Goal: Task Accomplishment & Management: Manage account settings

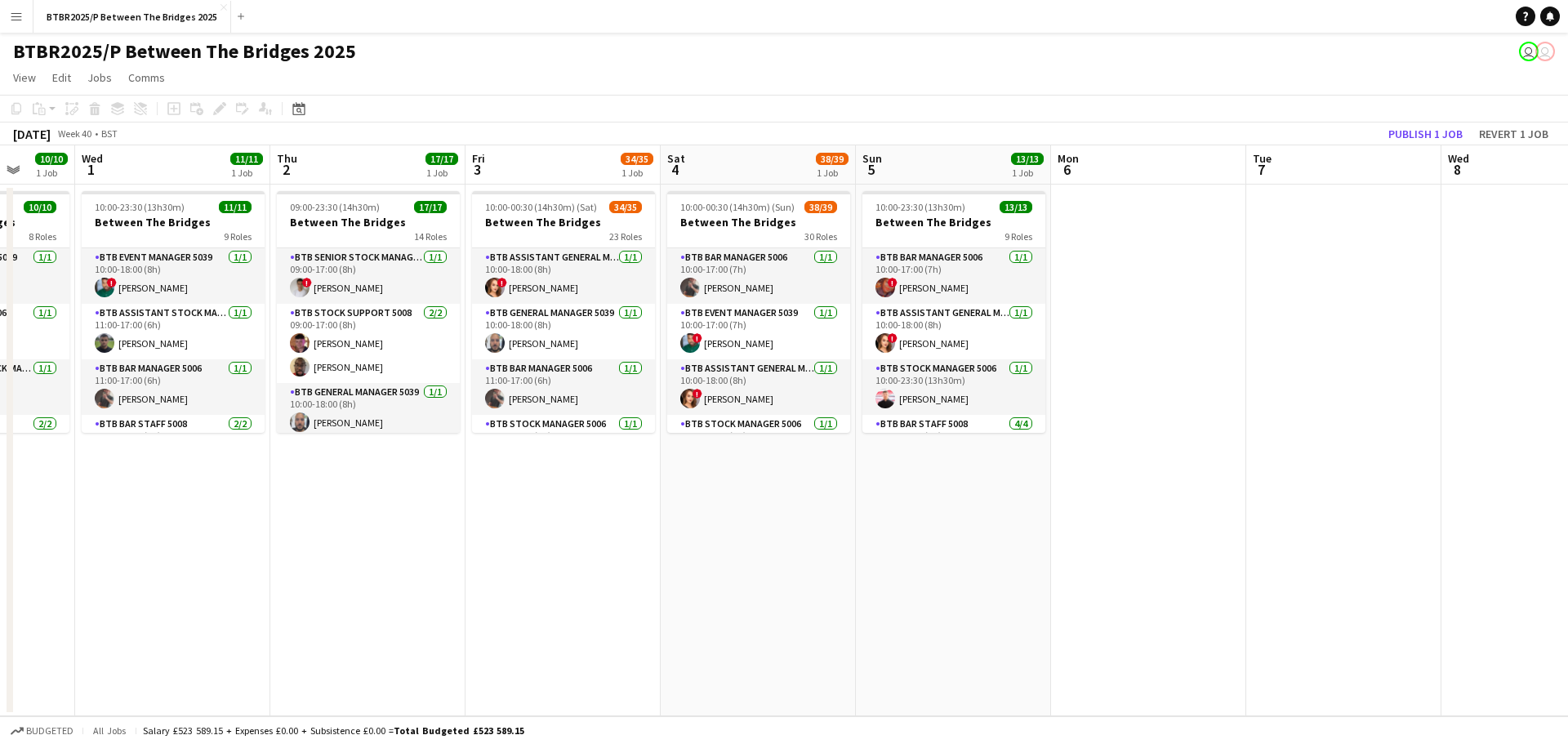
drag, startPoint x: 1097, startPoint y: 550, endPoint x: 392, endPoint y: 552, distance: 705.0
click at [392, 552] on app-calendar-viewport "Sat 27 39/41 1 Job Sun 28 14/14 1 Job Mon 29 7/7 1 Job Tue 30 10/10 1 Job Wed 1…" at bounding box center [784, 431] width 1568 height 571
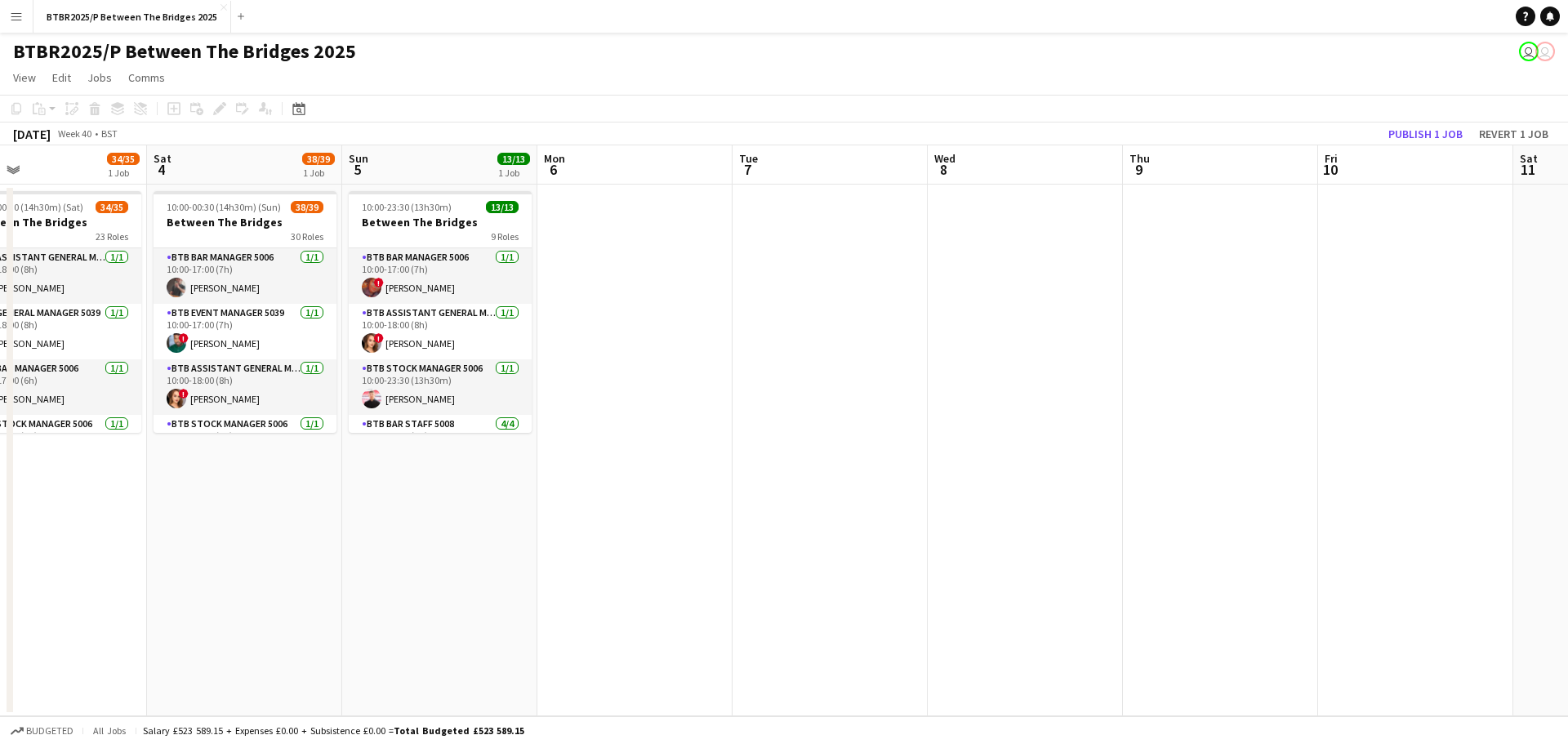
scroll to position [0, 469]
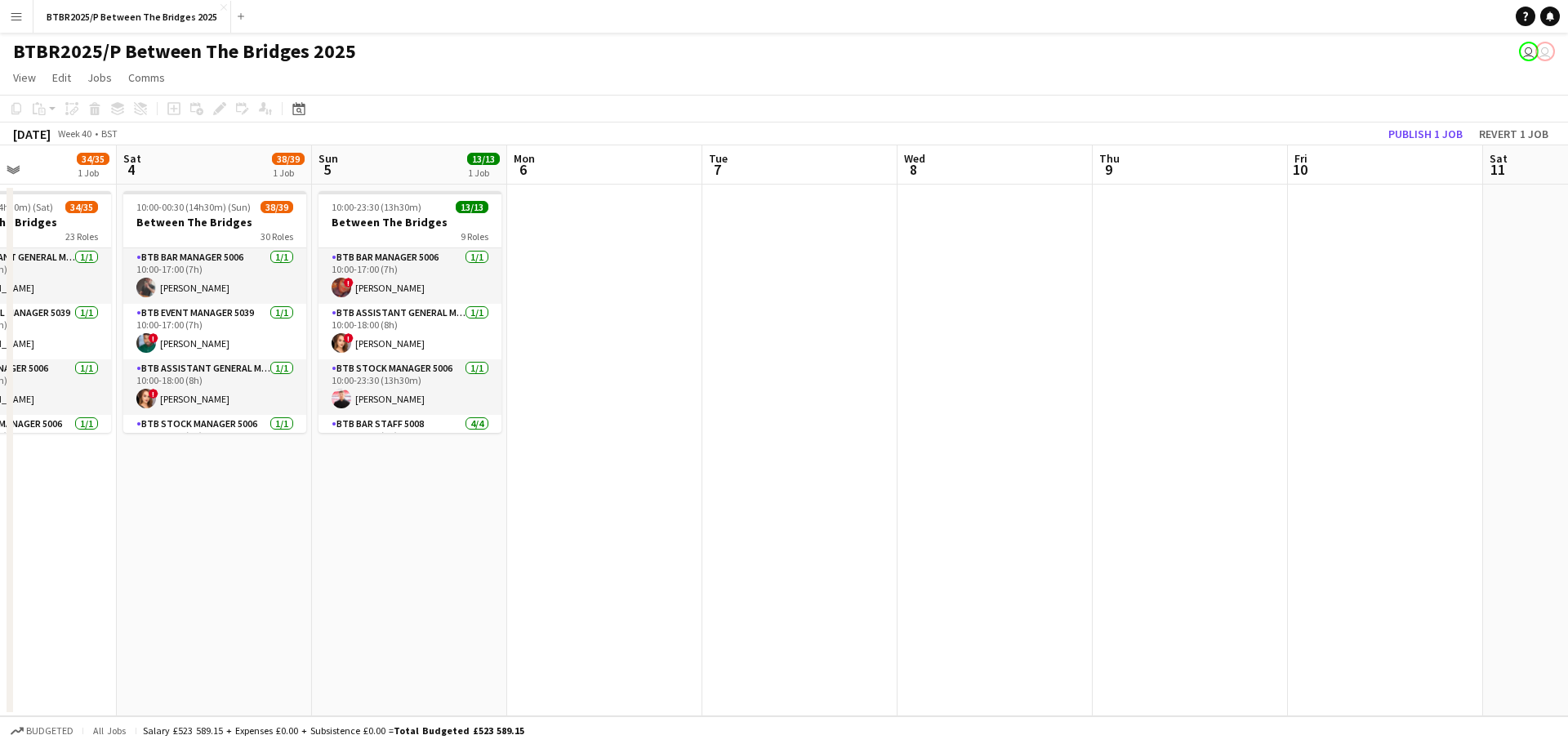
drag, startPoint x: 571, startPoint y: 570, endPoint x: 383, endPoint y: 570, distance: 188.0
click at [383, 570] on app-calendar-viewport "Wed 1 11/11 1 Job Thu 2 17/17 1 Job Fri 3 34/35 1 Job Sat 4 38/39 1 Job Sun 5 1…" at bounding box center [784, 431] width 1568 height 571
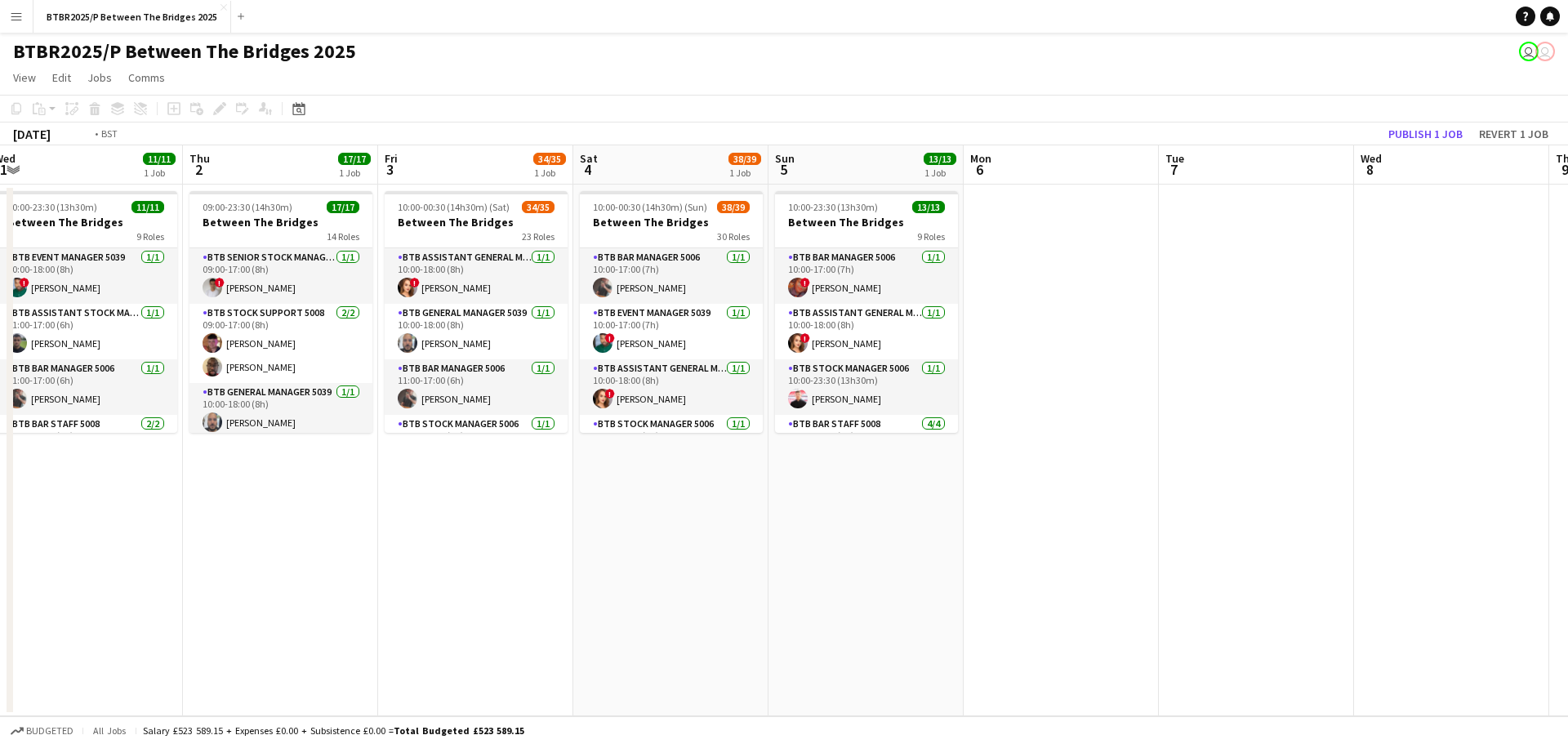
drag, startPoint x: 339, startPoint y: 570, endPoint x: 1381, endPoint y: 507, distance: 1043.9
click at [1384, 507] on app-calendar-viewport "Mon 29 7/7 1 Job Tue 30 10/10 1 Job Wed 1 11/11 1 Job Thu 2 17/17 1 Job Fri 3 3…" at bounding box center [784, 431] width 1568 height 571
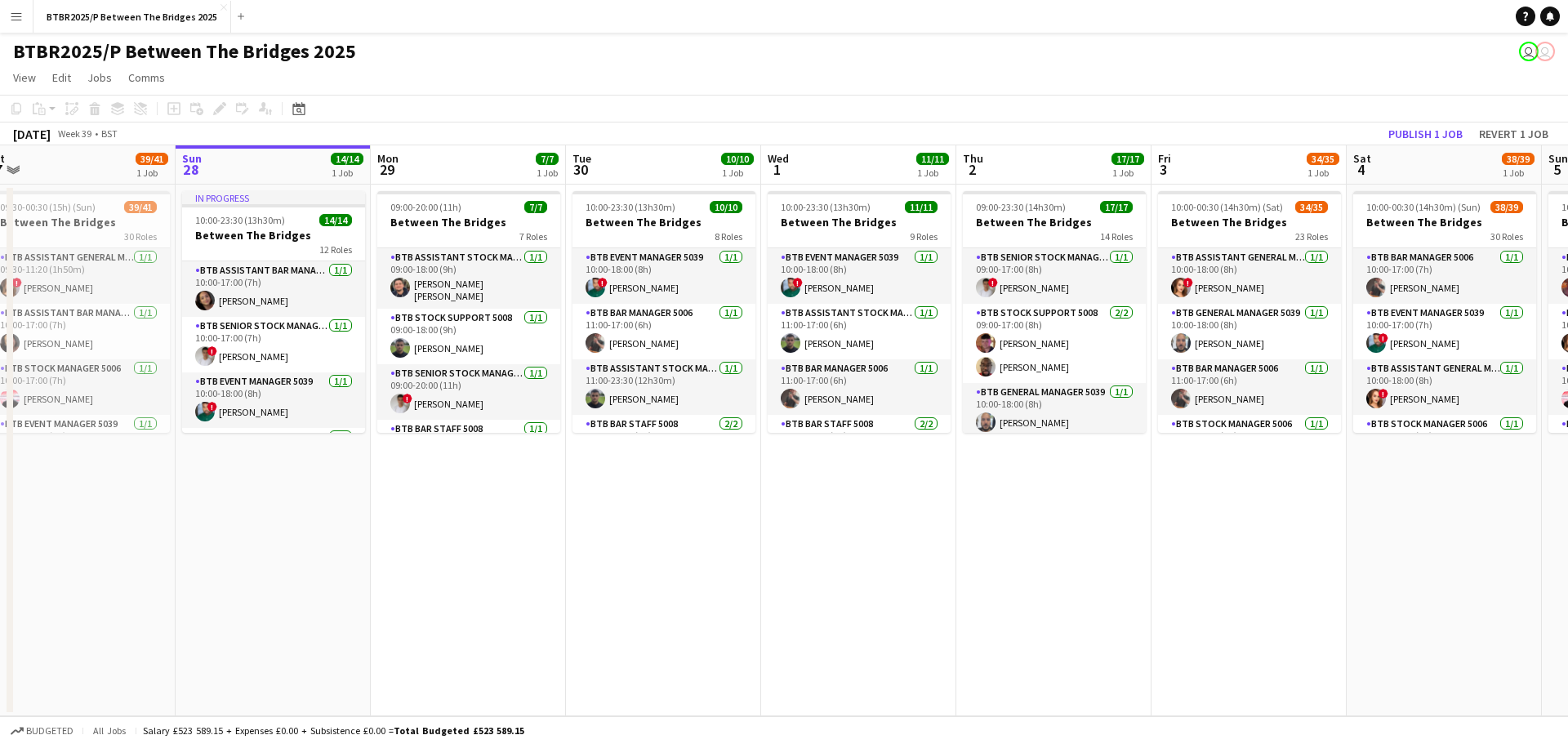
drag, startPoint x: 538, startPoint y: 575, endPoint x: 1495, endPoint y: 496, distance: 960.3
click at [1495, 496] on app-calendar-viewport "Thu 25 19/19 2 Jobs Fri 26 38/38 2 Jobs Sat 27 39/41 1 Job Sun 28 14/14 1 Job M…" at bounding box center [784, 431] width 1568 height 571
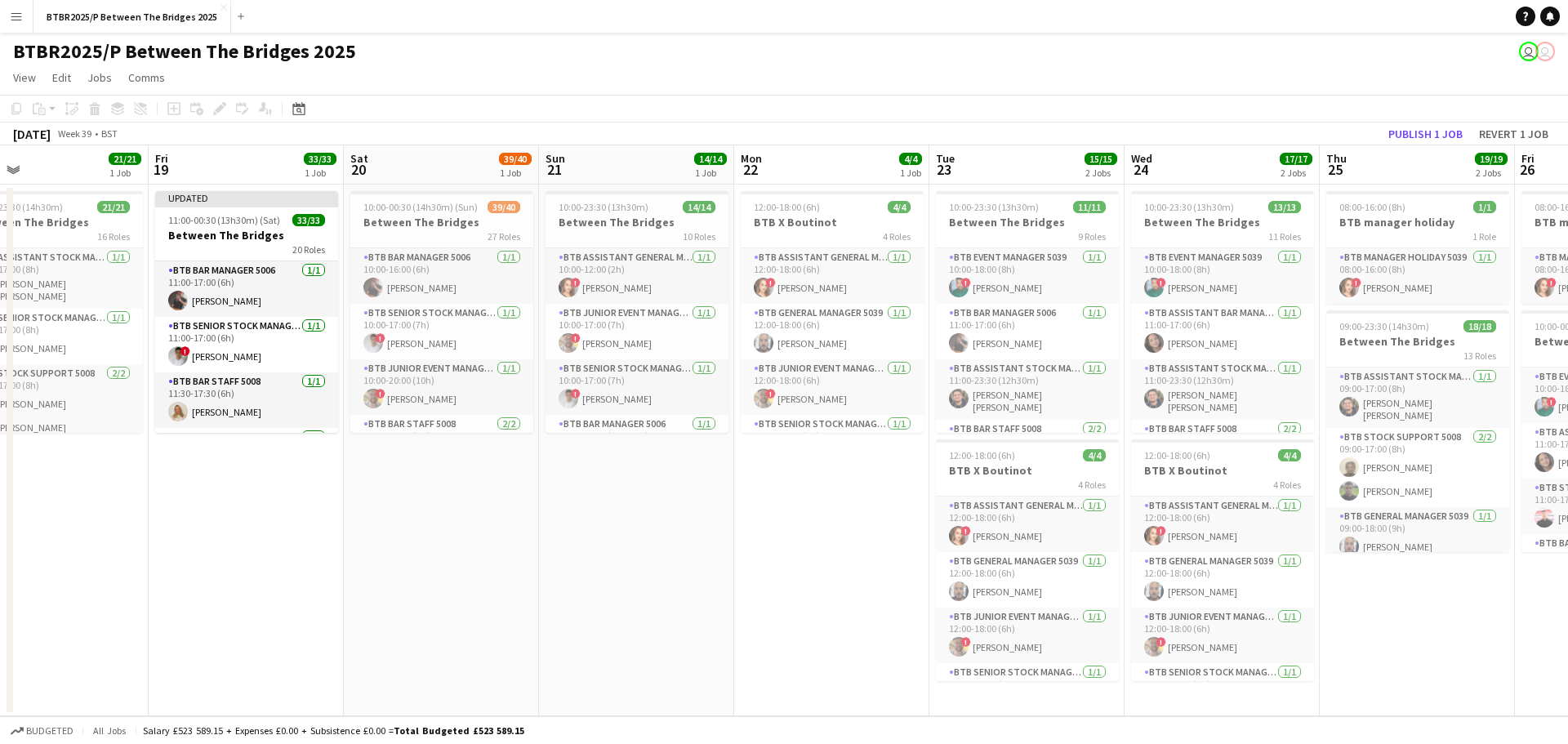
drag, startPoint x: 505, startPoint y: 601, endPoint x: 1452, endPoint y: 488, distance: 953.7
click at [1455, 488] on app-calendar-viewport "Tue 16 Wed 17 12/12 1 Job Thu 18 21/21 1 Job Fri 19 33/33 1 Job Sat 20 39/40 1 …" at bounding box center [784, 431] width 1568 height 571
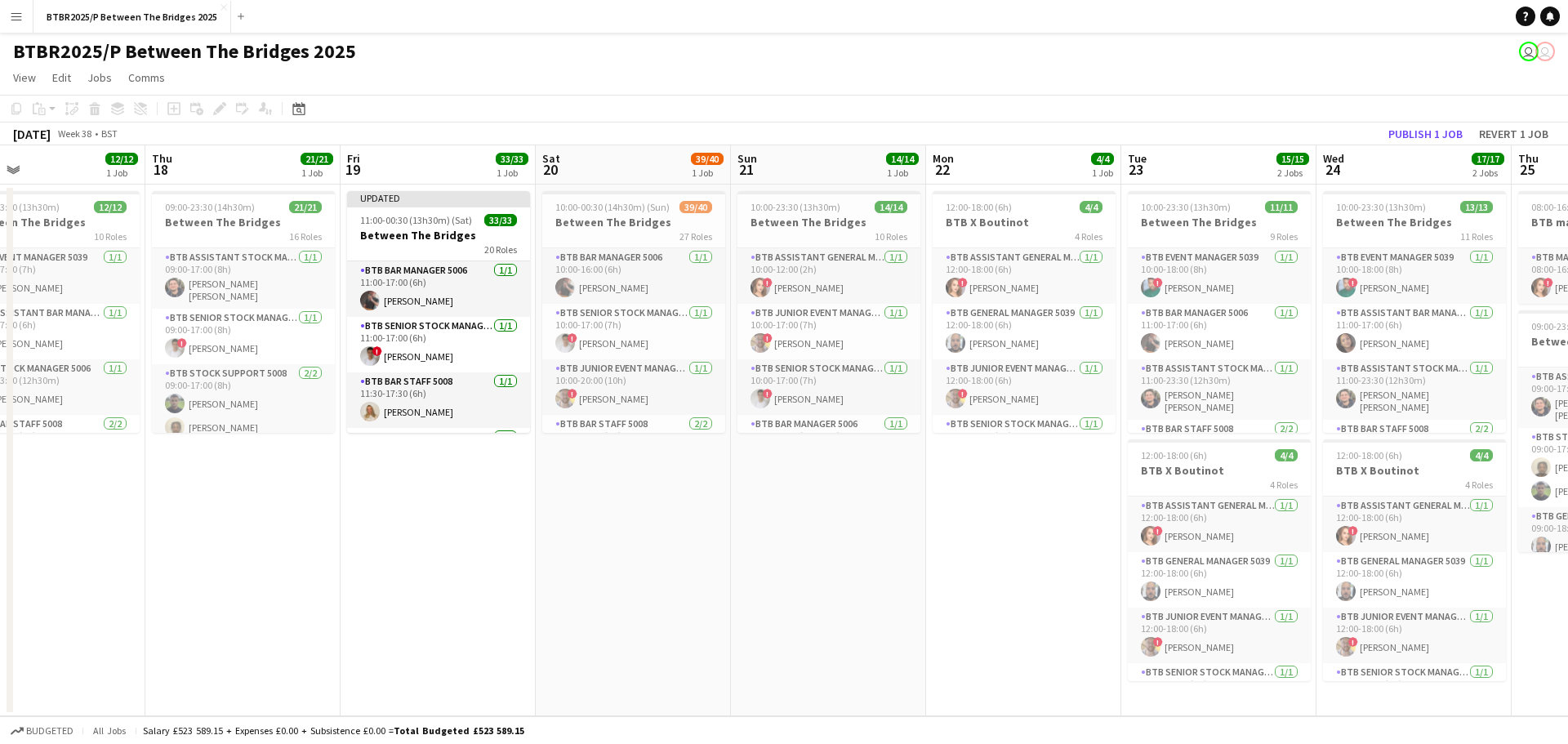
scroll to position [0, 471]
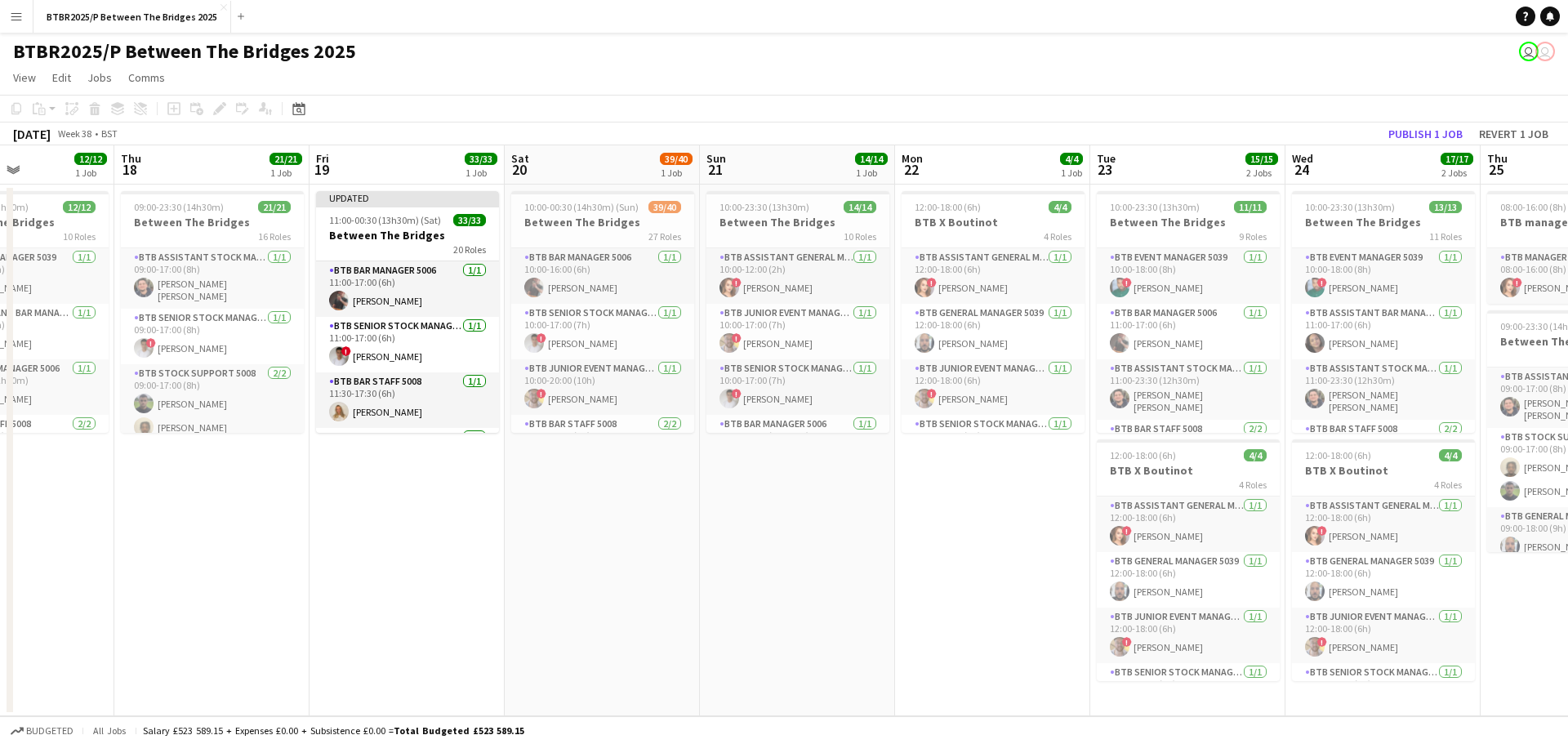
drag, startPoint x: 579, startPoint y: 520, endPoint x: 1130, endPoint y: 489, distance: 551.9
click at [1130, 489] on app-calendar-viewport "Mon 15 Tue 16 15/15 1 Job Wed 17 12/12 1 Job Thu 18 21/21 1 Job Fri 19 33/33 1 …" at bounding box center [784, 431] width 1568 height 571
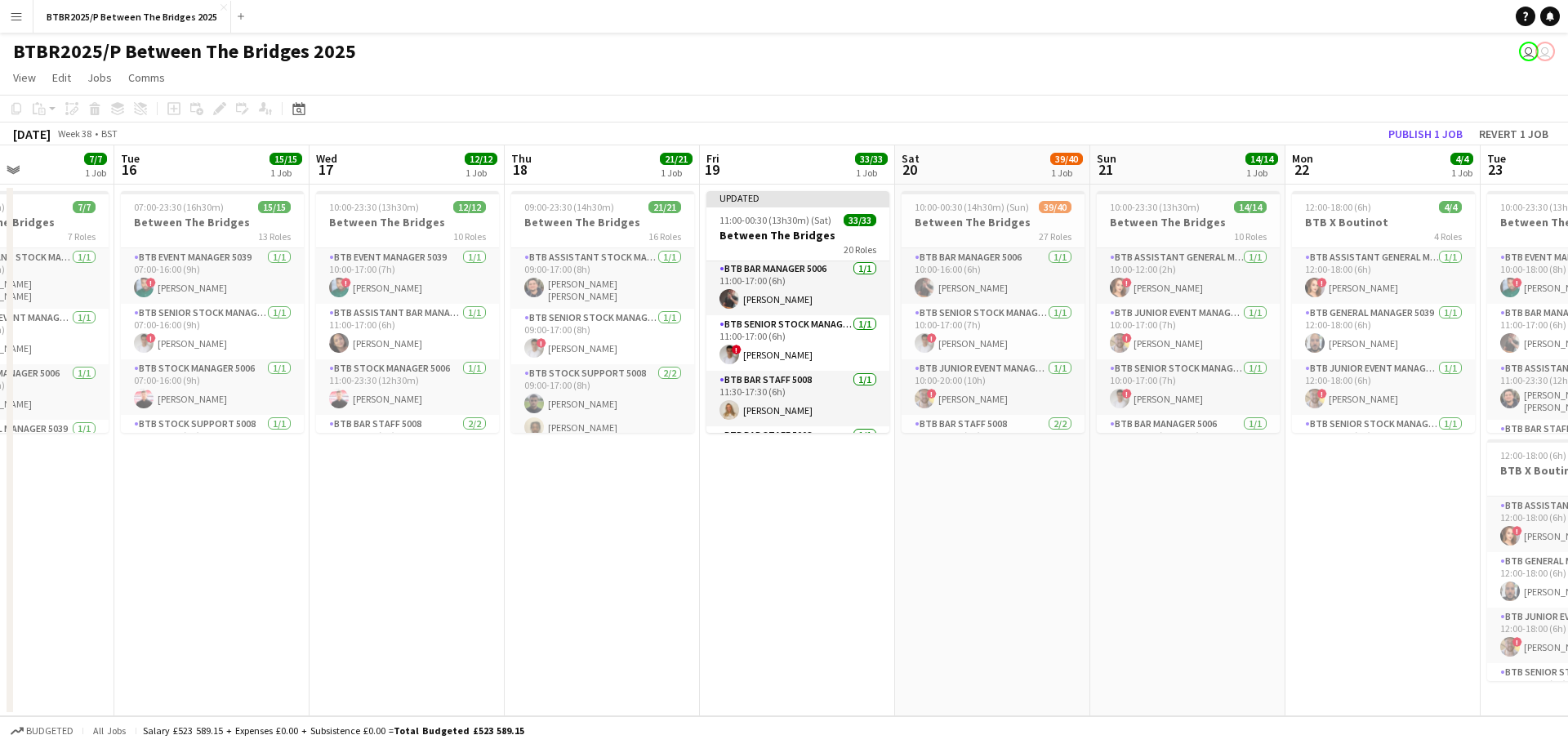
scroll to position [0, 0]
click at [1445, 129] on button "Publish 1 job" at bounding box center [1425, 133] width 87 height 21
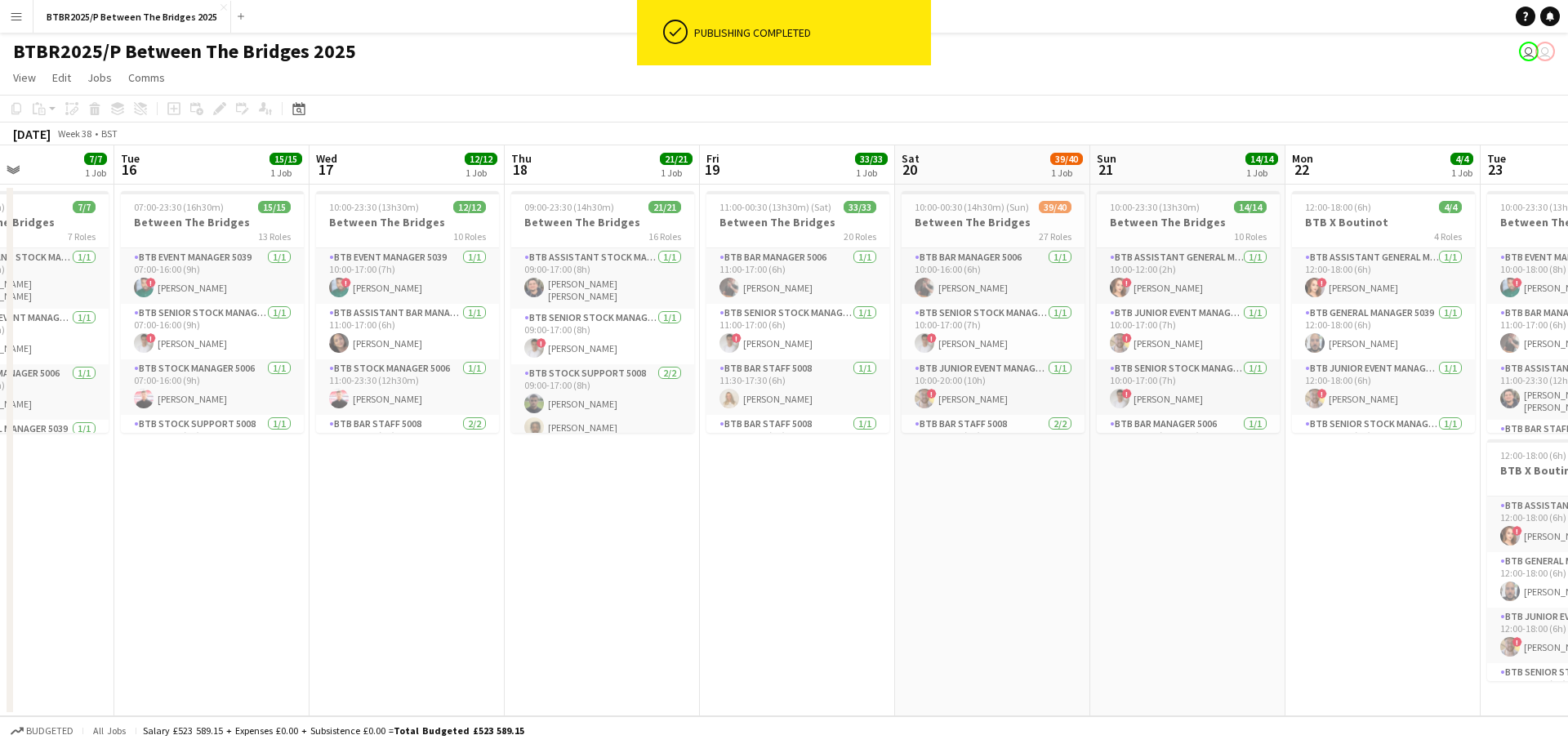
click at [803, 484] on app-date-cell "11:00-00:30 (13h30m) (Sat) 33/33 Between The Bridges 20 Roles BTB Bar Manager 5…" at bounding box center [797, 450] width 195 height 531
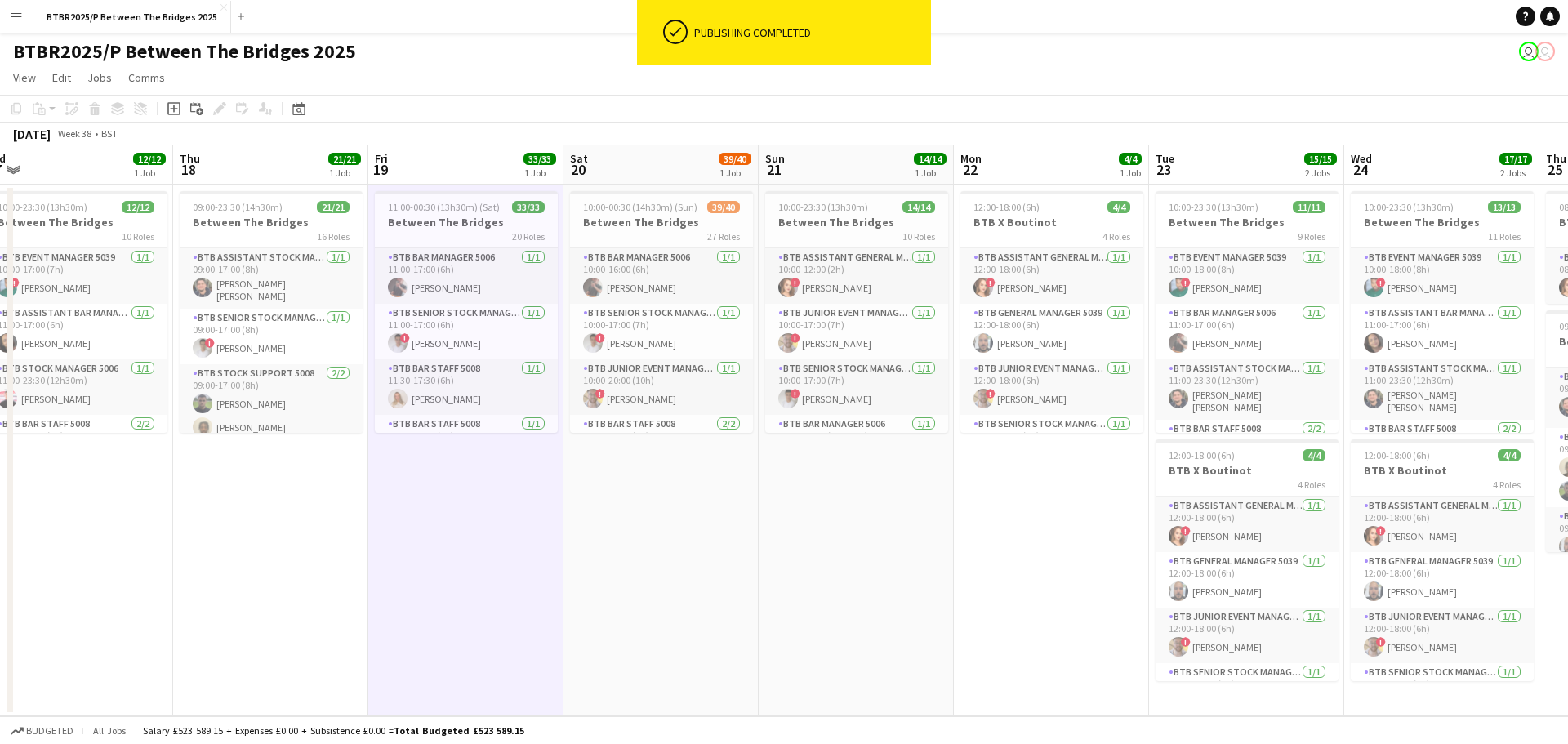
scroll to position [0, 833]
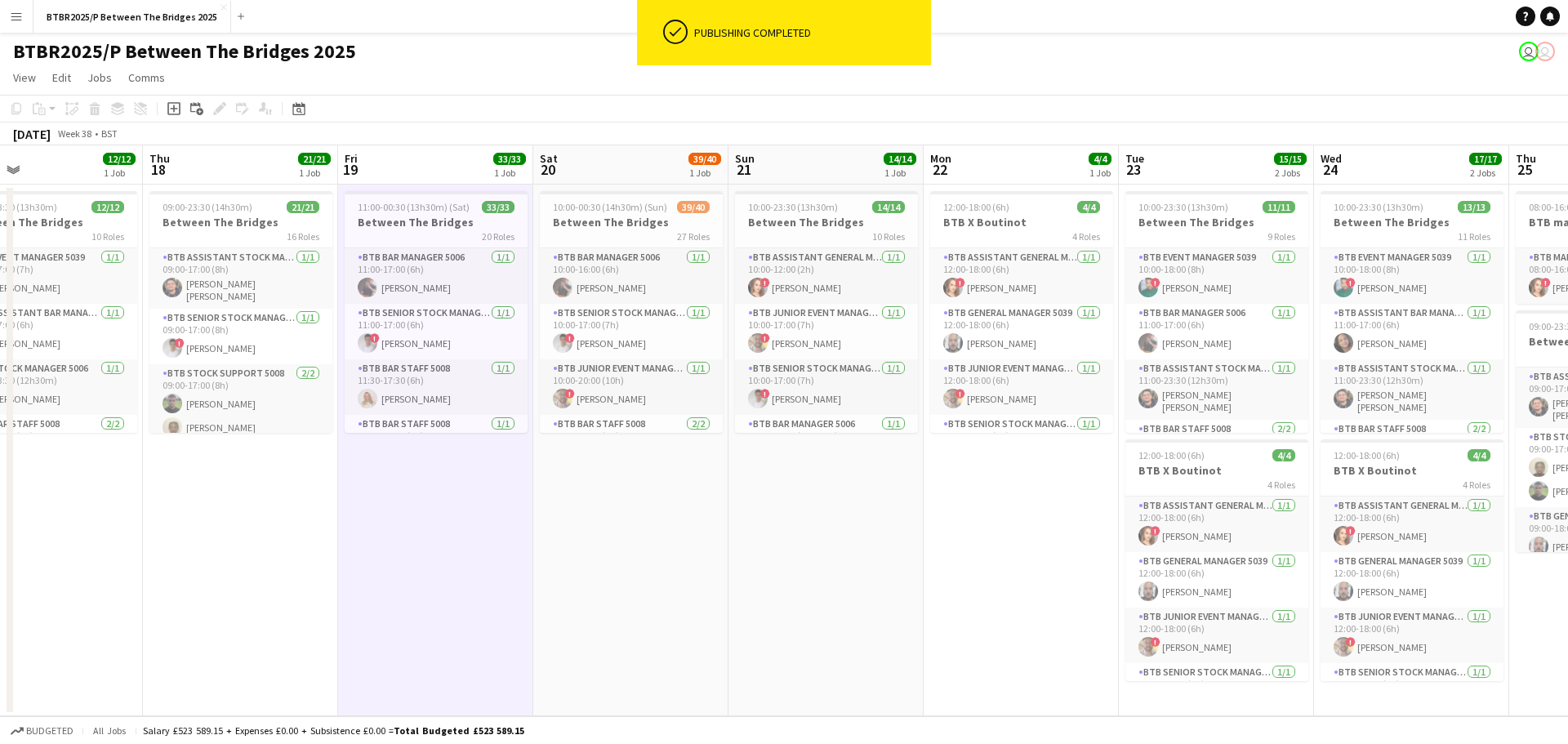
drag, startPoint x: 1050, startPoint y: 587, endPoint x: 688, endPoint y: 573, distance: 362.3
click at [688, 573] on app-calendar-viewport "Sat 13 40/40 1 Job Sun 14 14/14 1 Job Mon 15 7/7 1 Job Tue 16 15/15 1 Job Wed 1…" at bounding box center [784, 431] width 1568 height 571
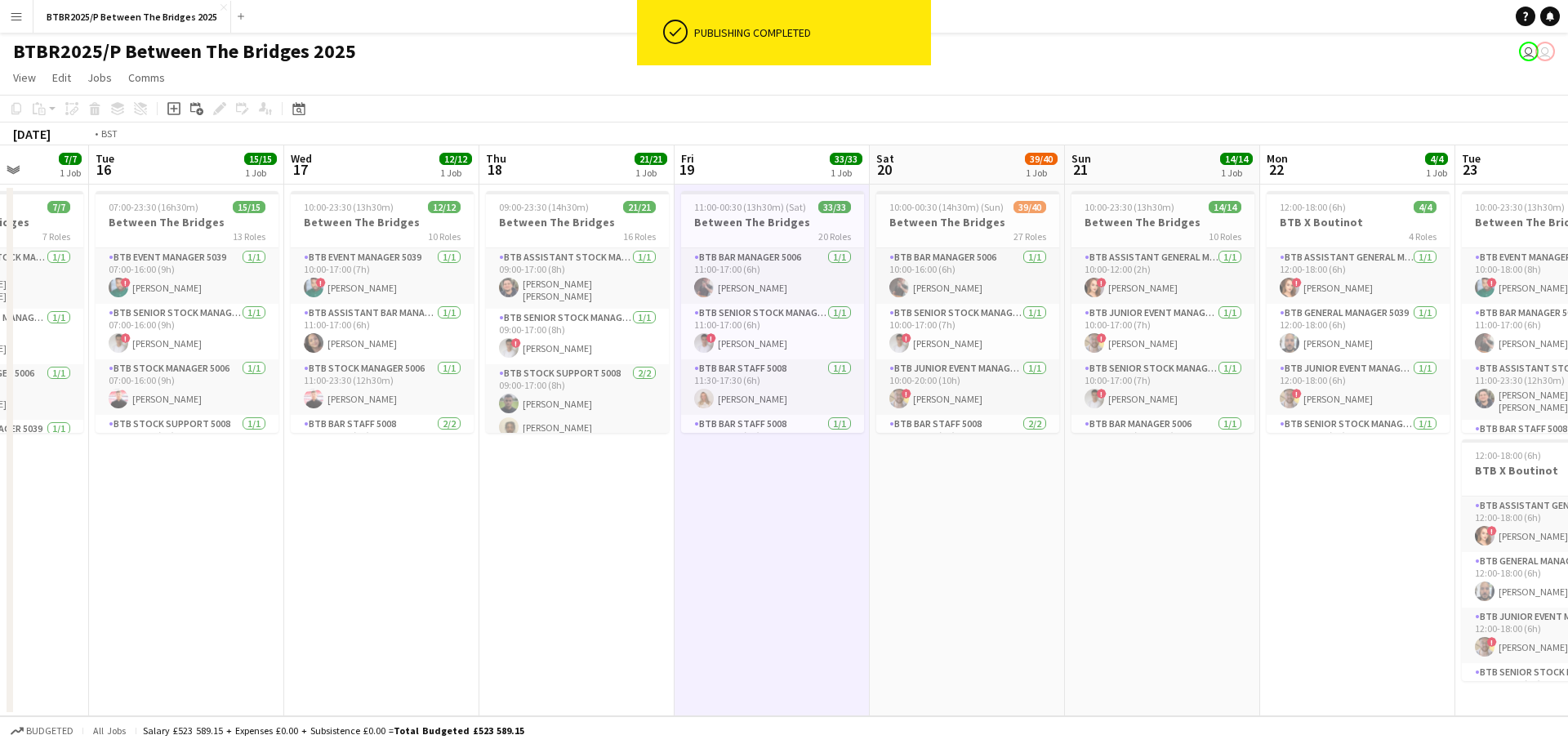
drag, startPoint x: 766, startPoint y: 569, endPoint x: 1290, endPoint y: 539, distance: 524.9
click at [1299, 539] on app-calendar-viewport "Sat 13 40/40 1 Job Sun 14 14/14 1 Job Mon 15 7/7 1 Job Tue 16 15/15 1 Job Wed 1…" at bounding box center [784, 431] width 1568 height 571
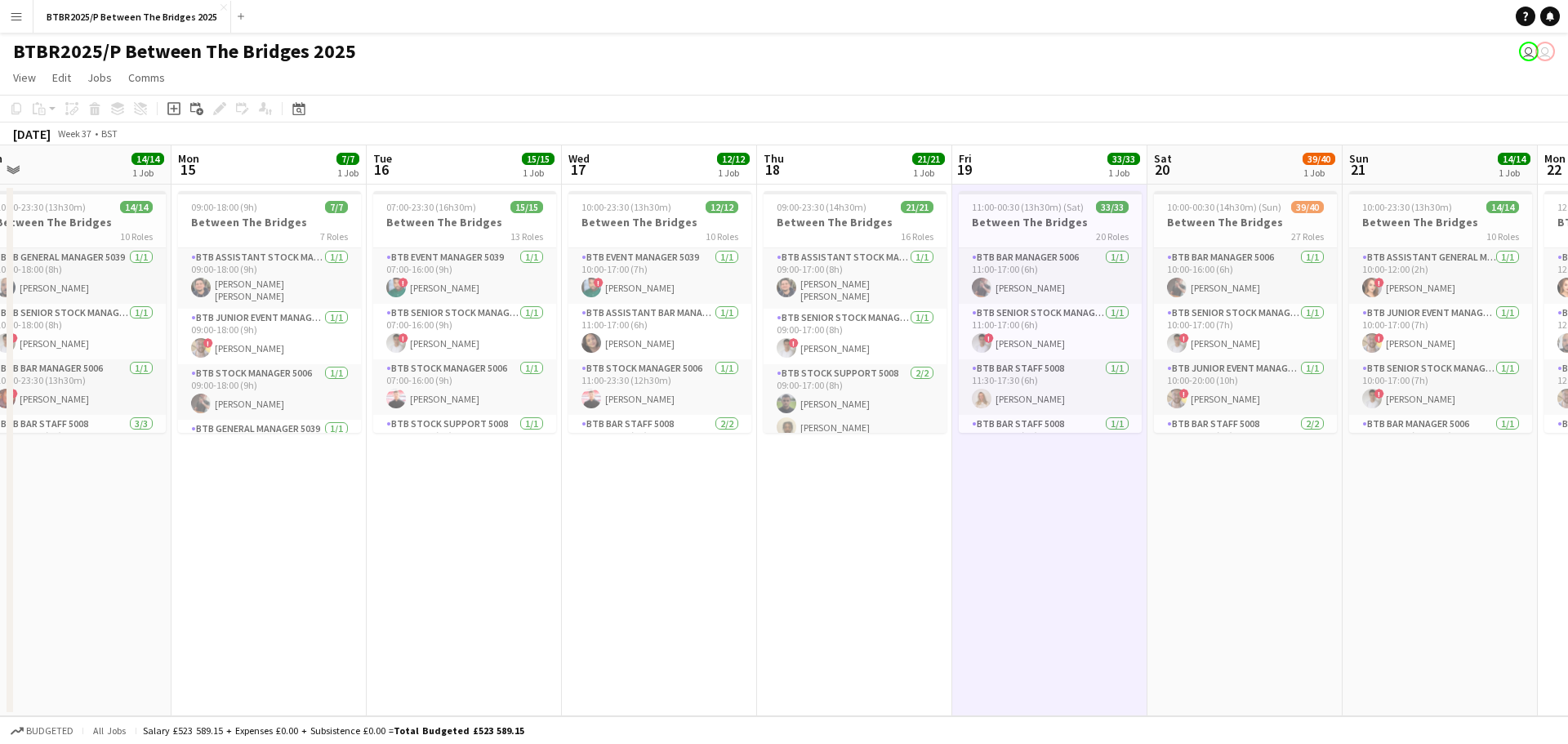
drag, startPoint x: 758, startPoint y: 565, endPoint x: 1257, endPoint y: 547, distance: 499.3
click at [1276, 546] on app-calendar-viewport "Fri 12 36/36 1 Job Sat 13 40/40 1 Job Sun 14 14/14 1 Job Mon 15 7/7 1 Job Tue 1…" at bounding box center [784, 431] width 1568 height 571
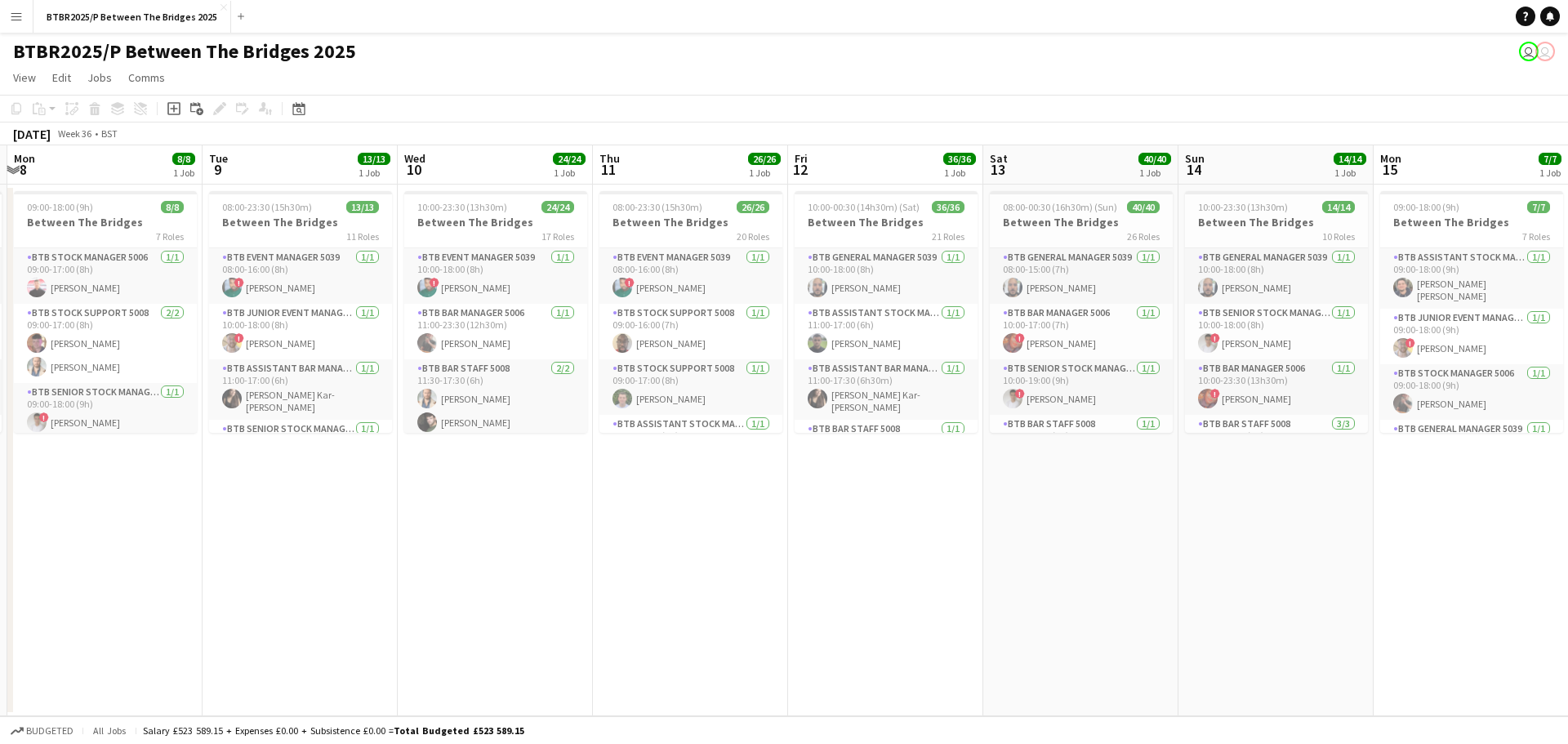
drag, startPoint x: 642, startPoint y: 582, endPoint x: 1154, endPoint y: 551, distance: 512.9
click at [1255, 541] on app-calendar-viewport "Sat 6 41/41 1 Job Sun 7 16/16 1 Job Mon 8 8/8 1 Job Tue 9 13/13 1 Job Wed 10 24…" at bounding box center [784, 431] width 1568 height 571
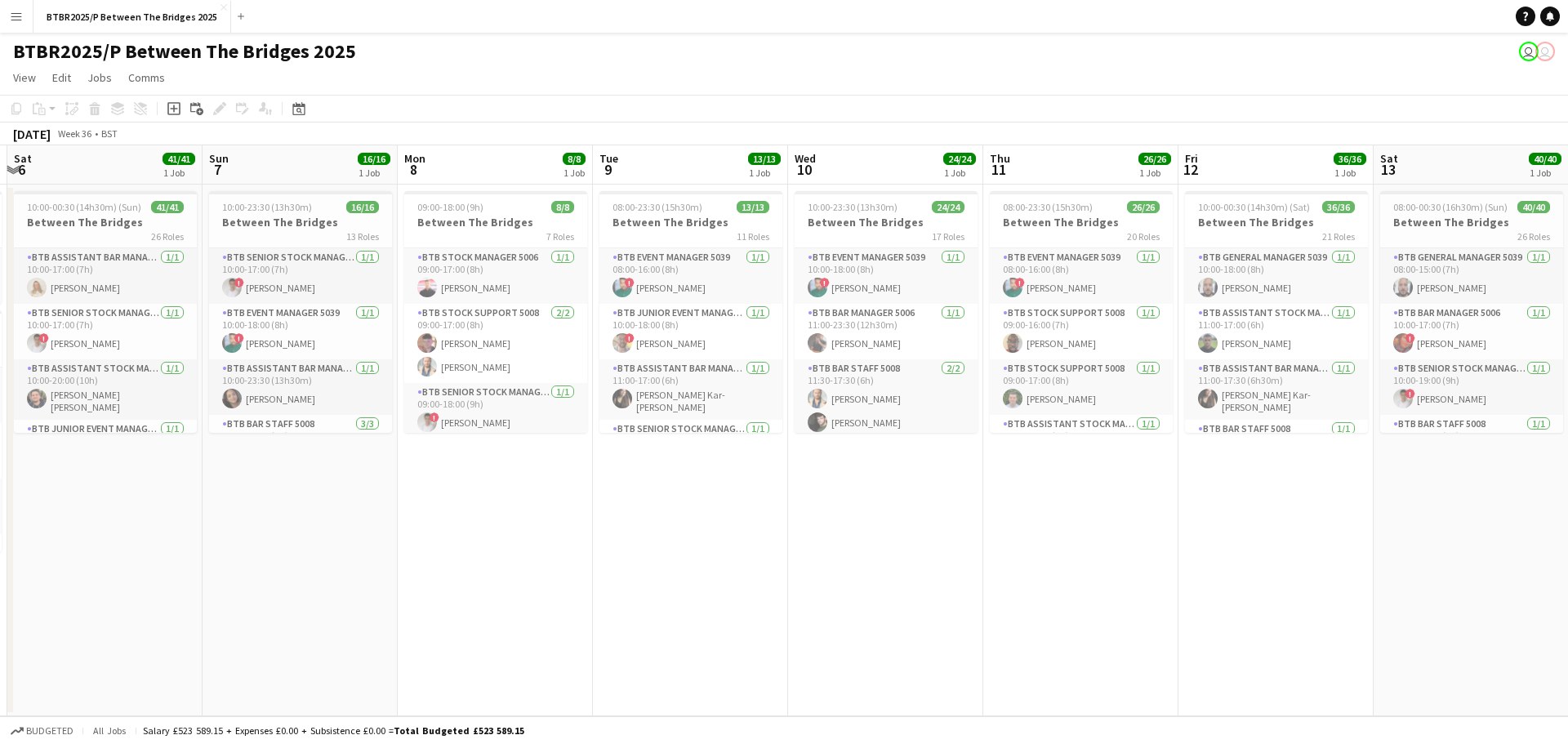
drag, startPoint x: 751, startPoint y: 569, endPoint x: 1371, endPoint y: 531, distance: 621.2
click at [1371, 531] on app-calendar-viewport "Thu 4 Fri 5 37/37 2 Jobs Sat 6 41/41 1 Job Sun 7 16/16 1 Job Mon 8 8/8 1 Job Tu…" at bounding box center [784, 431] width 1568 height 571
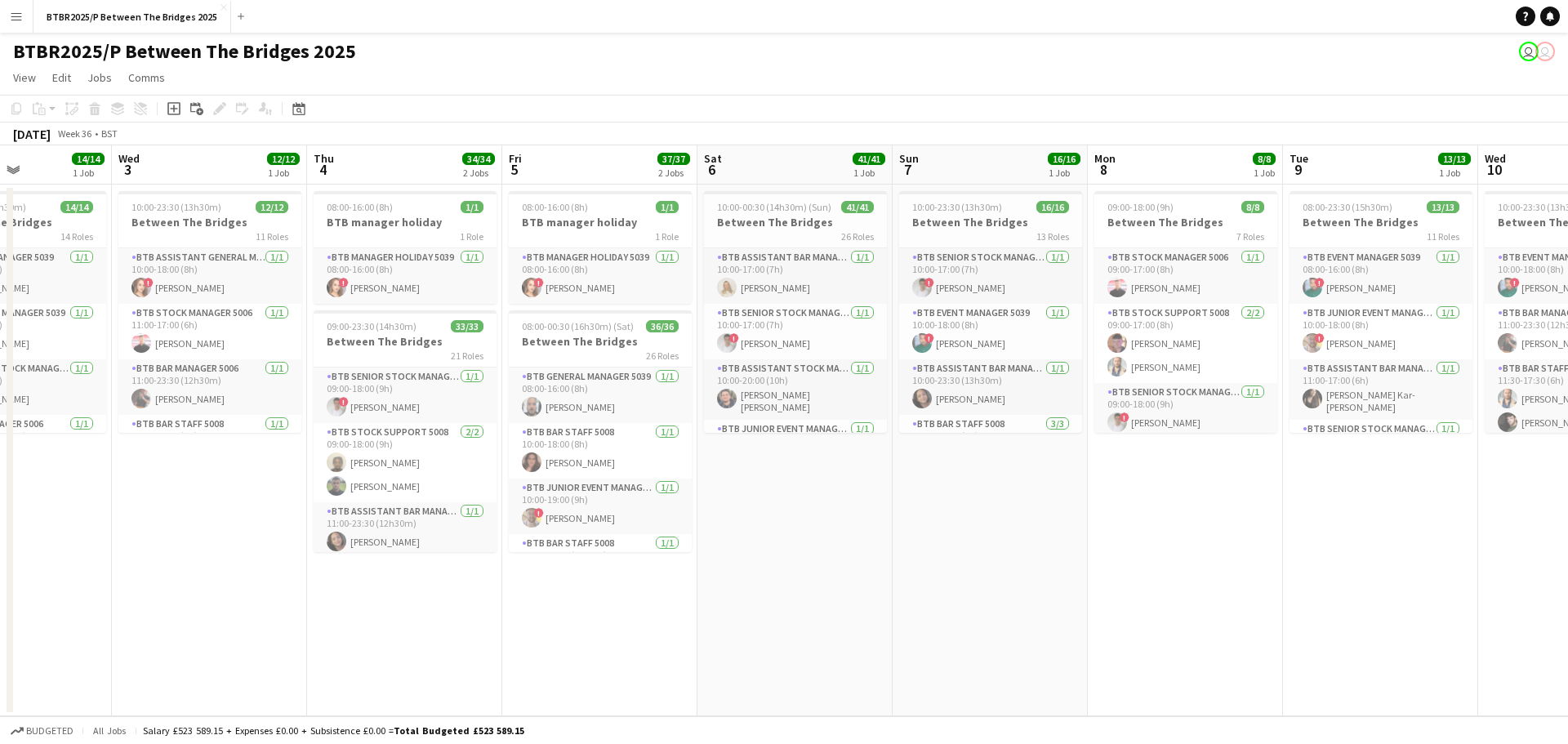
drag, startPoint x: 786, startPoint y: 542, endPoint x: 1246, endPoint y: 520, distance: 460.5
click at [1246, 520] on app-calendar-viewport "Sun 31 Mon 1 42/42 1 Job Tue 2 14/14 1 Job Wed 3 12/12 1 Job Thu 4 34/34 2 Jobs…" at bounding box center [784, 431] width 1568 height 571
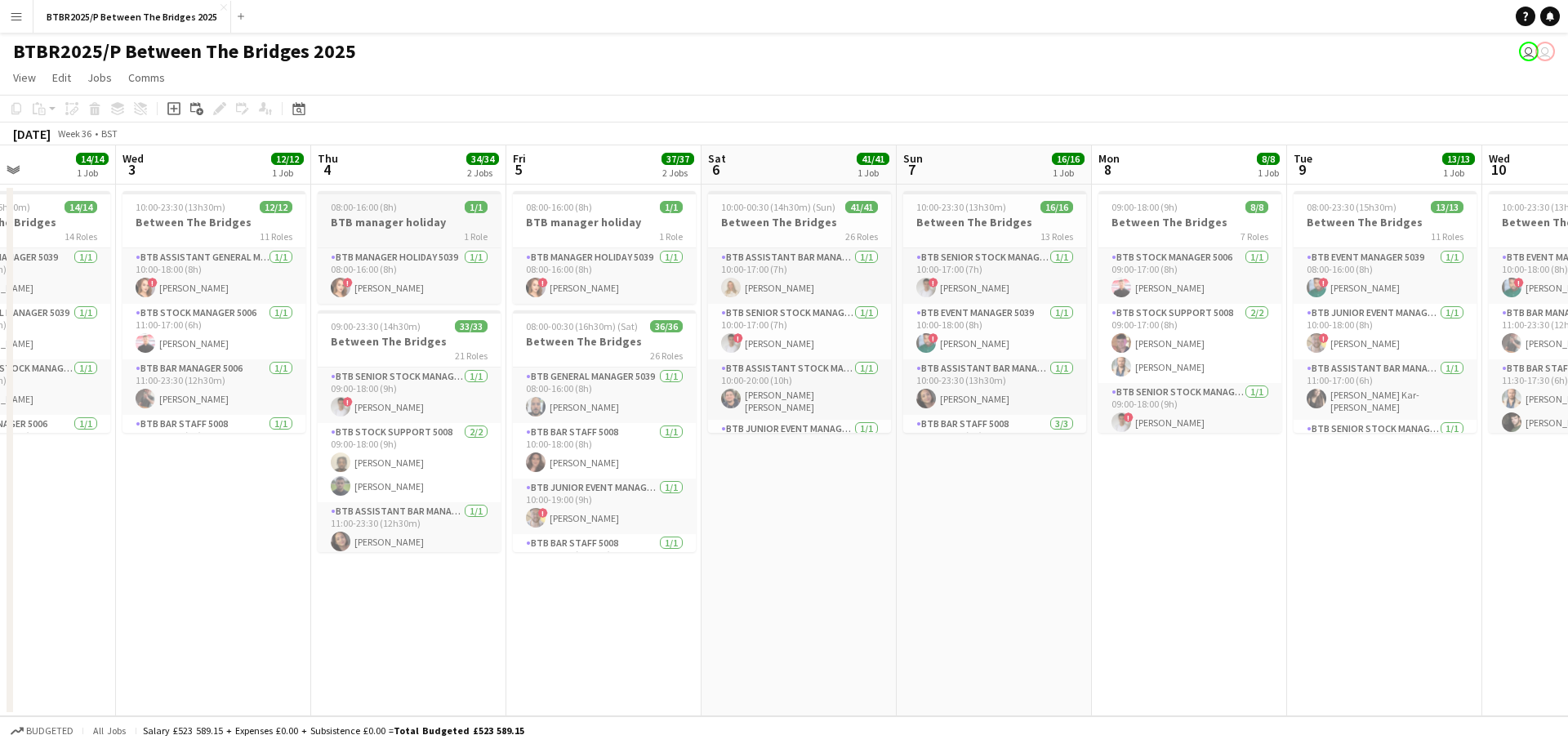
click at [403, 216] on h3 "BTB manager holiday" at bounding box center [409, 222] width 183 height 15
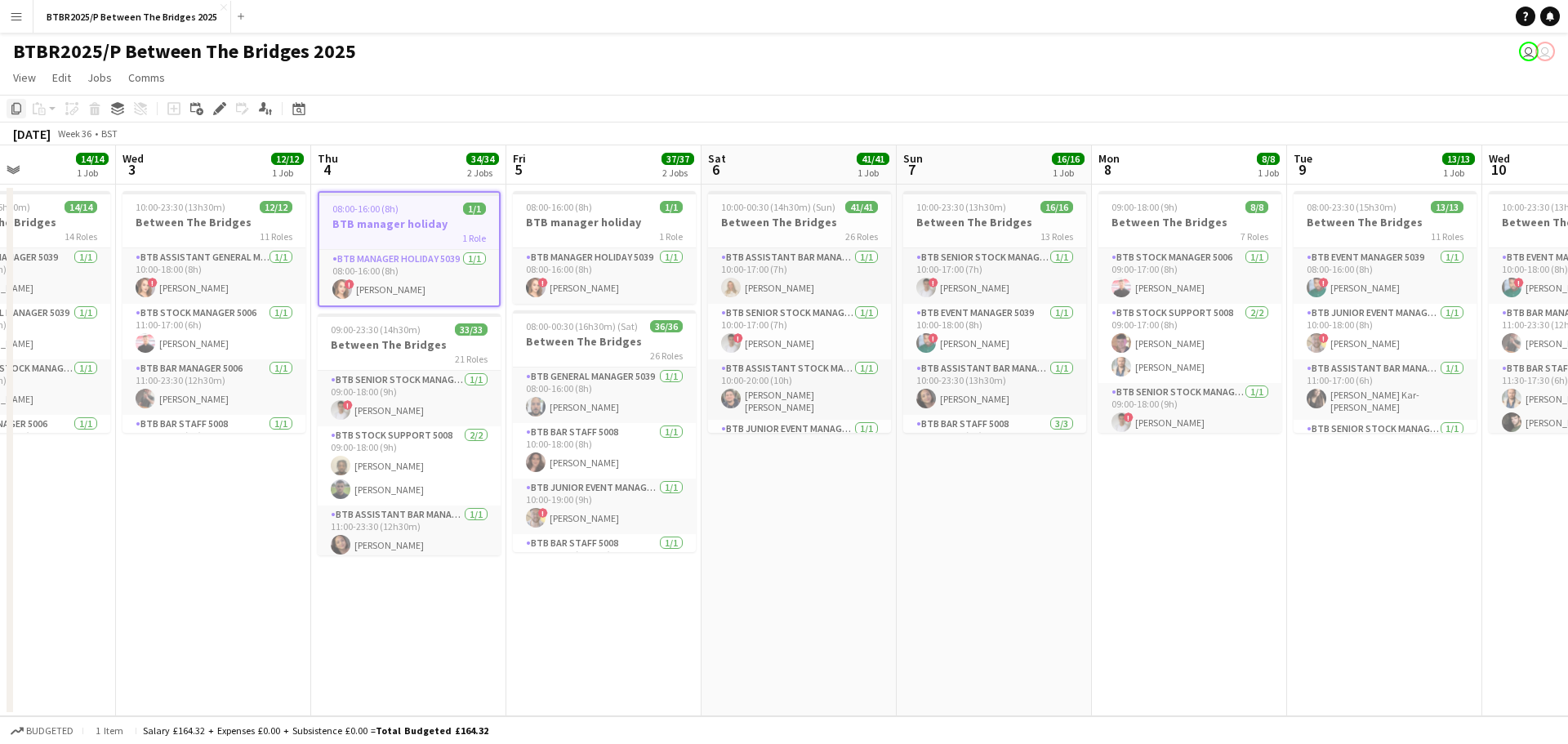
click at [18, 112] on icon at bounding box center [17, 109] width 10 height 12
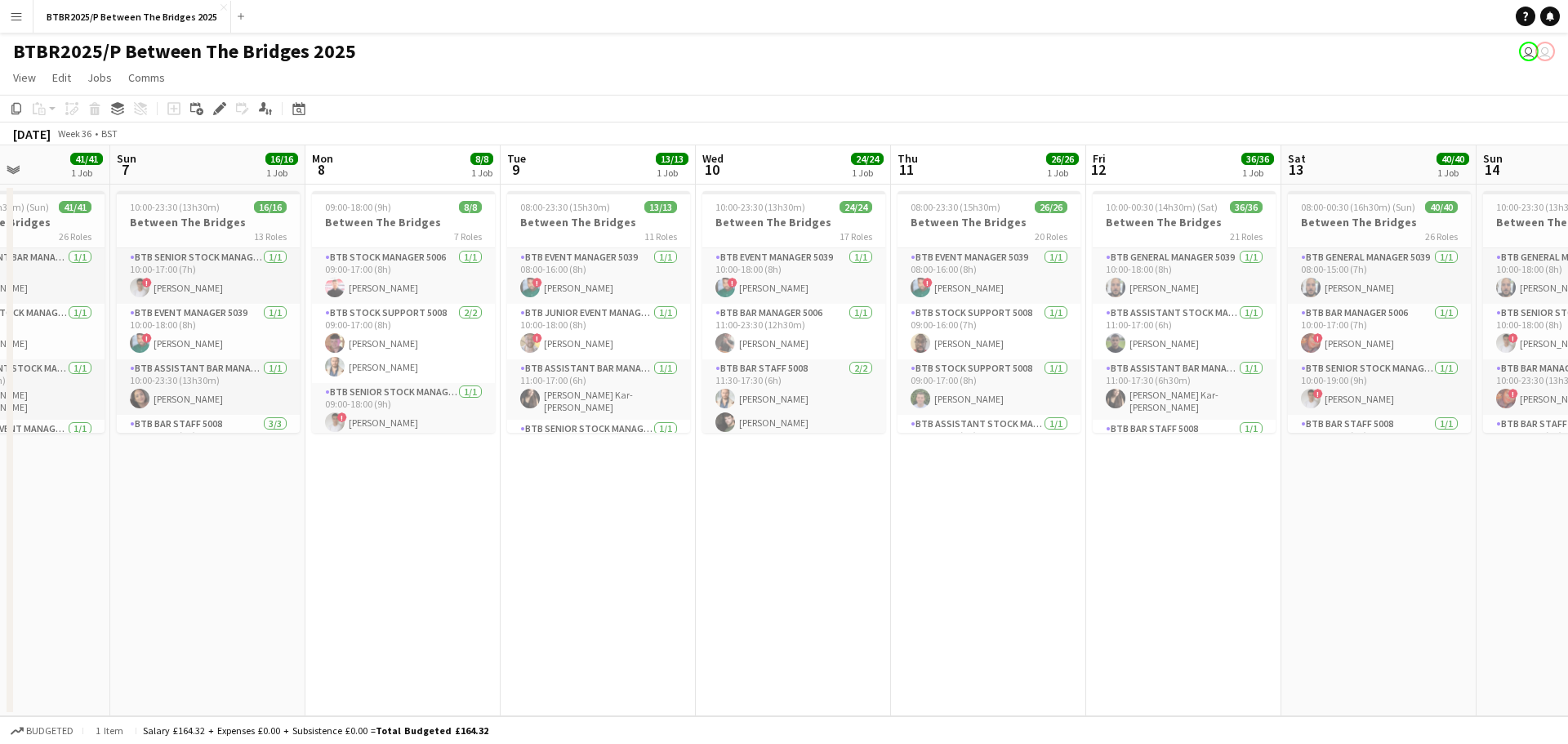
drag, startPoint x: 1141, startPoint y: 508, endPoint x: 427, endPoint y: 495, distance: 714.1
click at [355, 498] on app-calendar-viewport "Wed 3 12/12 1 Job Thu 4 34/34 2 Jobs Fri 5 37/37 2 Jobs Sat 6 41/41 1 Job Sun 7…" at bounding box center [784, 431] width 1568 height 571
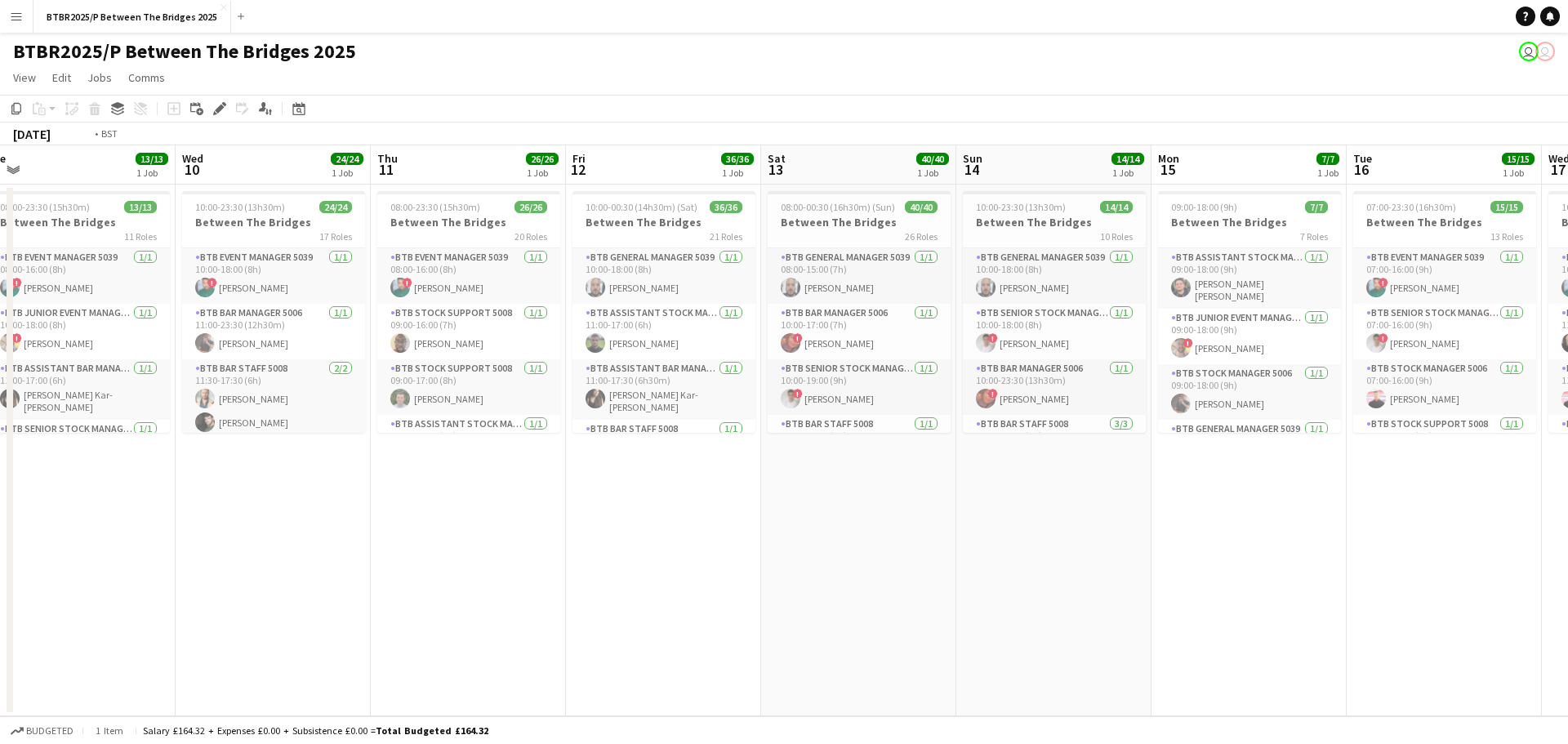
scroll to position [0, 808]
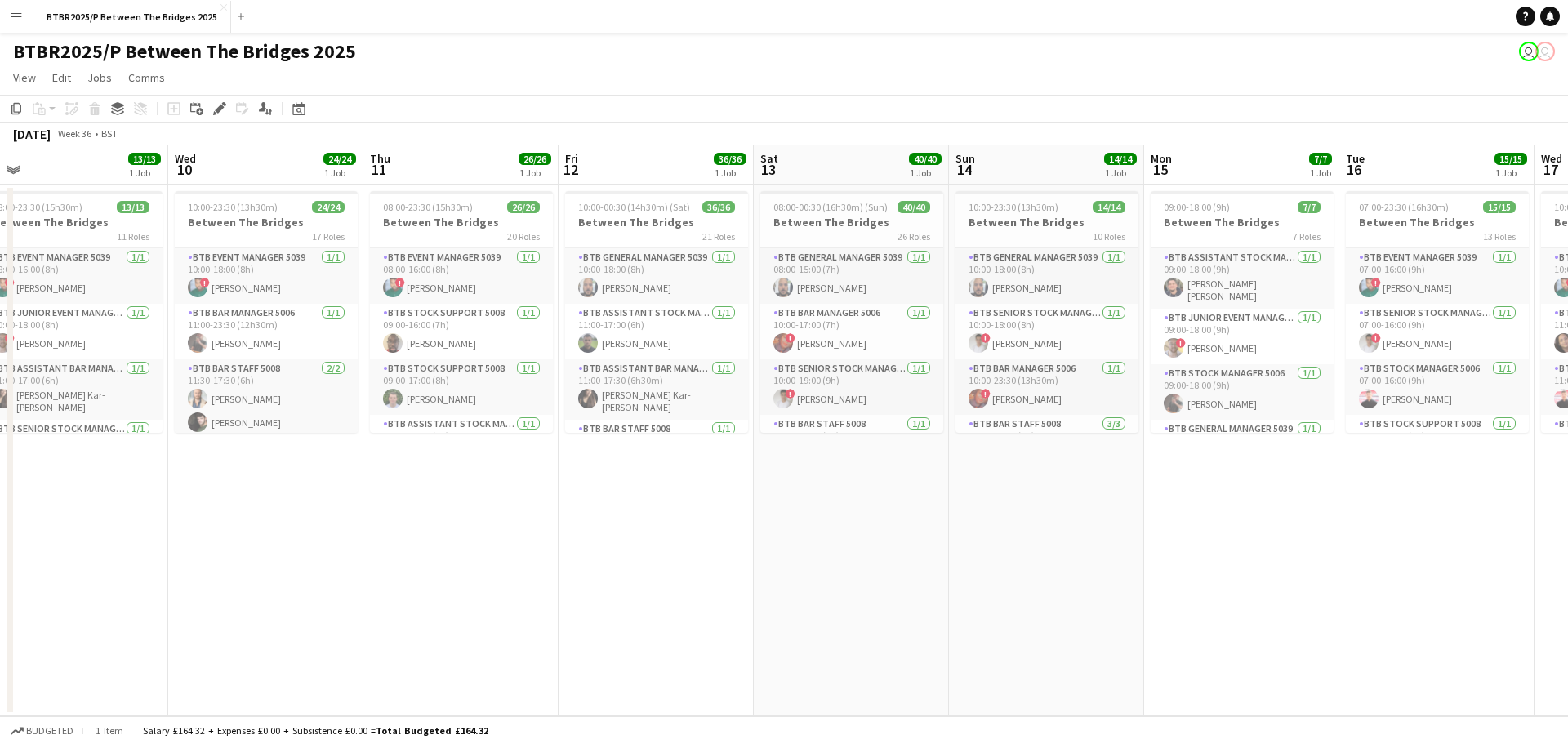
drag, startPoint x: 871, startPoint y: 525, endPoint x: 343, endPoint y: 519, distance: 528.0
click at [343, 519] on app-calendar-viewport "Fri 5 37/37 2 Jobs Sat 6 41/41 1 Job Sun 7 16/16 1 Job Mon 8 8/8 1 Job Tue 9 13…" at bounding box center [784, 431] width 1568 height 571
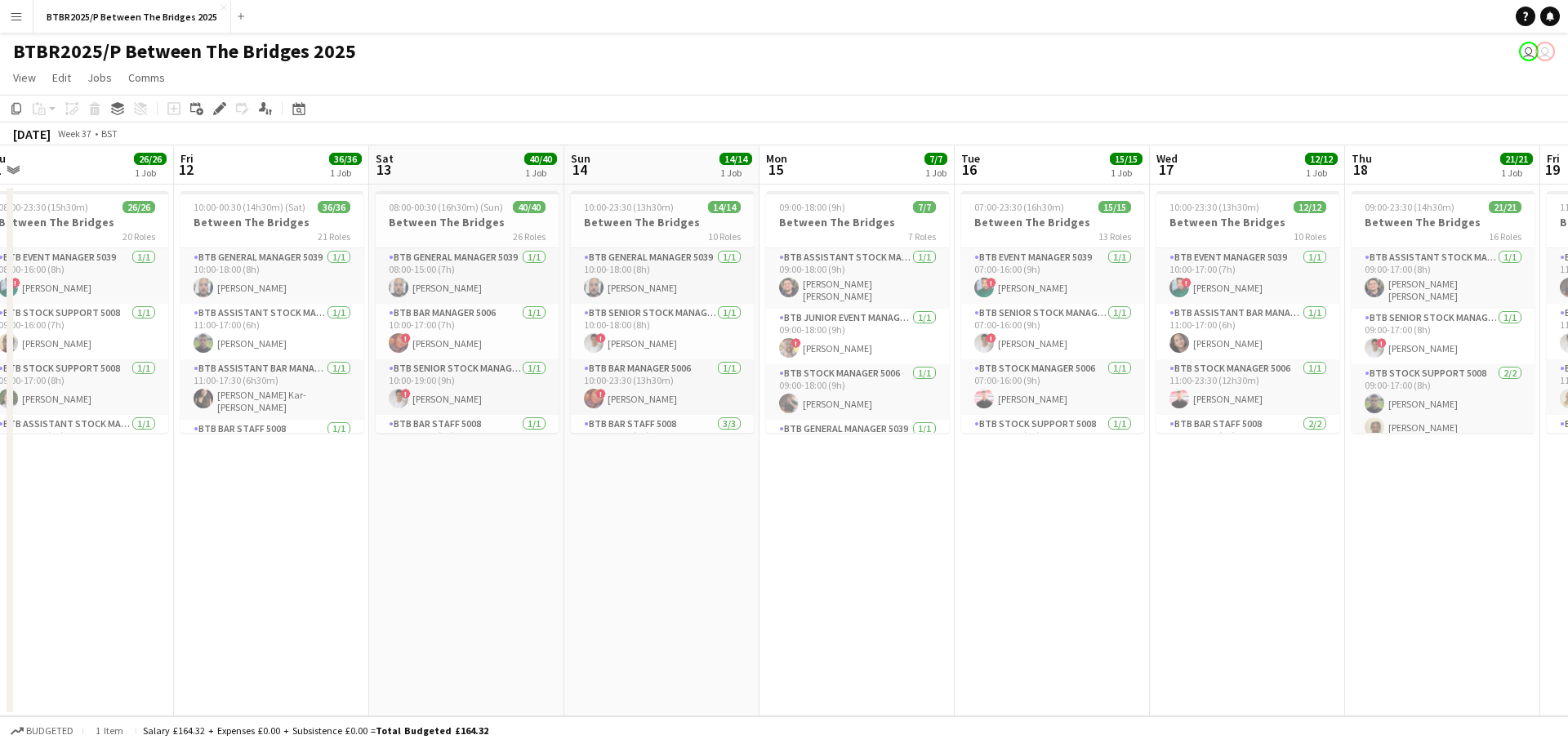
drag, startPoint x: 638, startPoint y: 522, endPoint x: 527, endPoint y: 505, distance: 112.3
click at [257, 508] on app-calendar-viewport "Sun 7 16/16 1 Job Mon 8 8/8 1 Job Tue 9 13/13 1 Job Wed 10 24/24 1 Job Thu 11 2…" at bounding box center [784, 431] width 1568 height 571
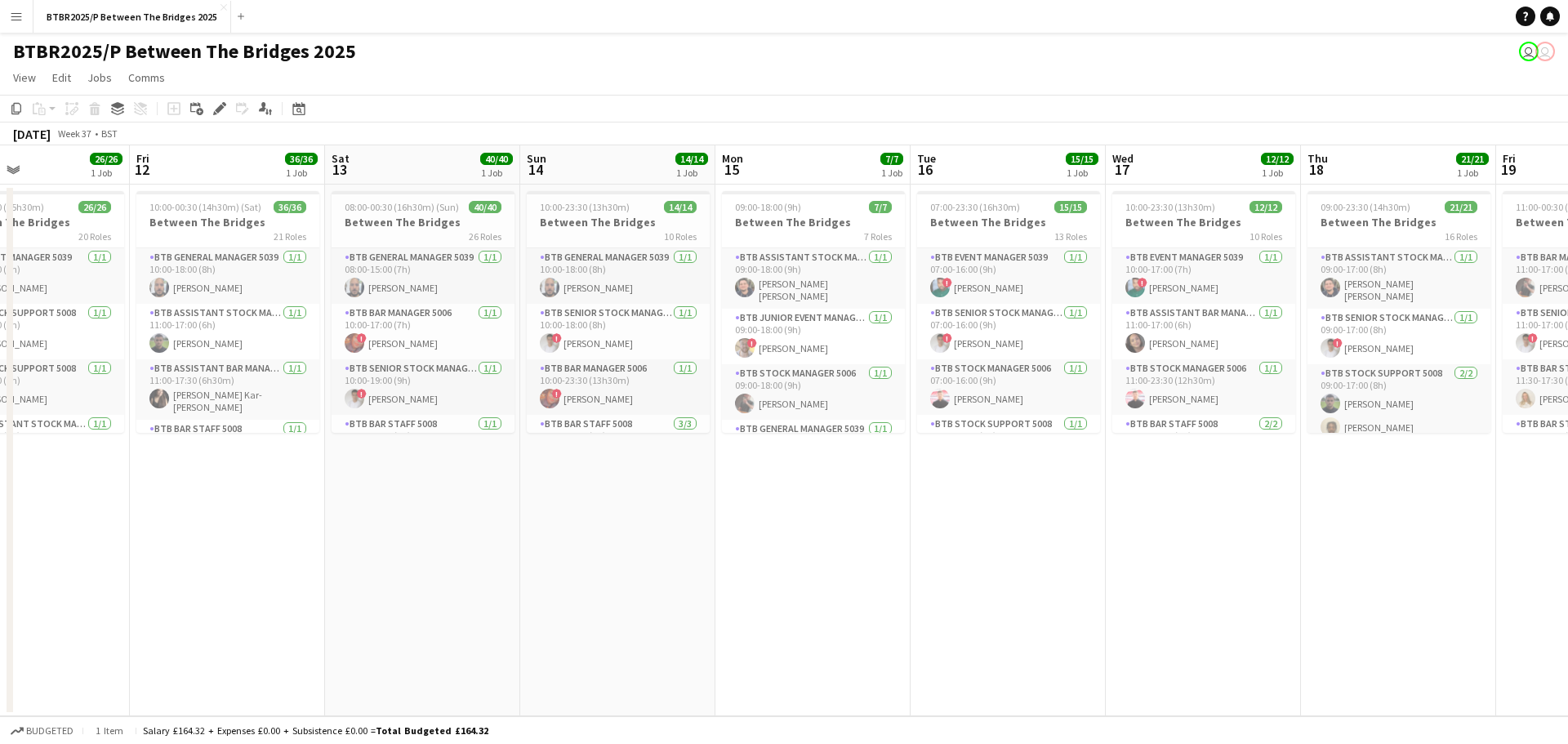
drag, startPoint x: 819, startPoint y: 517, endPoint x: 496, endPoint y: 517, distance: 323.0
click at [496, 517] on app-calendar-viewport "Tue 9 13/13 1 Job Wed 10 24/24 1 Job Thu 11 26/26 1 Job Fri 12 36/36 1 Job Sat …" at bounding box center [784, 431] width 1568 height 571
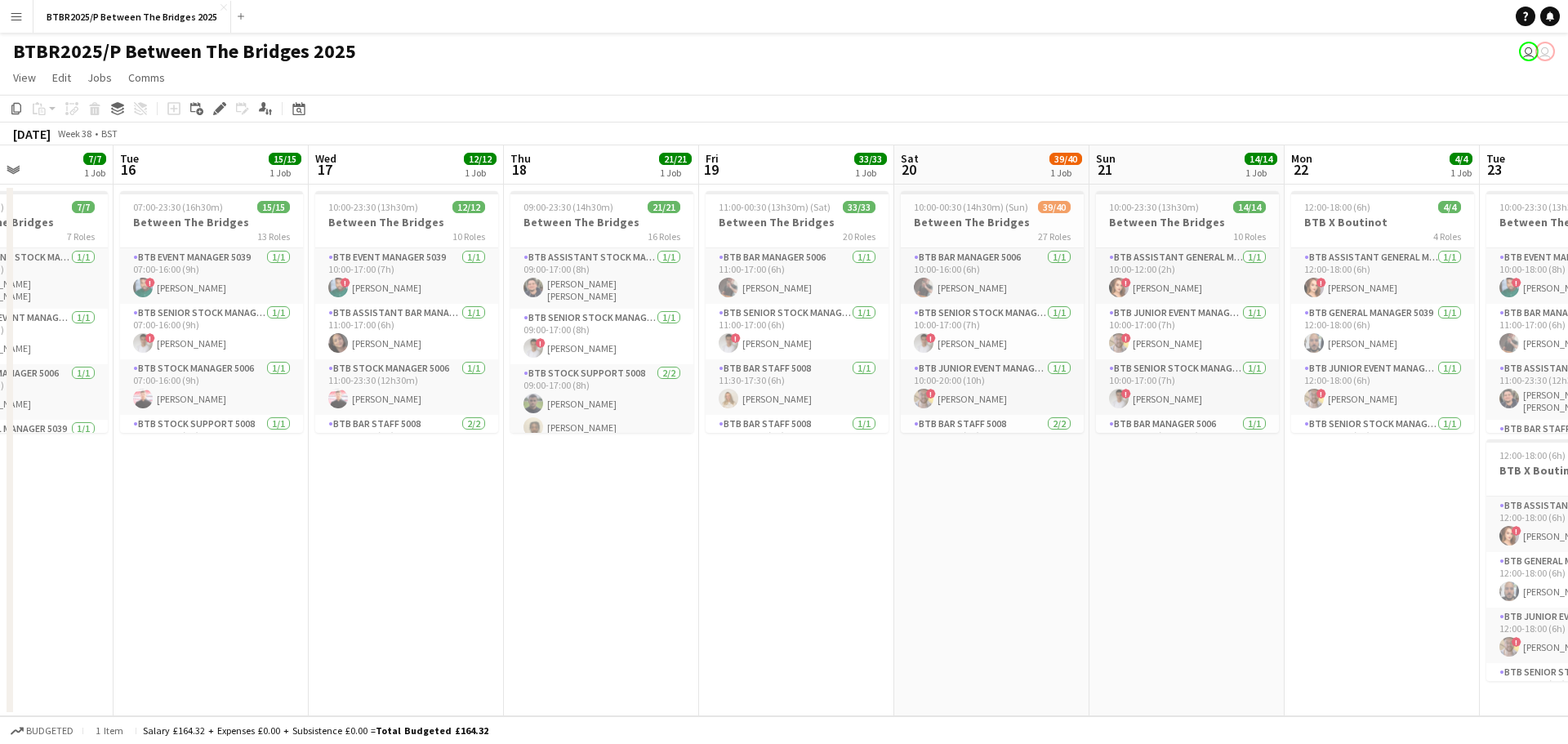
drag, startPoint x: 936, startPoint y: 517, endPoint x: 528, endPoint y: 519, distance: 408.0
click at [528, 519] on app-calendar-viewport "Sat 13 40/40 1 Job Sun 14 14/14 1 Job Mon 15 7/7 1 Job Tue 16 15/15 1 Job Wed 1…" at bounding box center [784, 431] width 1568 height 571
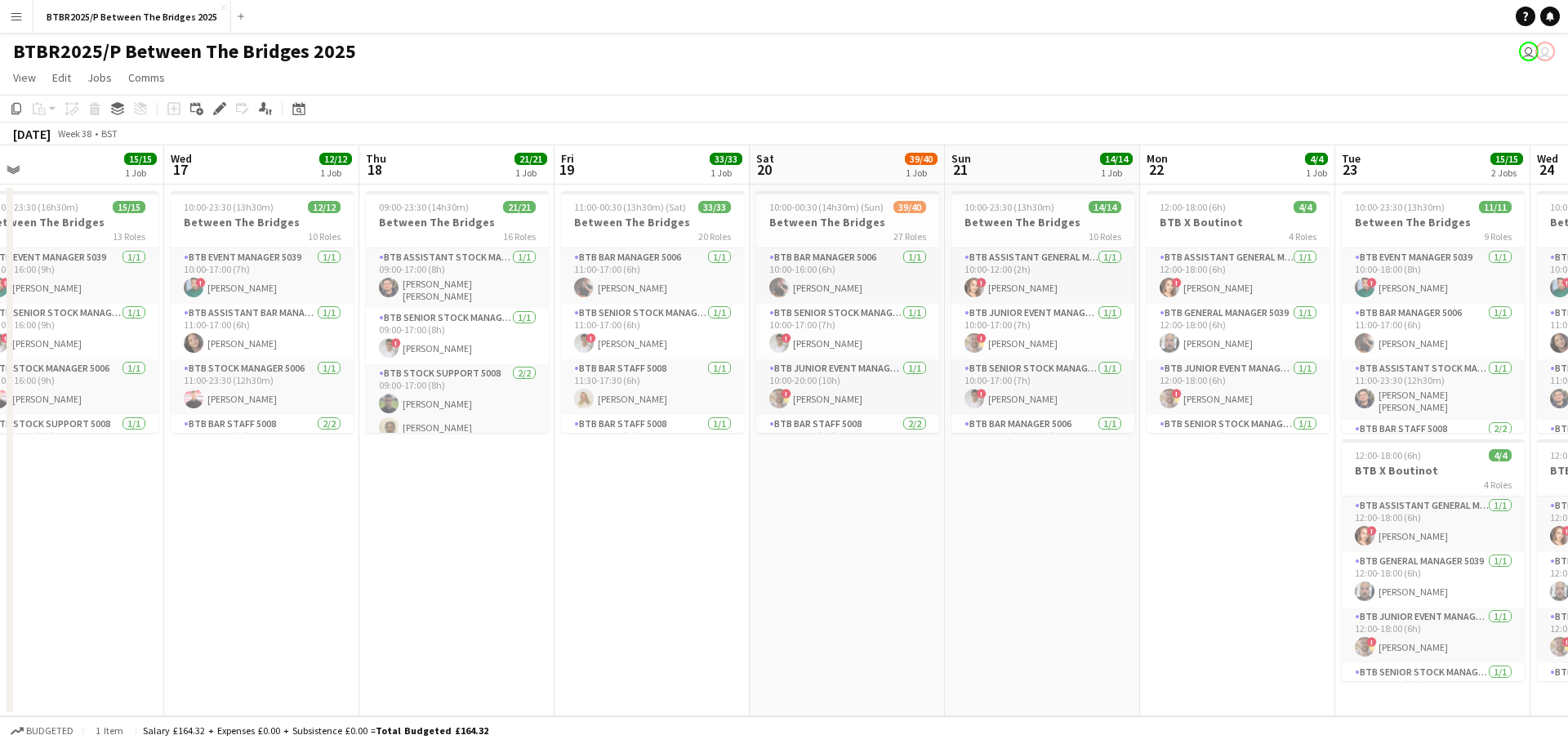
scroll to position [0, 620]
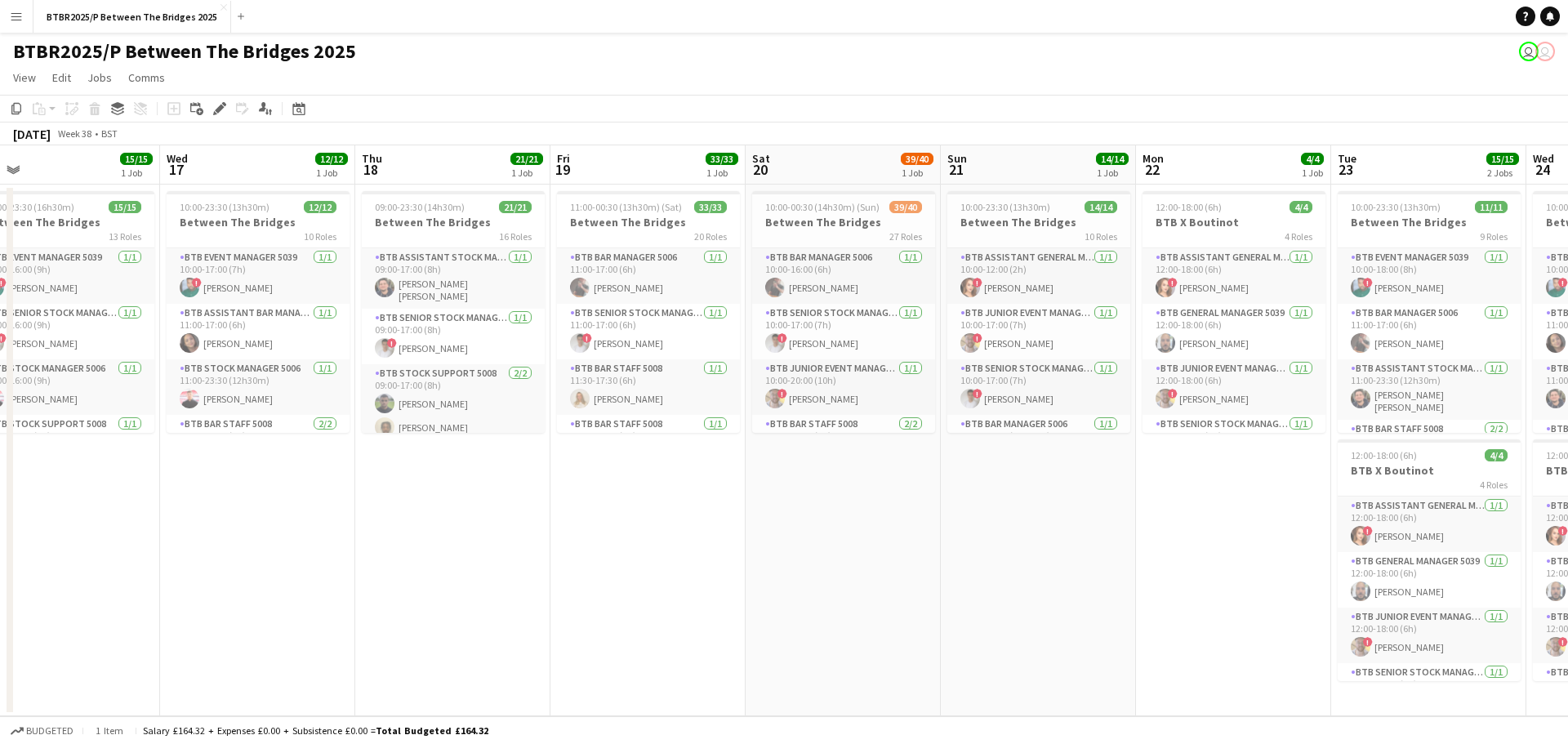
drag, startPoint x: 784, startPoint y: 516, endPoint x: 636, endPoint y: 522, distance: 148.1
click at [636, 522] on app-calendar-viewport "Sat 13 40/40 1 Job Sun 14 14/14 1 Job Mon 15 7/7 1 Job Tue 16 15/15 1 Job Wed 1…" at bounding box center [784, 431] width 1568 height 571
click at [649, 472] on app-date-cell "11:00-00:30 (13h30m) (Sat) 33/33 Between The Bridges 20 Roles BTB Bar Manager 5…" at bounding box center [647, 450] width 195 height 531
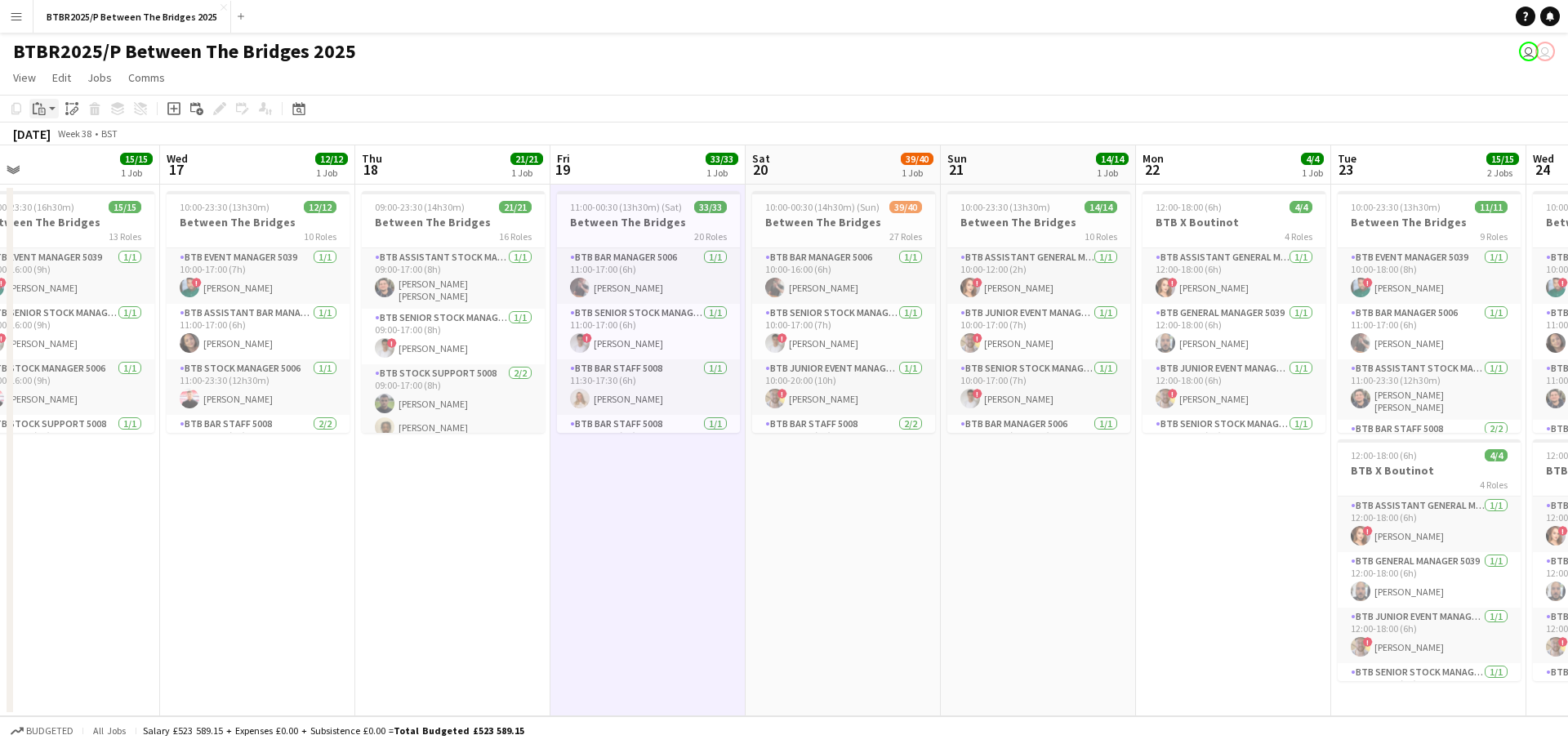
click at [40, 109] on icon "Paste" at bounding box center [39, 108] width 13 height 13
click at [47, 142] on link "Paste Ctrl+V" at bounding box center [120, 139] width 154 height 15
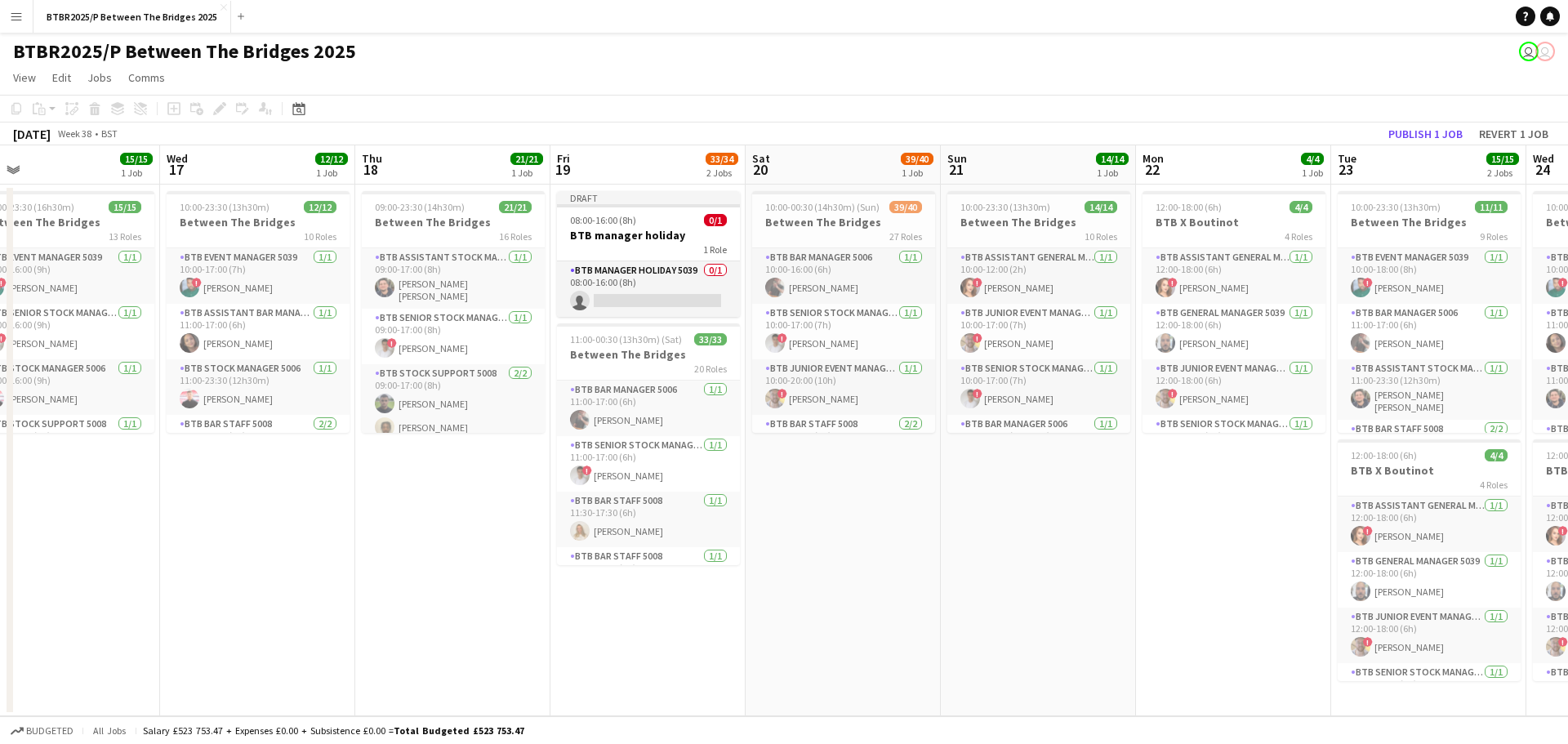
click at [844, 461] on app-date-cell "10:00-00:30 (14h30m) (Sun) 39/40 Between The Bridges 27 Roles BTB Bar Manager 5…" at bounding box center [842, 450] width 195 height 531
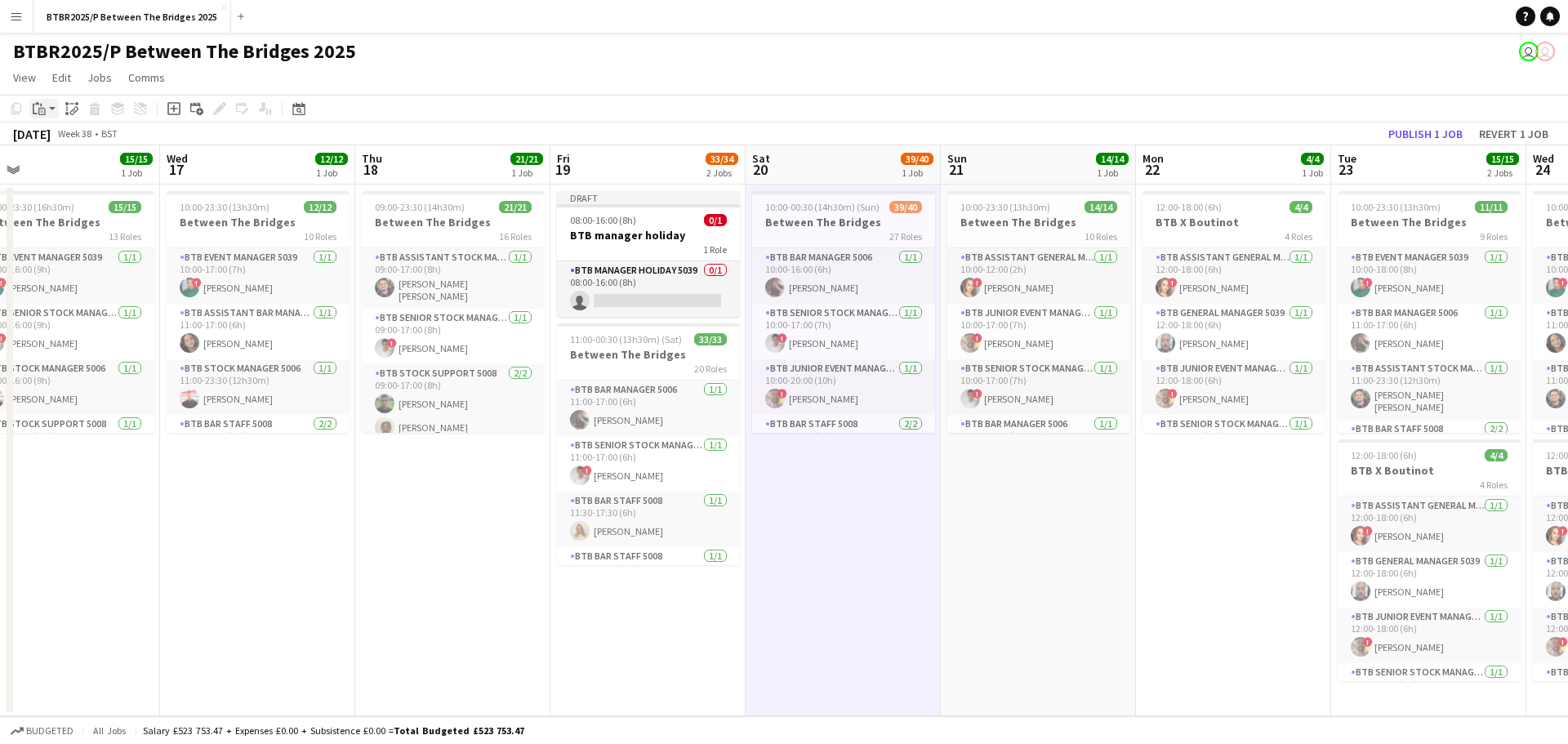
click at [34, 108] on icon at bounding box center [35, 109] width 5 height 11
click at [54, 142] on link "Paste Ctrl+V" at bounding box center [120, 139] width 154 height 15
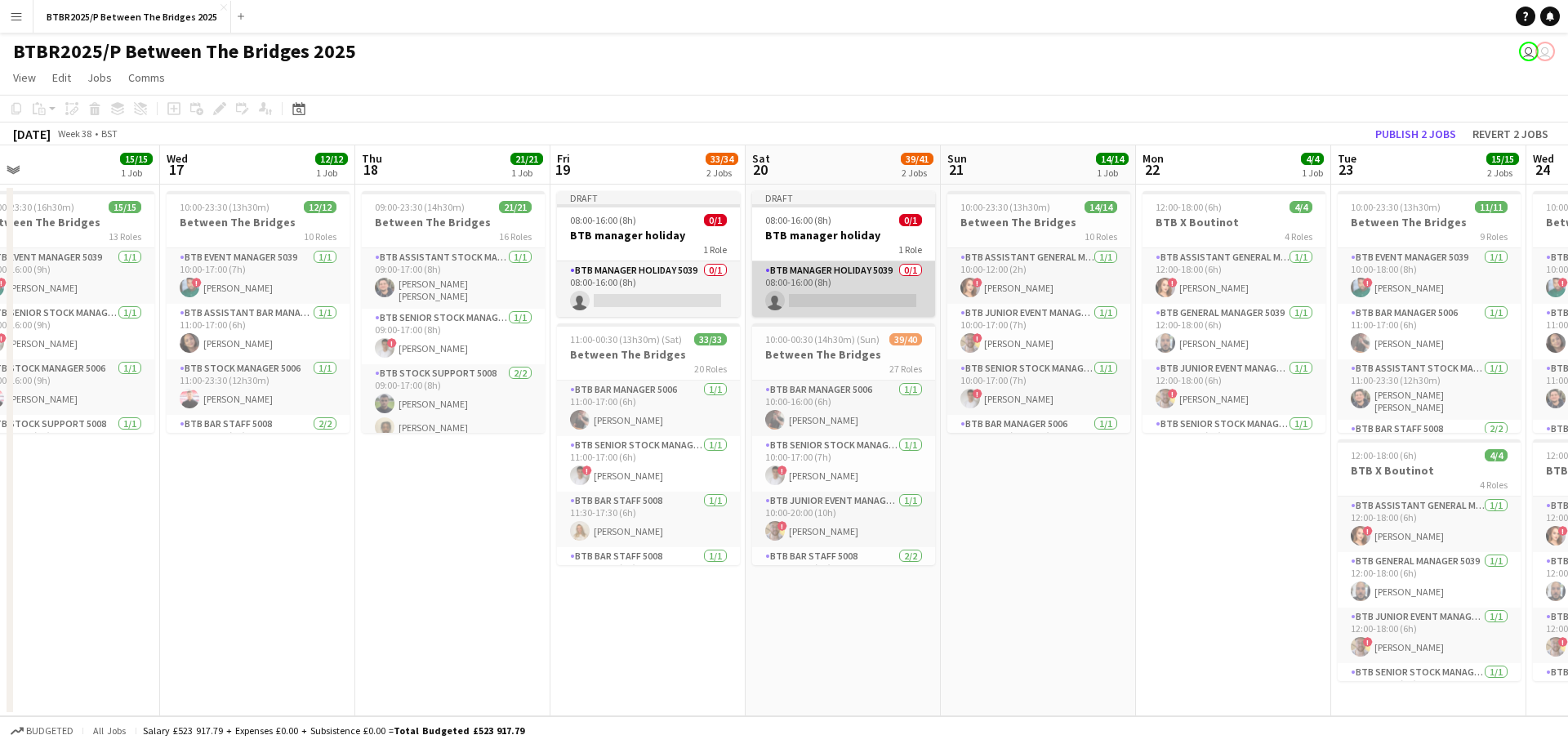
click at [796, 290] on app-card-role "BTB Manager Holiday 5039 0/1 08:00-16:00 (8h) single-neutral-actions" at bounding box center [843, 289] width 183 height 55
click at [796, 290] on app-card-role "BTB Manager Holiday 5039 0/1 08:00-16:00 (8h) single-neutral-actions" at bounding box center [842, 289] width 183 height 55
click at [830, 288] on app-card-role "BTB Manager Holiday 5039 0/1 08:00-16:00 (8h) single-neutral-actions" at bounding box center [842, 289] width 183 height 55
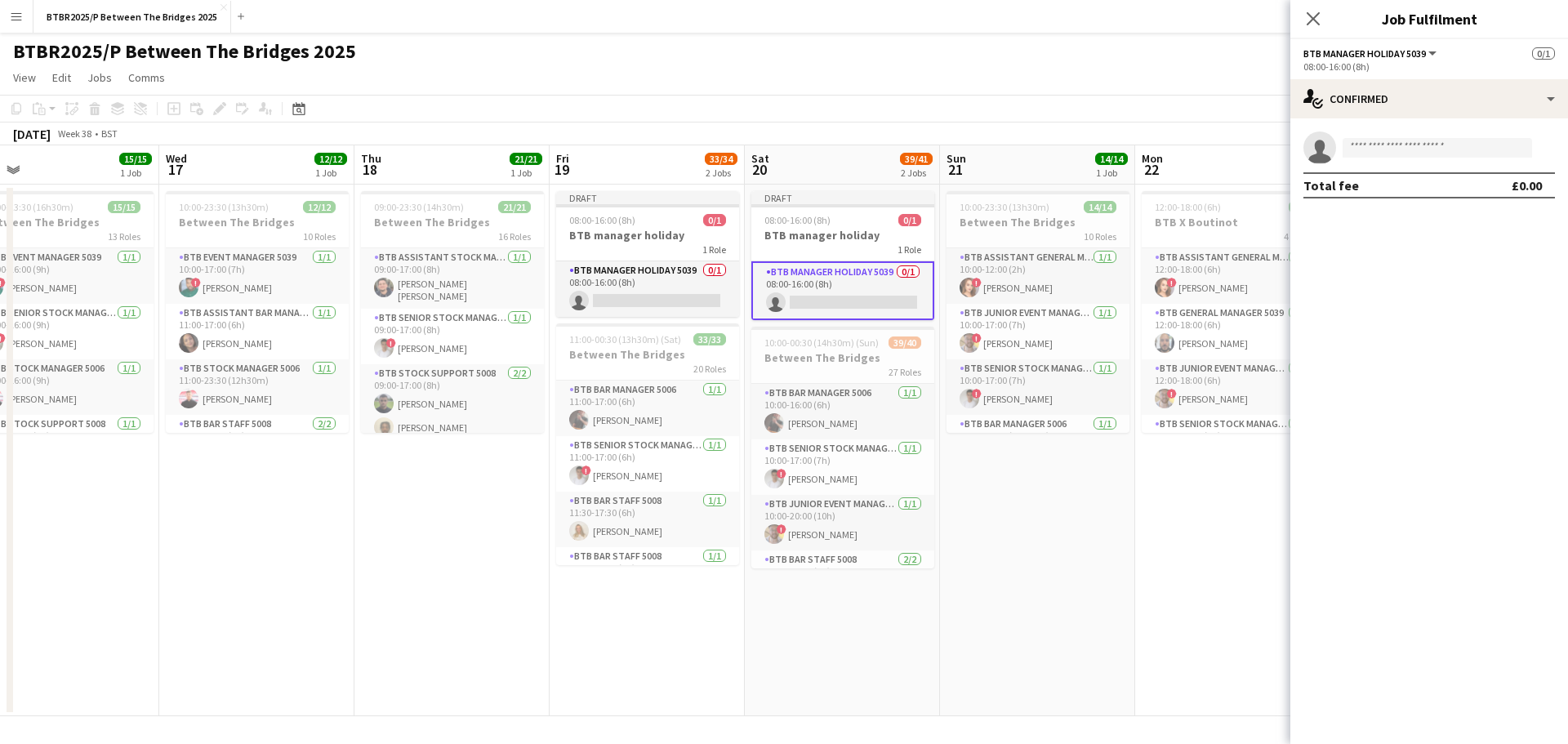
click at [1468, 118] on div "single-neutral-actions Total fee £0.00" at bounding box center [1429, 164] width 278 height 93
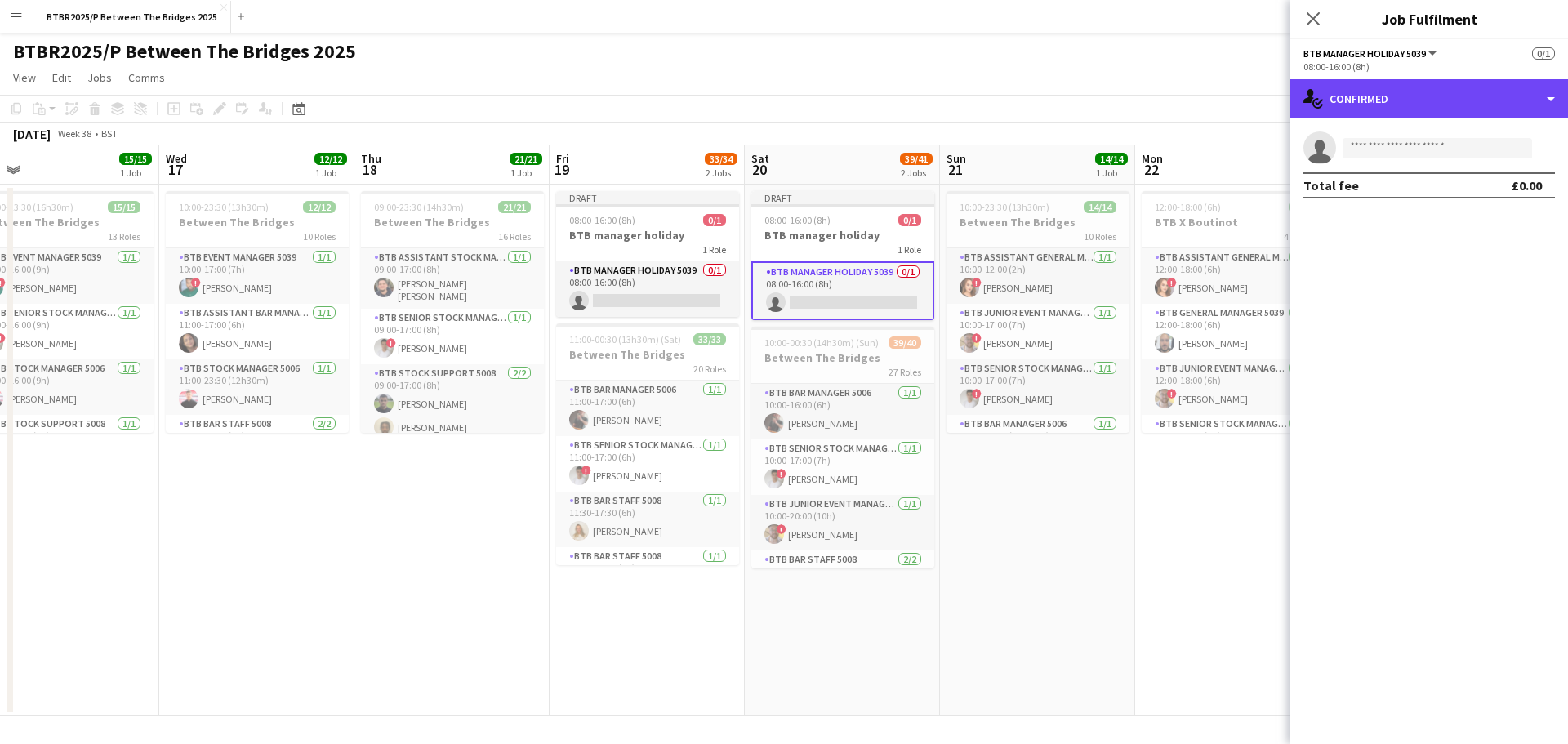
click at [1464, 109] on div "single-neutral-actions-check-2 Confirmed" at bounding box center [1429, 99] width 278 height 40
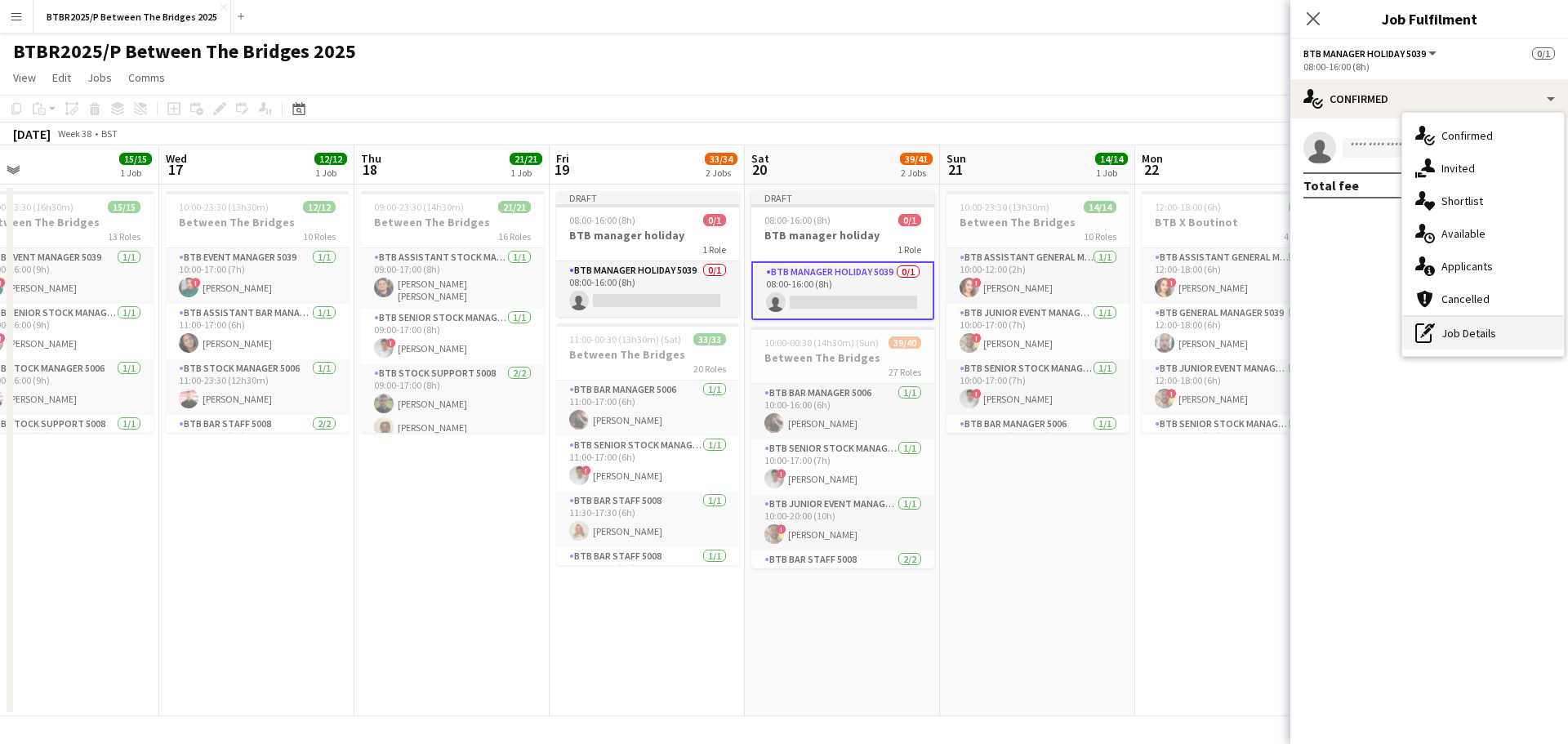
click at [1475, 322] on div "pen-write Job Details" at bounding box center [1483, 333] width 162 height 33
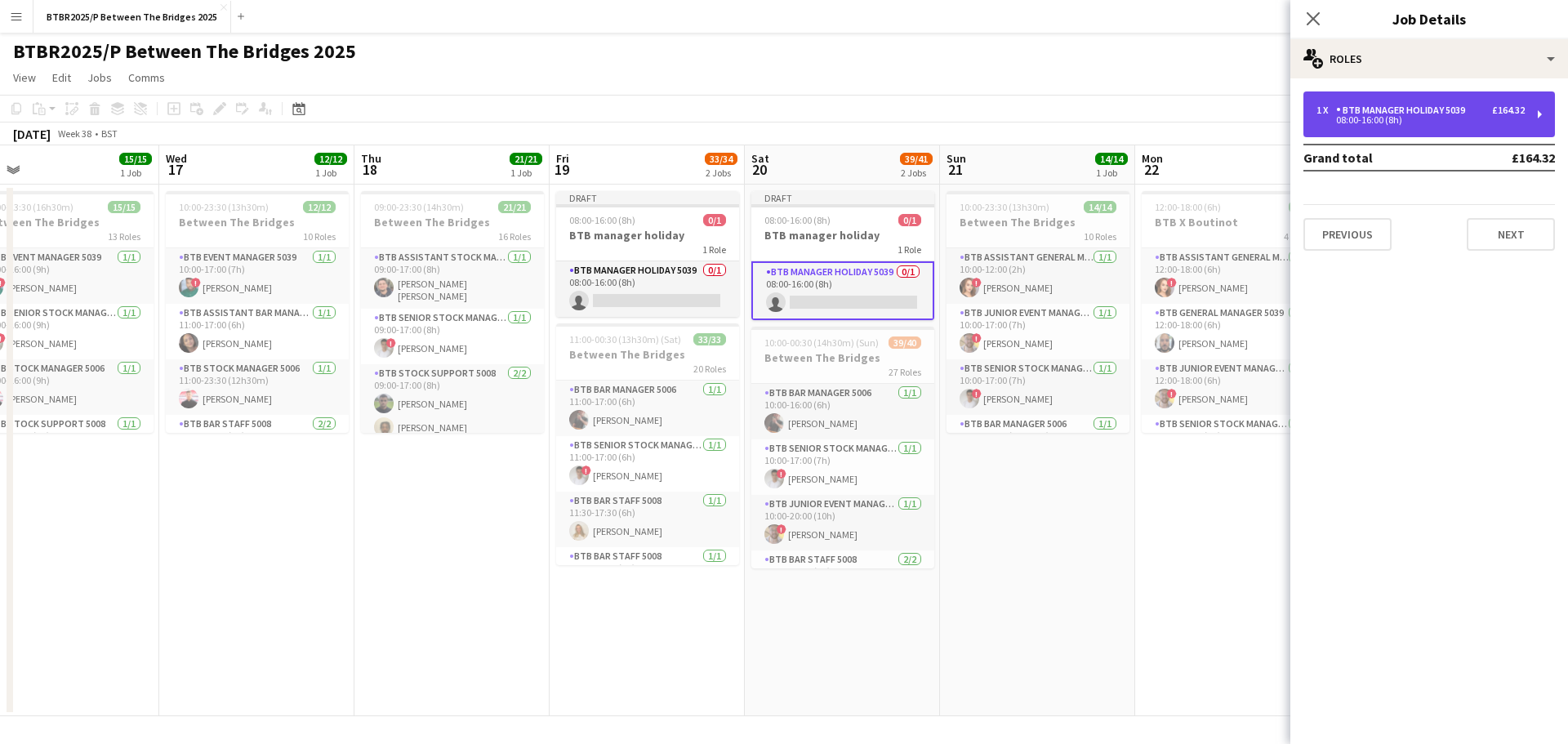
click at [1422, 128] on div "1 x BTB Manager Holiday 5039 £164.32 08:00-16:00 (8h)" at bounding box center [1429, 114] width 252 height 46
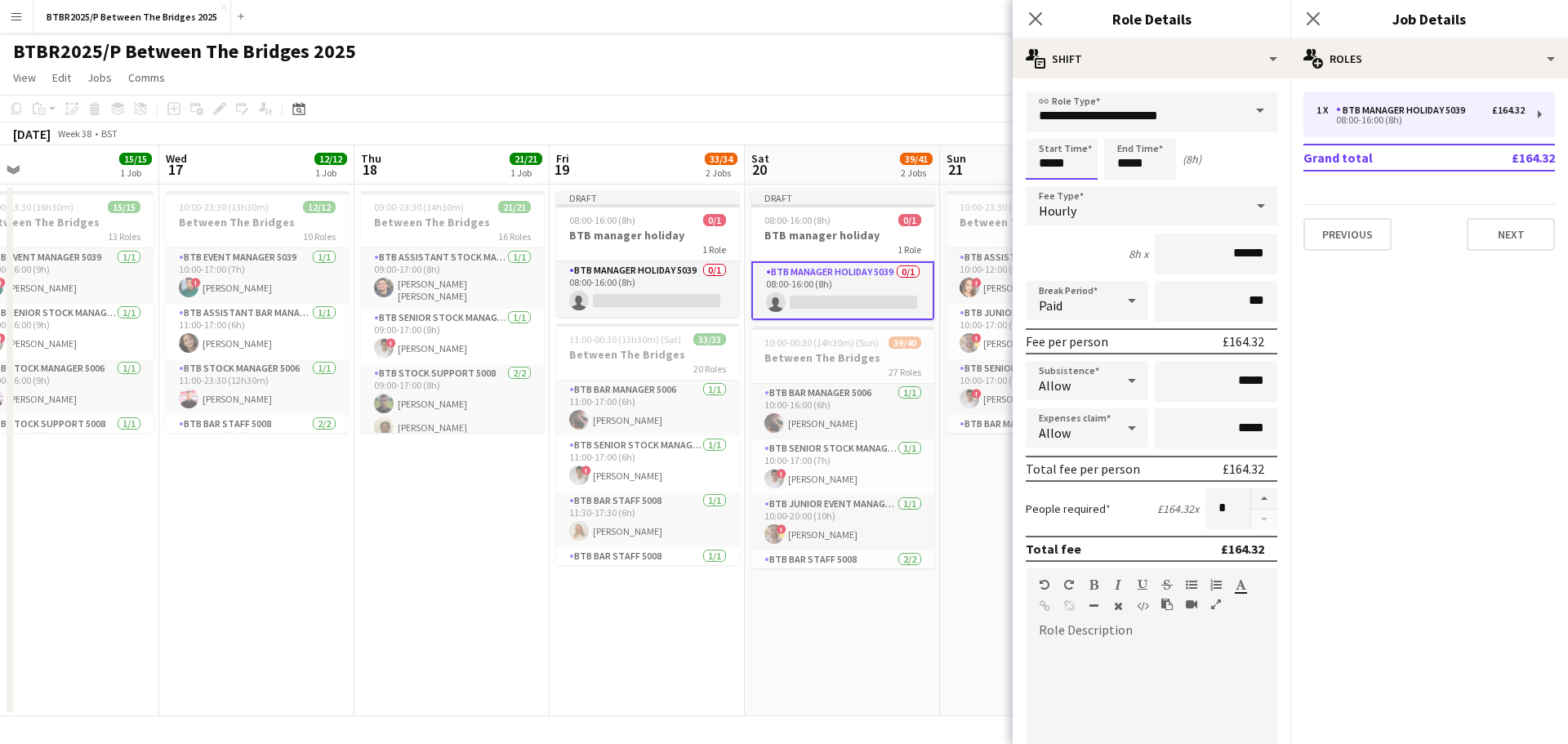
drag, startPoint x: 1029, startPoint y: 163, endPoint x: 985, endPoint y: 162, distance: 44.0
click at [991, 163] on body "Menu Boards Boards Boards All jobs Status Workforce Workforce My Workforce Recr…" at bounding box center [784, 372] width 1568 height 744
type input "*****"
click at [852, 36] on div "BTBR2025/P Between The Bridges 2025 user user" at bounding box center [784, 48] width 1568 height 31
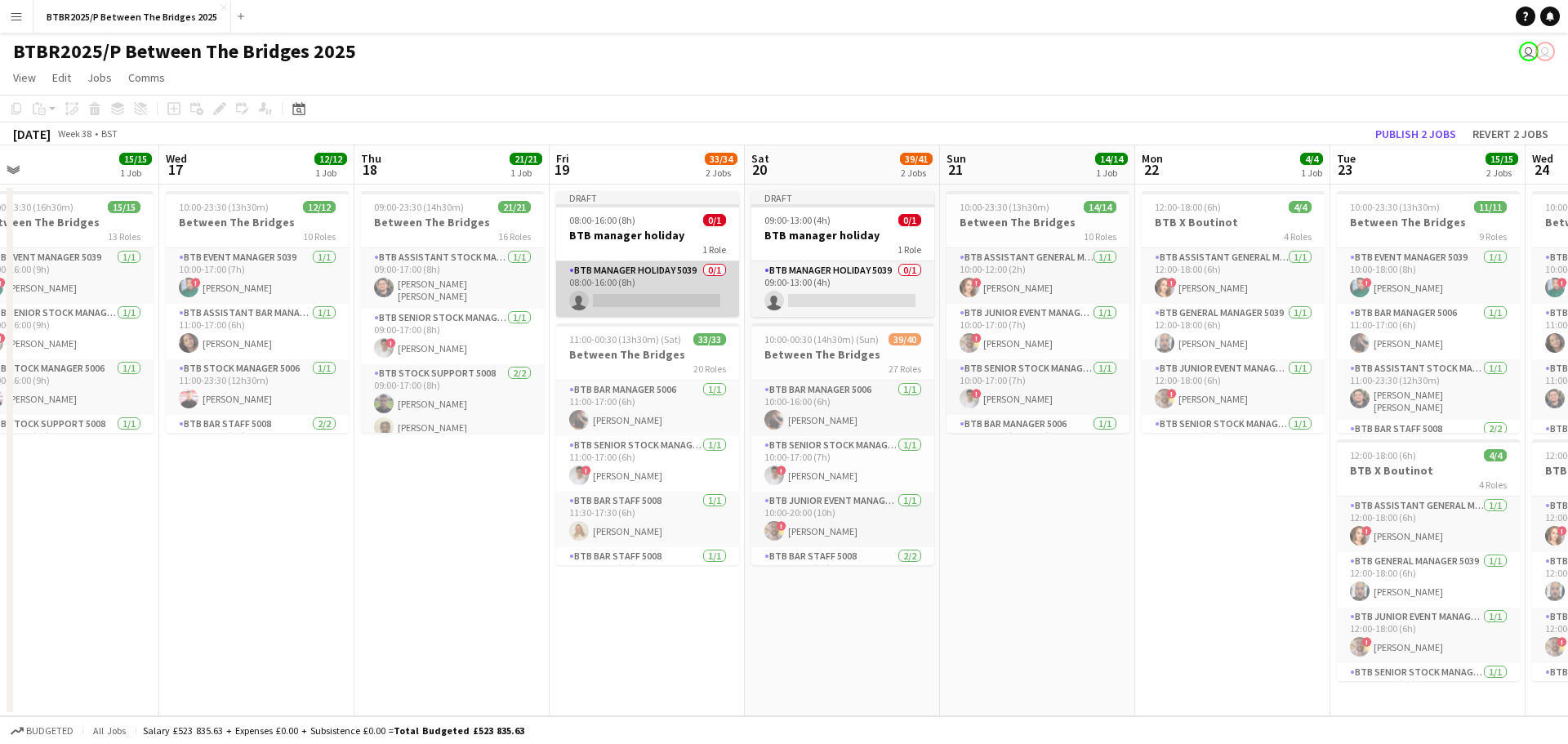
click at [695, 282] on app-card-role "BTB Manager Holiday 5039 0/1 08:00-16:00 (8h) single-neutral-actions" at bounding box center [647, 289] width 183 height 55
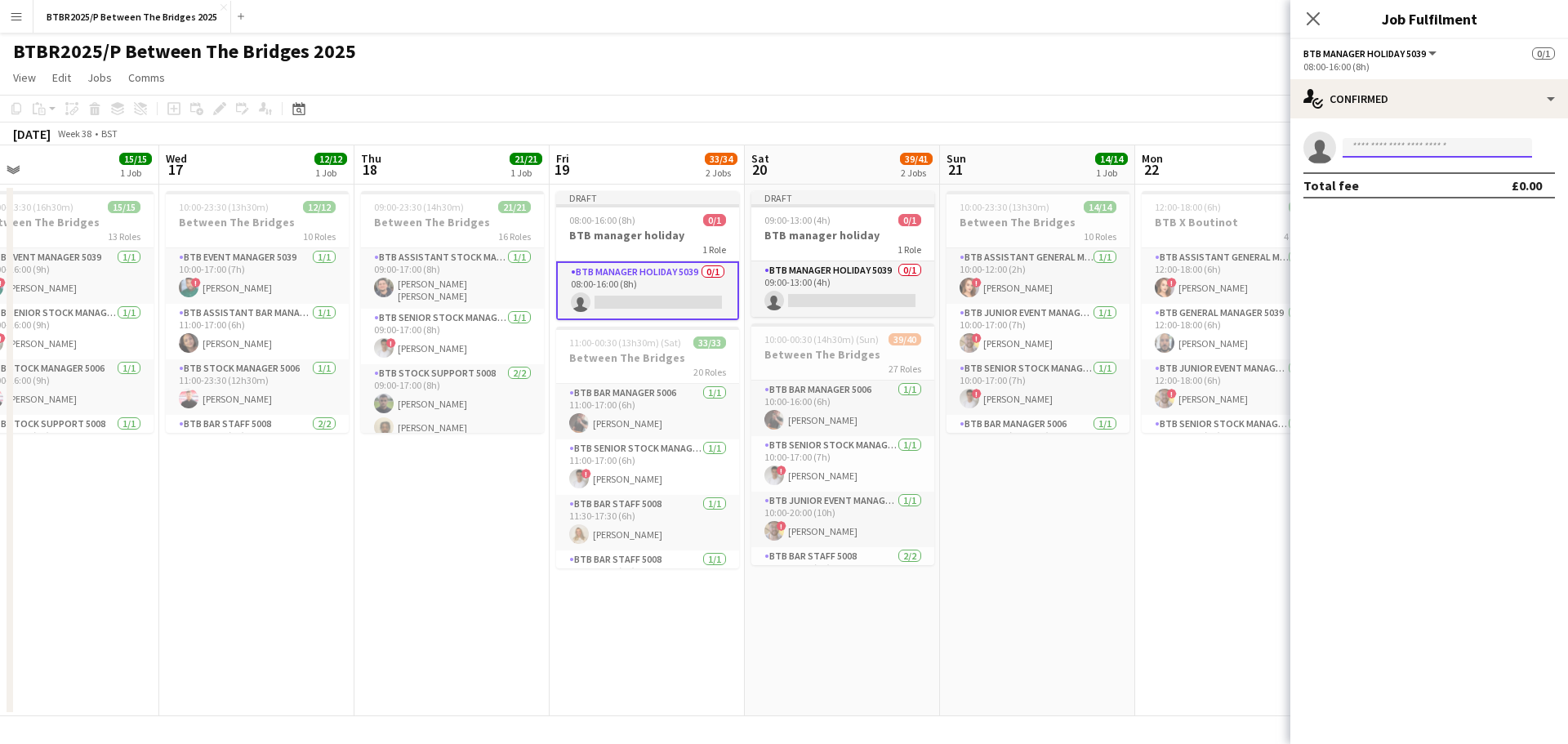
click at [1371, 155] on input at bounding box center [1437, 148] width 189 height 20
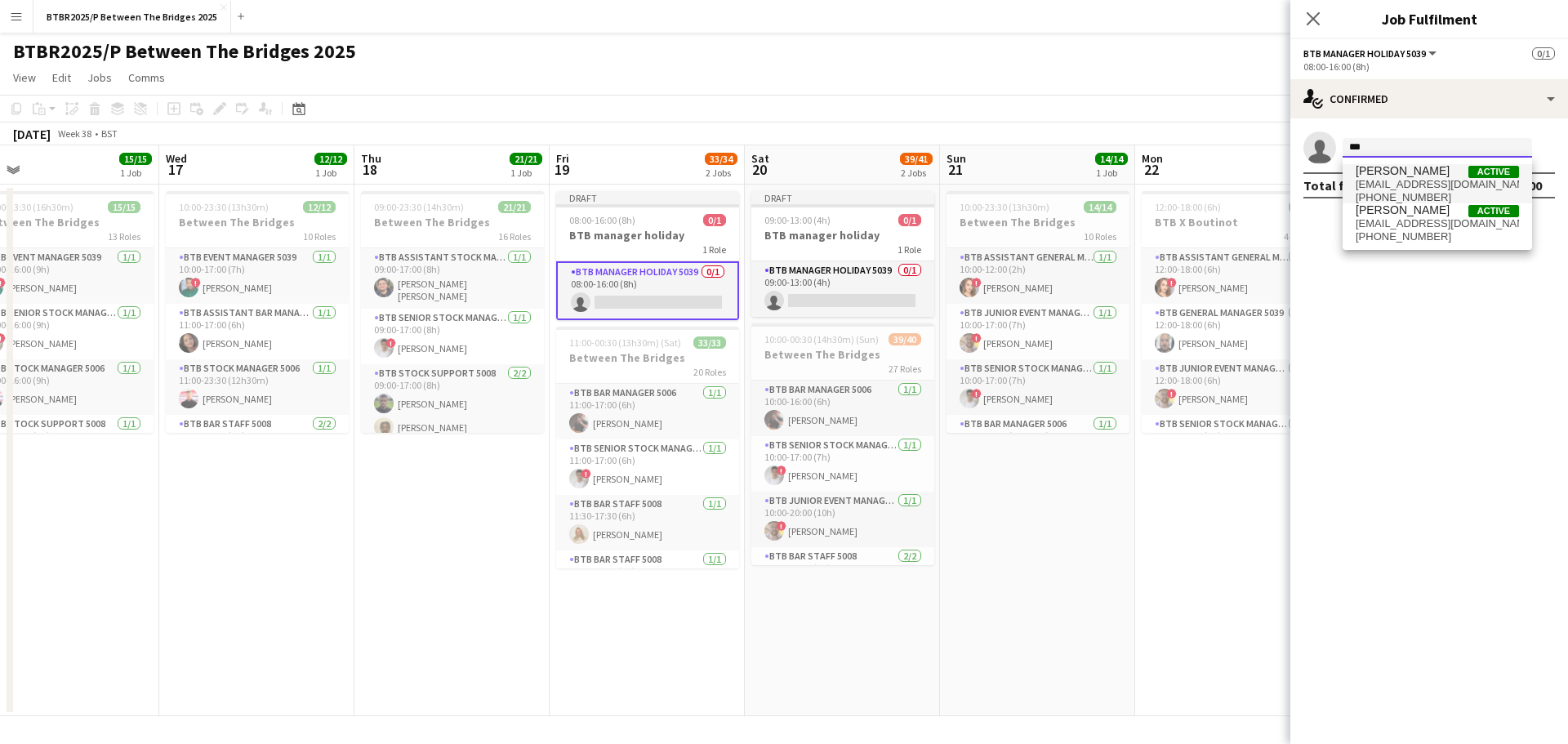
type input "***"
click at [1370, 188] on span "[EMAIL_ADDRESS][DOMAIN_NAME]" at bounding box center [1437, 184] width 164 height 13
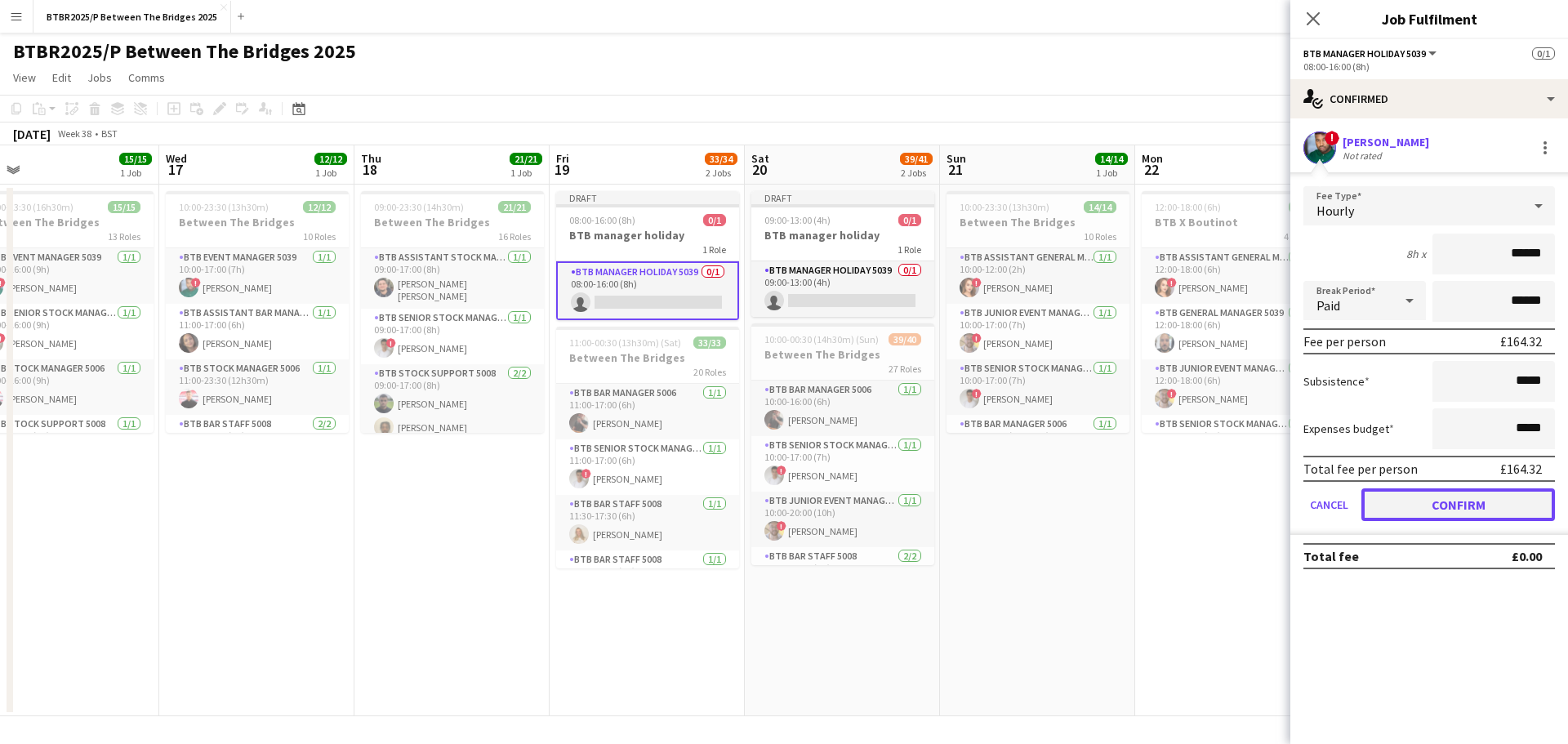
click at [1435, 504] on button "Confirm" at bounding box center [1458, 504] width 193 height 33
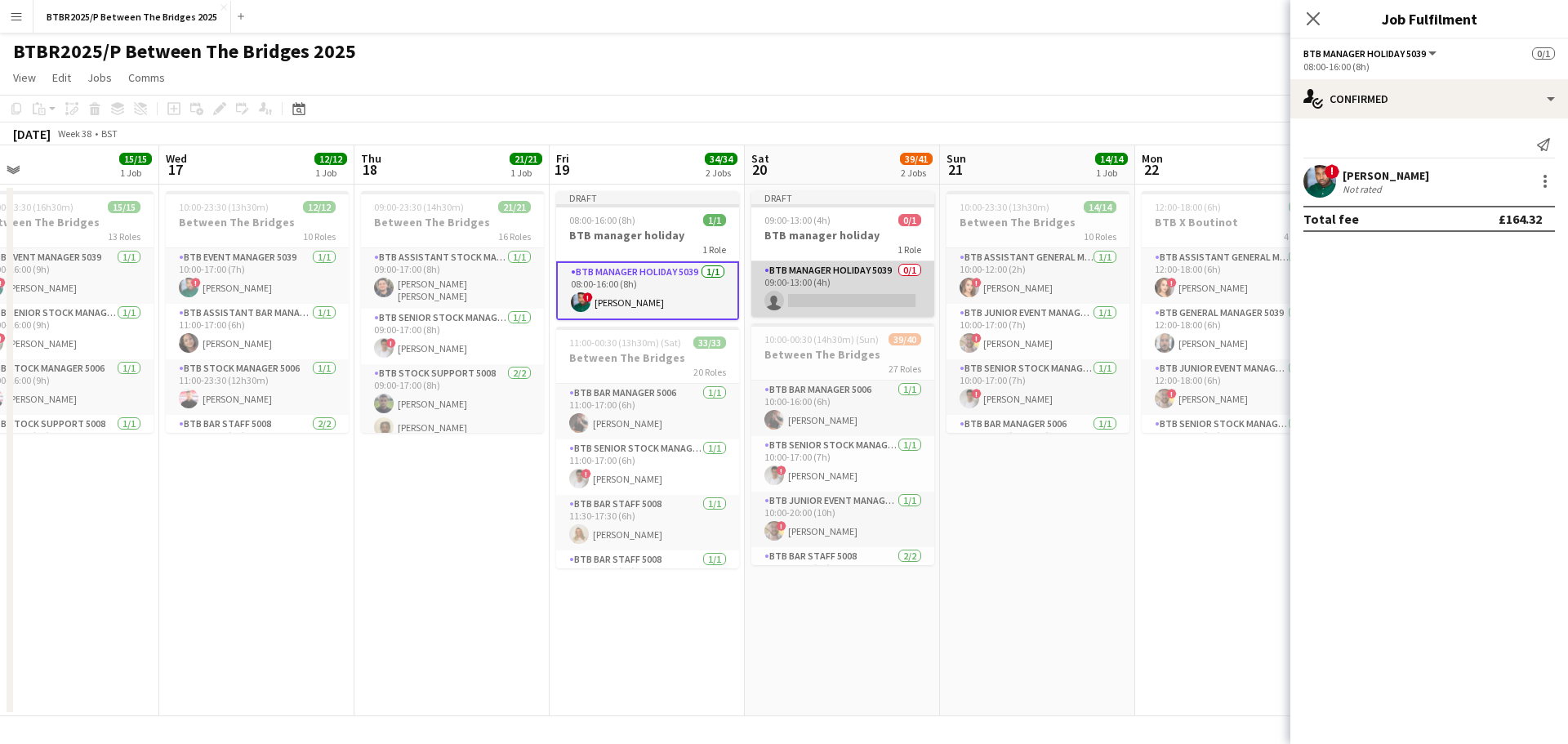
click at [783, 279] on app-card-role "BTB Manager Holiday 5039 0/1 09:00-13:00 (4h) single-neutral-actions" at bounding box center [842, 289] width 183 height 55
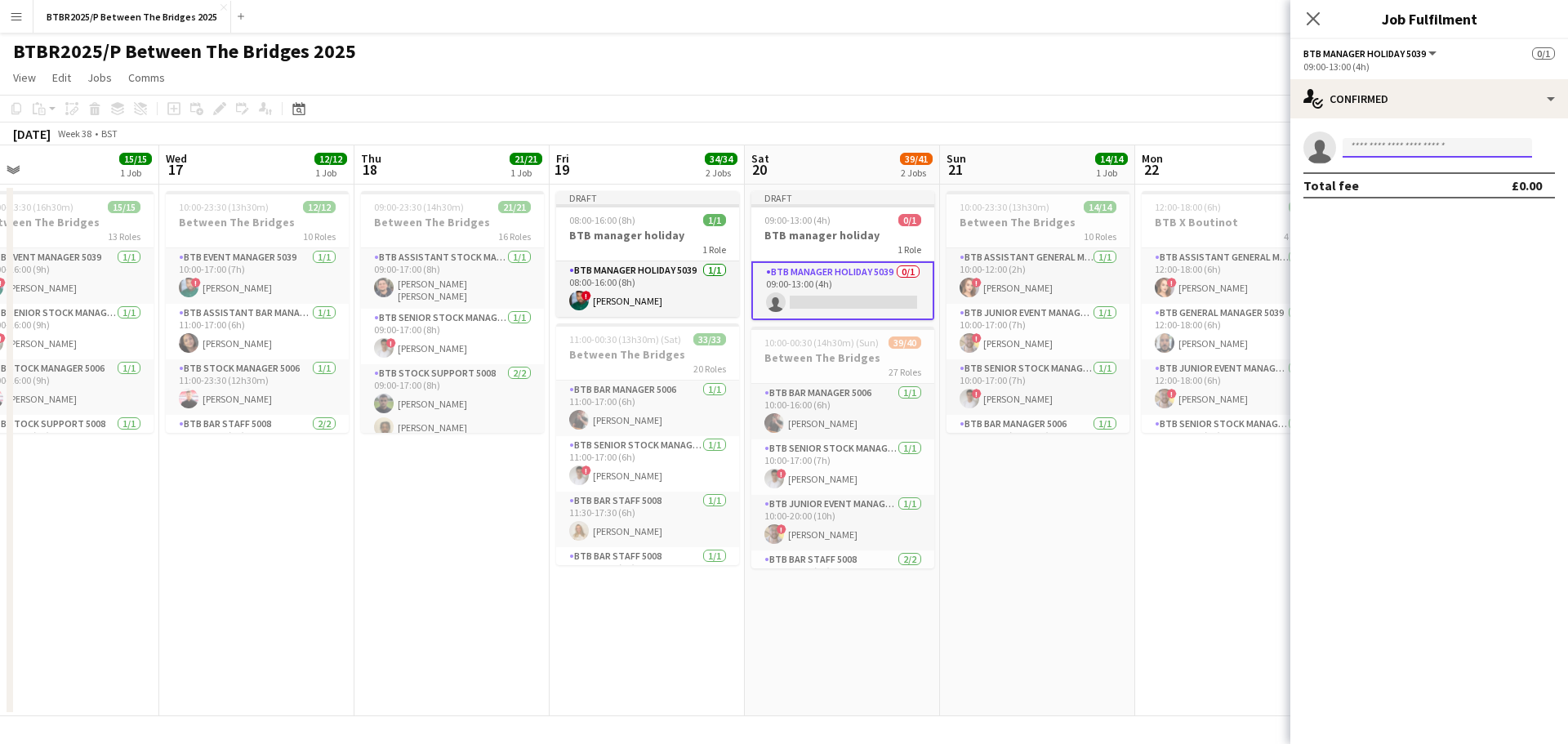
click at [1371, 152] on input at bounding box center [1437, 148] width 189 height 20
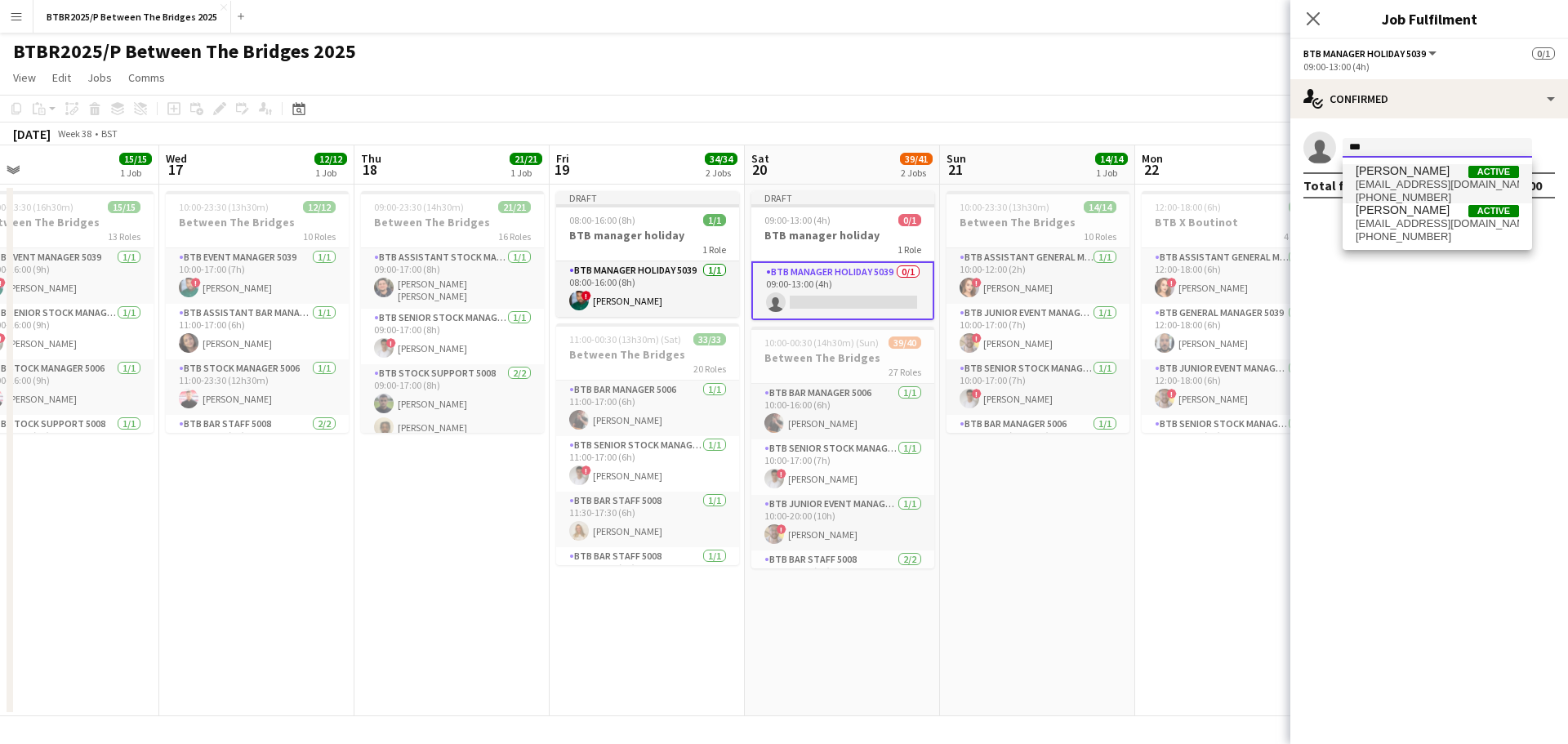
type input "***"
click at [1382, 192] on span "[PHONE_NUMBER]" at bounding box center [1437, 197] width 164 height 13
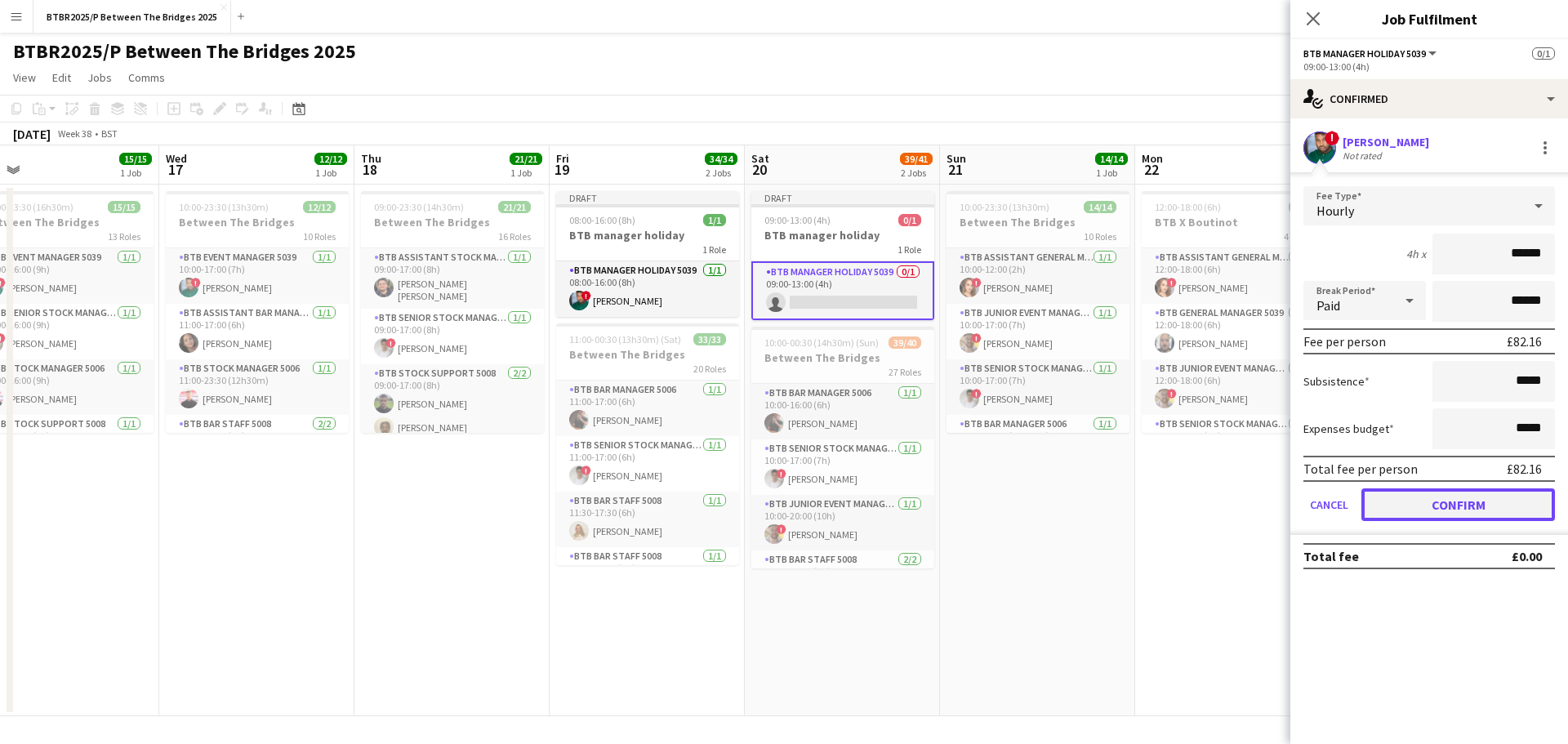
click at [1393, 514] on button "Confirm" at bounding box center [1458, 504] width 193 height 33
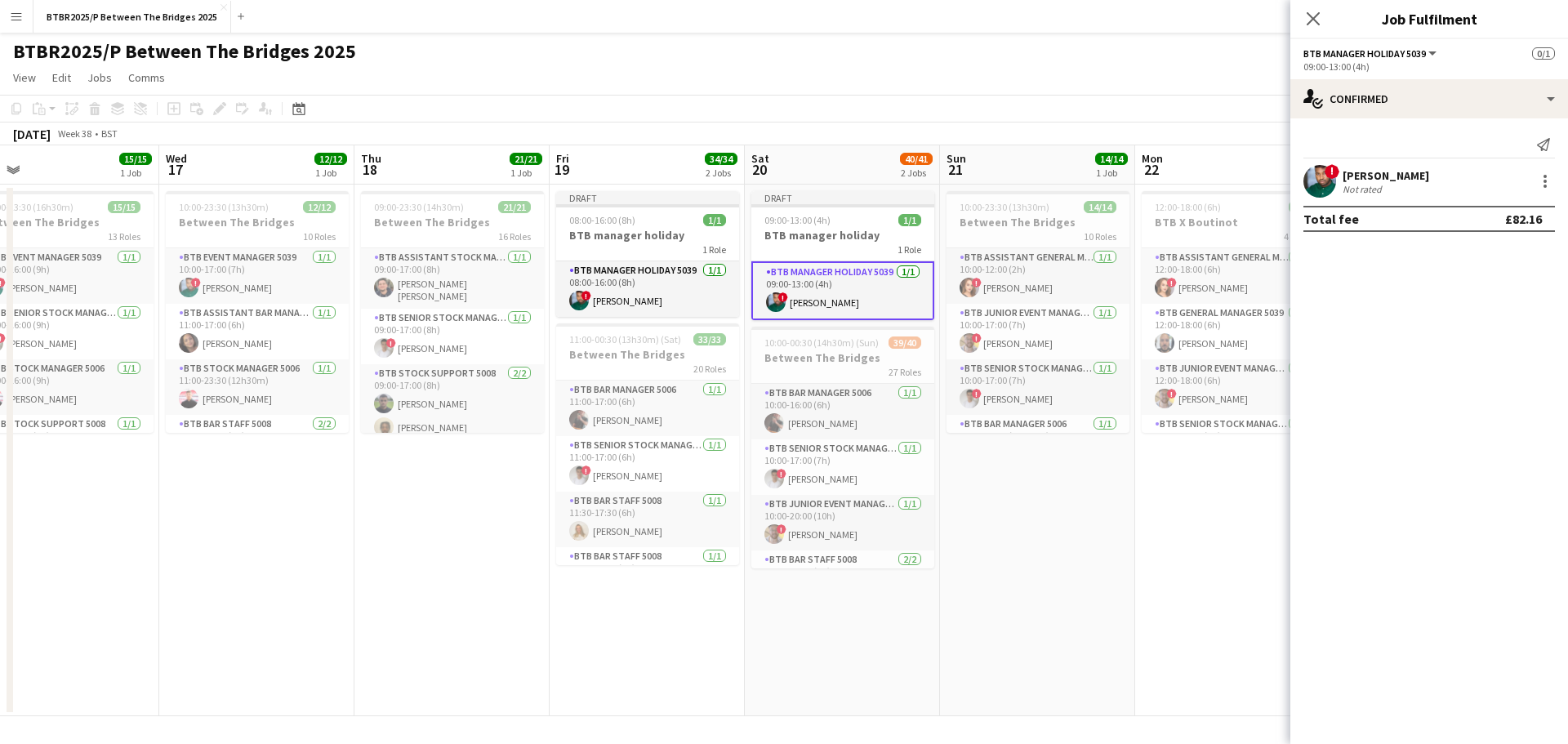
click at [1038, 61] on div "BTBR2025/P Between The Bridges 2025 user user" at bounding box center [784, 48] width 1568 height 31
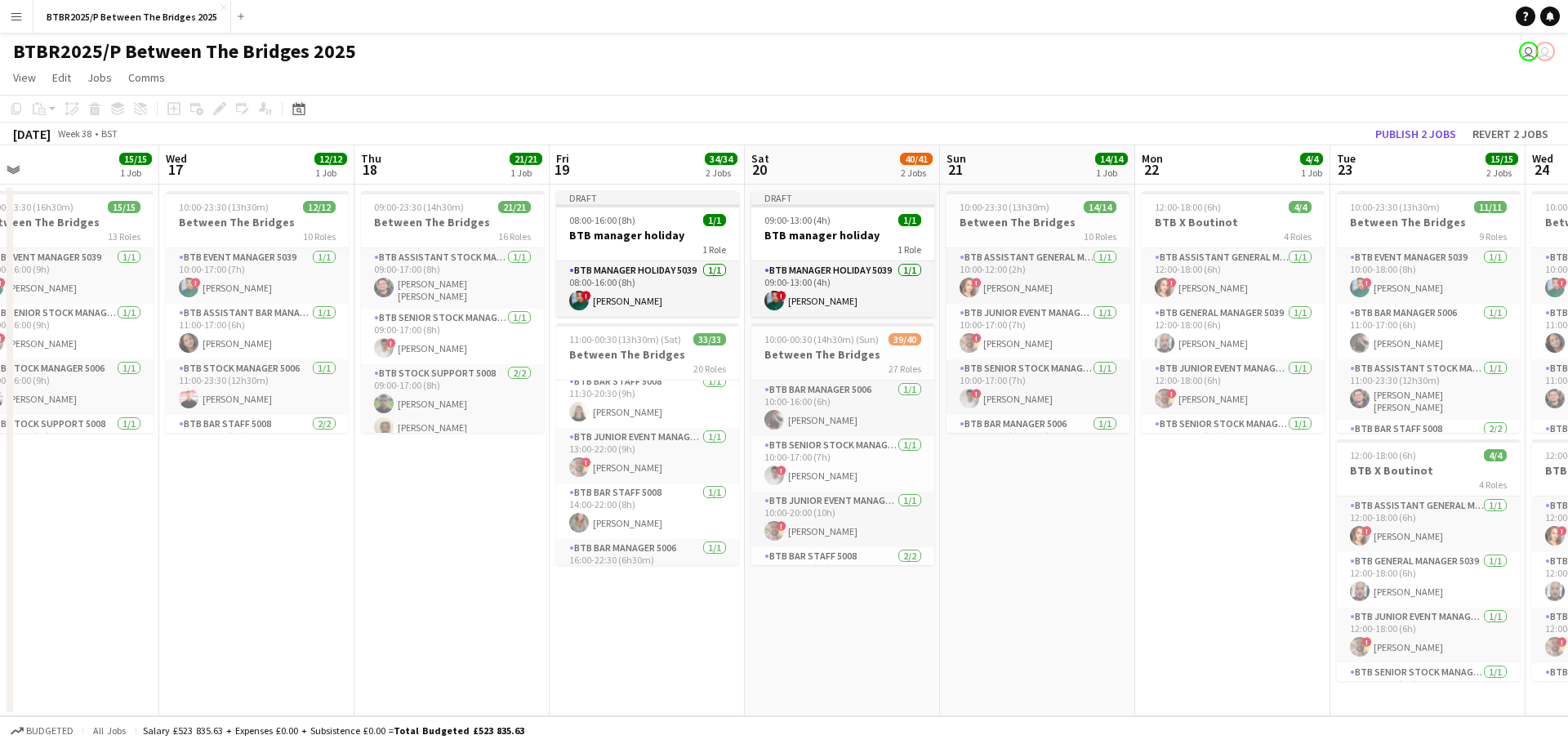
scroll to position [163, 0]
click at [1403, 134] on button "Publish 2 jobs" at bounding box center [1415, 133] width 94 height 21
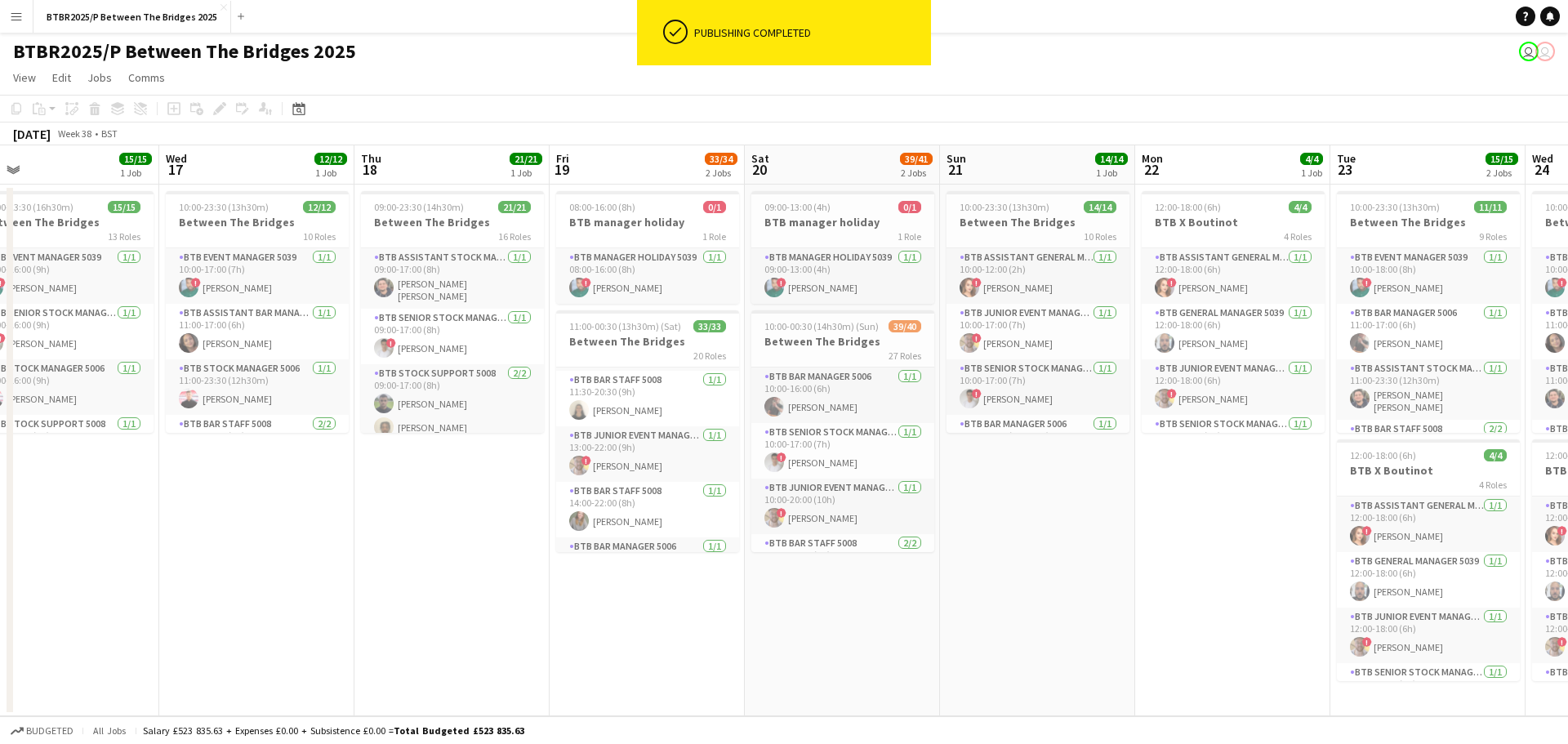
click at [1082, 58] on div "BTBR2025/P Between The Bridges 2025 user user" at bounding box center [784, 48] width 1568 height 31
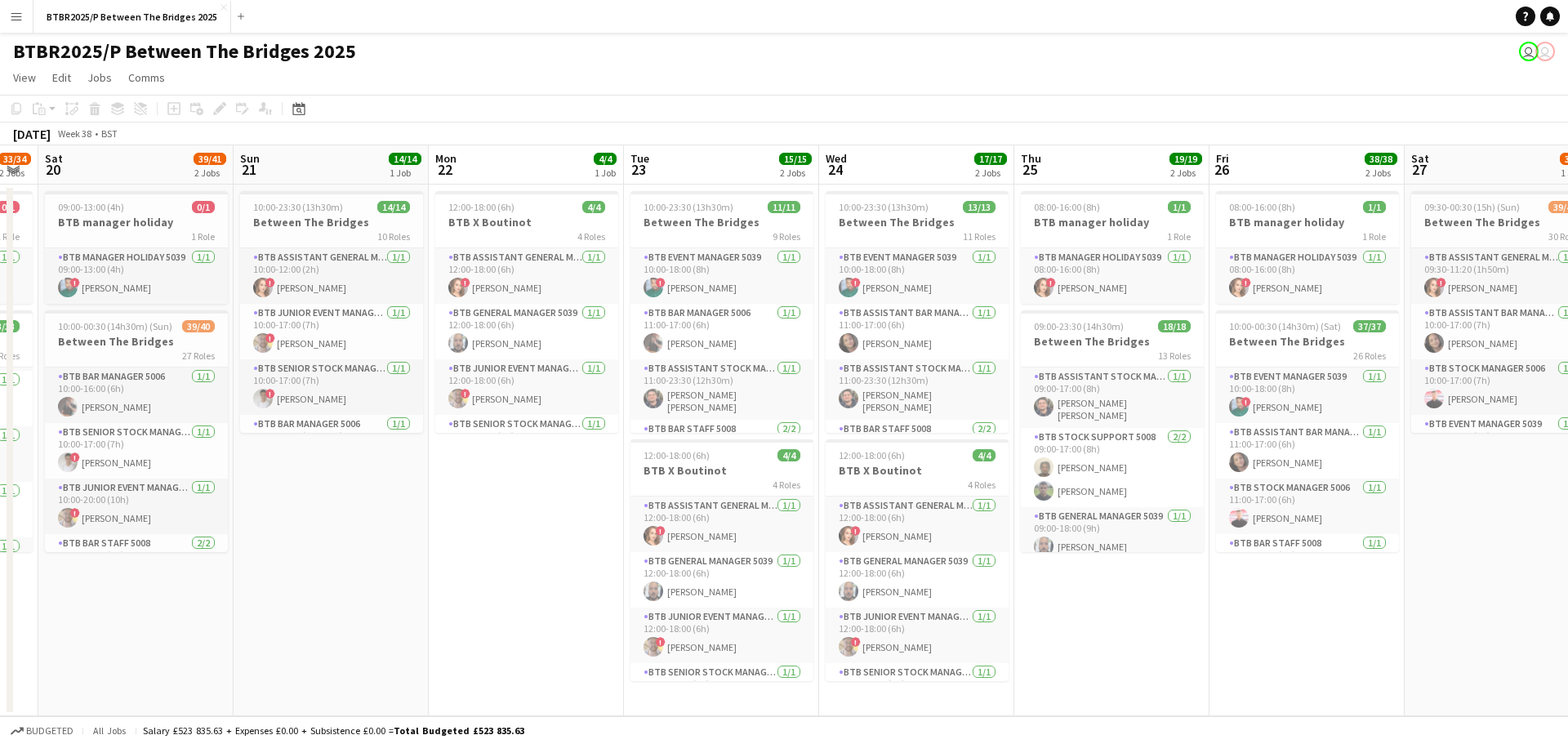
drag, startPoint x: 1101, startPoint y: 506, endPoint x: 472, endPoint y: 518, distance: 629.1
click at [393, 542] on app-calendar-viewport "Wed 17 12/12 1 Job Thu 18 21/21 1 Job Fri 19 33/34 2 Jobs Sat 20 39/41 2 Jobs S…" at bounding box center [784, 431] width 1568 height 571
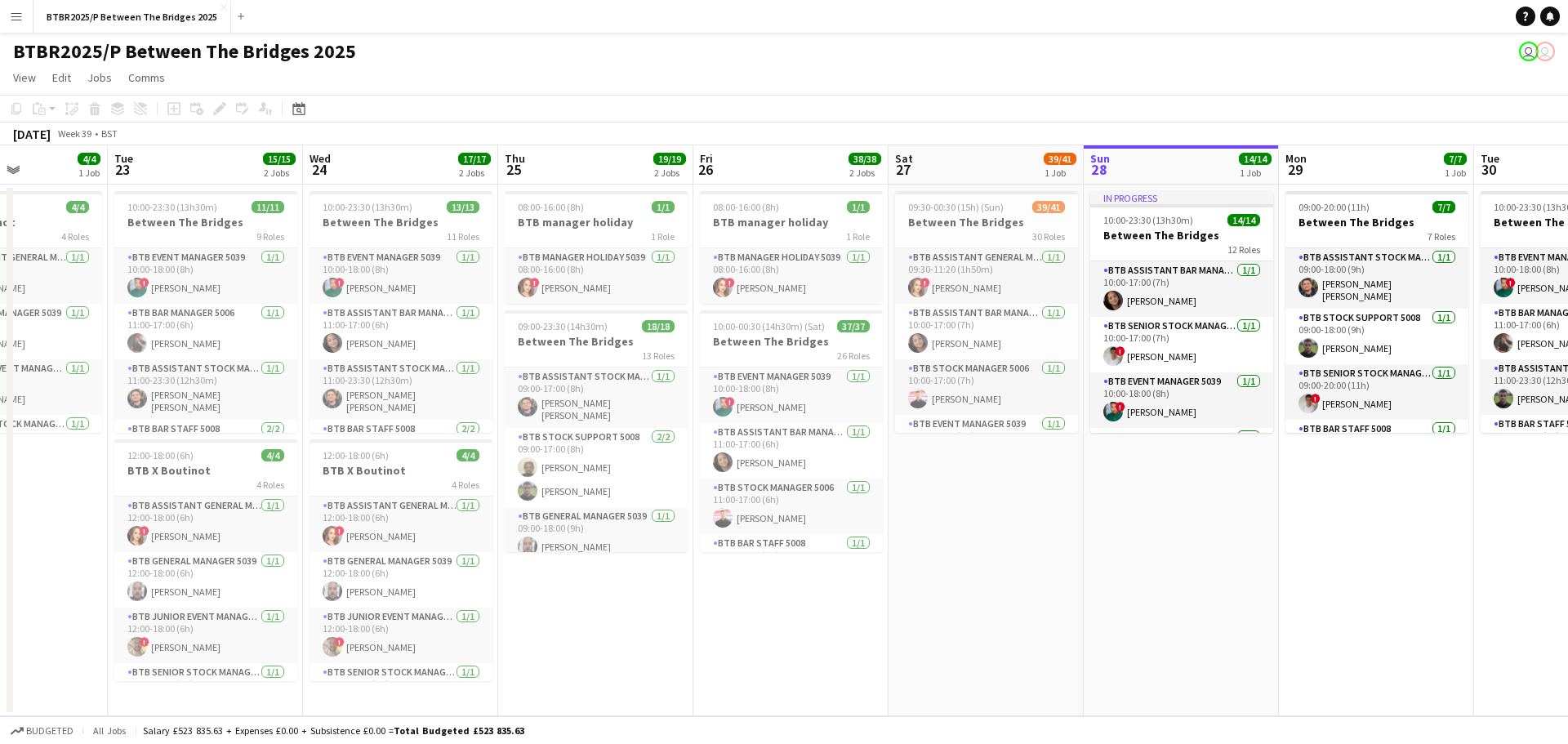
drag, startPoint x: 1189, startPoint y: 484, endPoint x: 700, endPoint y: 513, distance: 489.9
click at [700, 513] on app-calendar-viewport "Fri 19 33/34 2 Jobs Sat 20 39/41 2 Jobs Sun 21 14/14 1 Job Mon 22 4/4 1 Job Tue…" at bounding box center [784, 431] width 1568 height 571
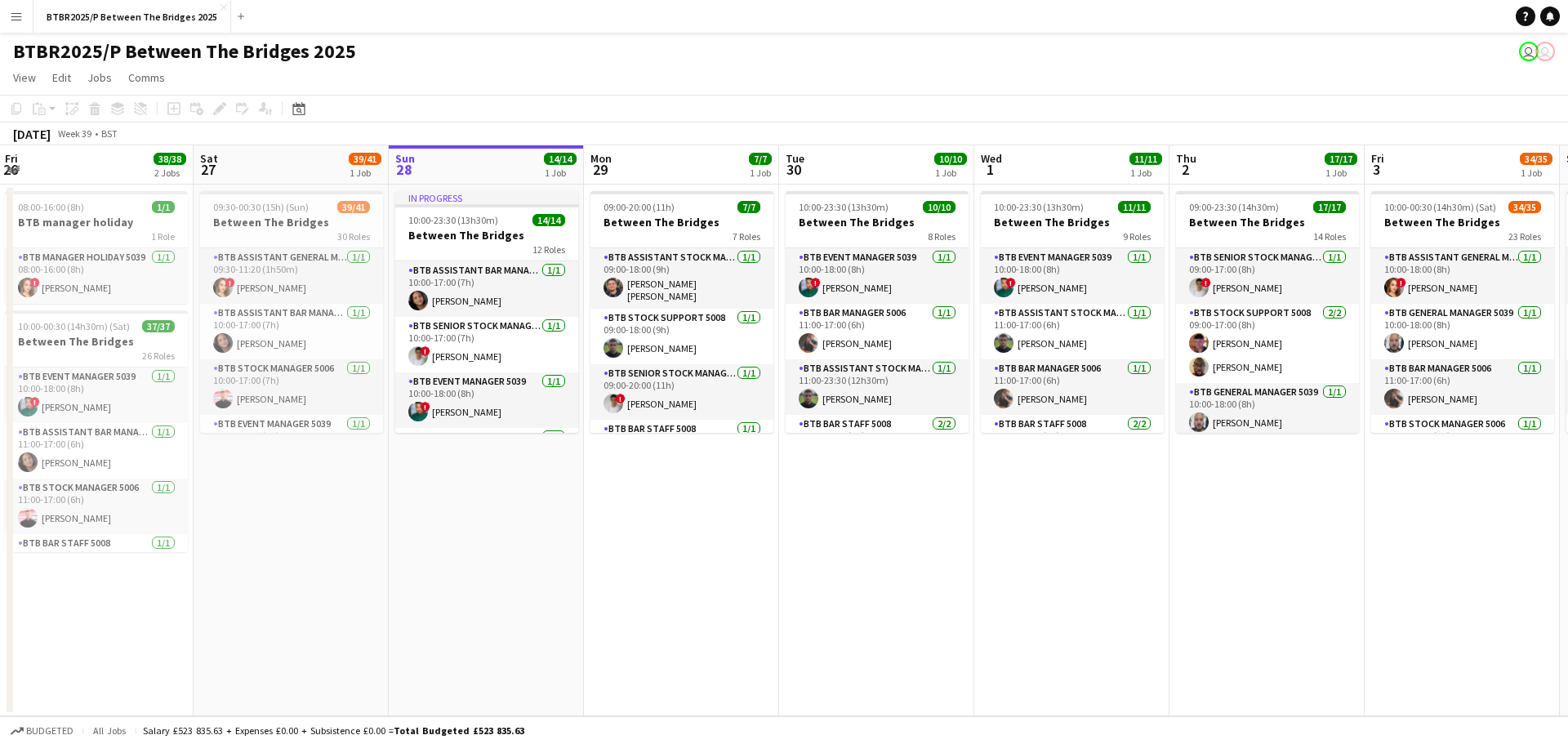
drag, startPoint x: 1161, startPoint y: 518, endPoint x: 463, endPoint y: 573, distance: 700.2
click at [463, 573] on app-calendar-viewport "Tue 23 15/15 2 Jobs Wed 24 17/17 2 Jobs Thu 25 19/19 2 Jobs Fri 26 38/38 2 Jobs…" at bounding box center [784, 431] width 1568 height 571
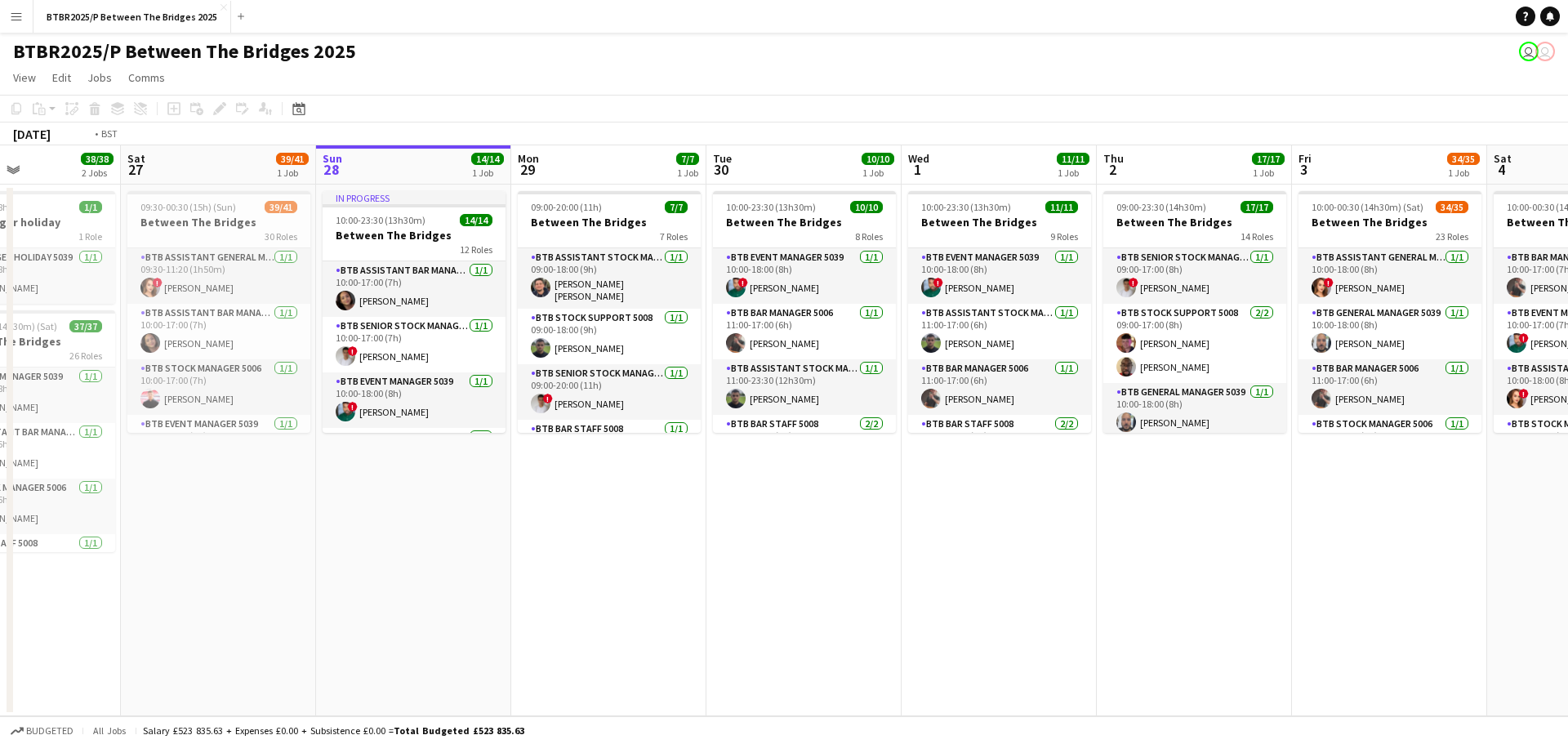
scroll to position [0, 782]
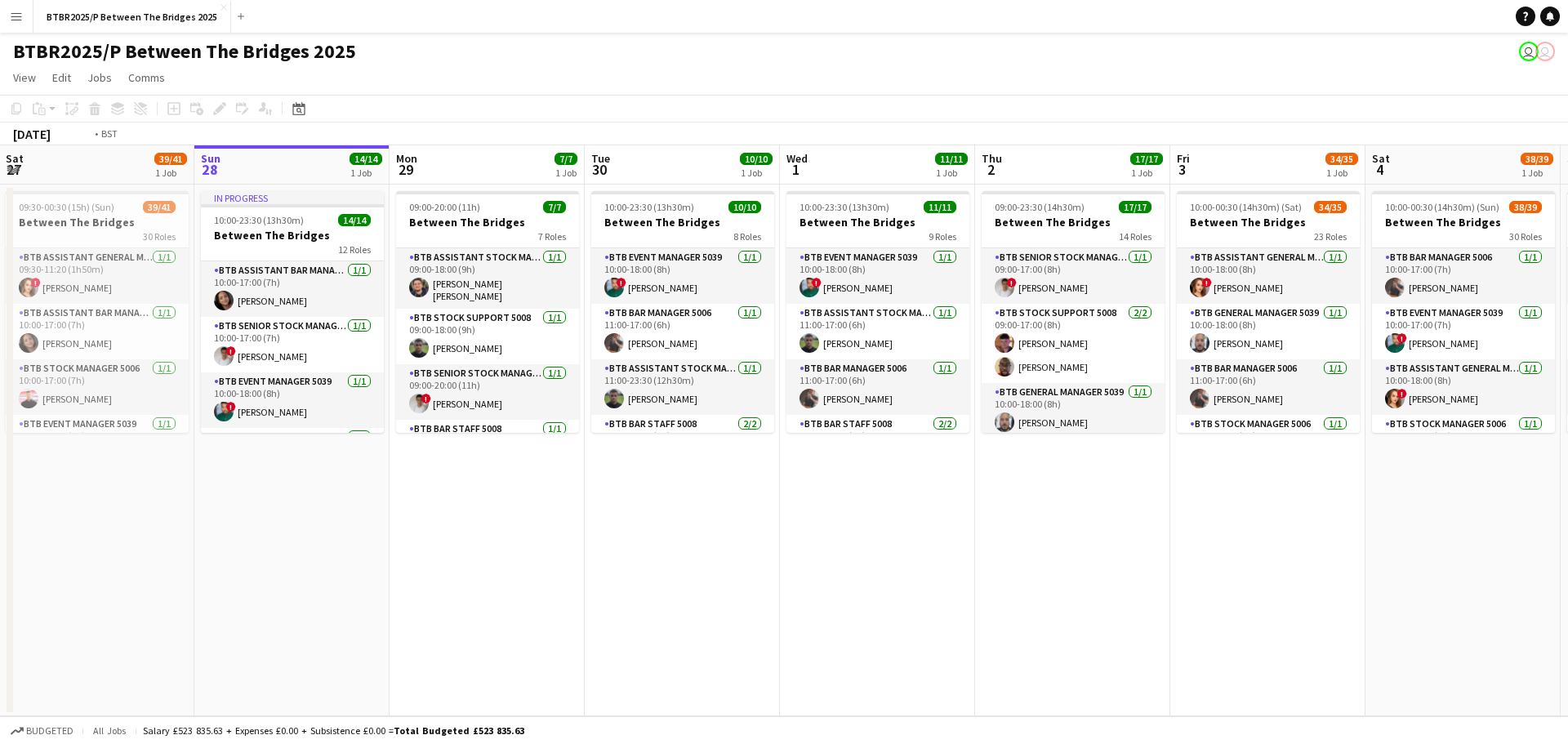
drag, startPoint x: 1102, startPoint y: 524, endPoint x: 519, endPoint y: 564, distance: 584.4
click at [519, 564] on app-calendar-viewport "Tue 23 15/15 2 Jobs Wed 24 17/17 2 Jobs Thu 25 19/19 2 Jobs Fri 26 38/38 2 Jobs…" at bounding box center [784, 431] width 1568 height 571
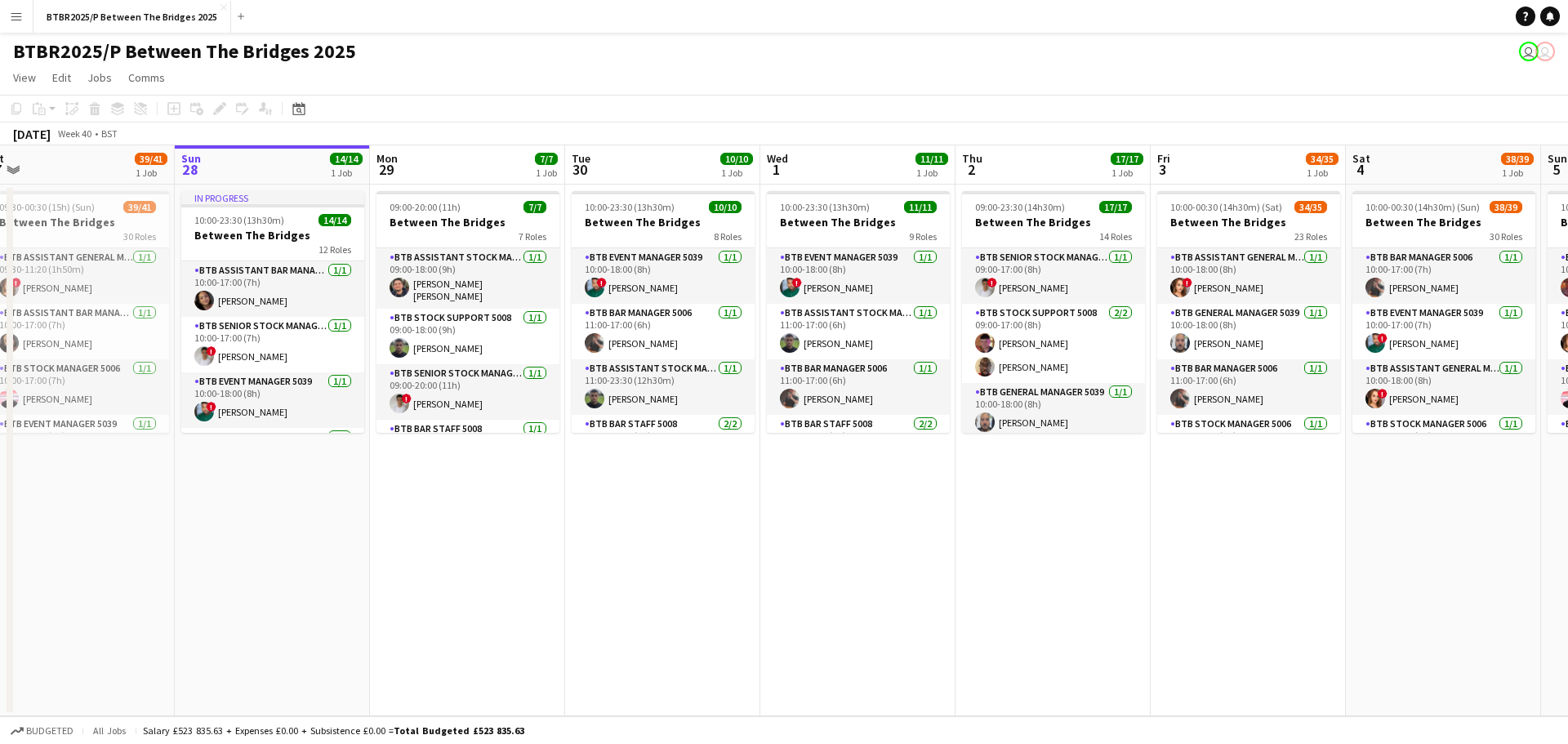
drag, startPoint x: 808, startPoint y: 589, endPoint x: 1288, endPoint y: 551, distance: 481.5
click at [1288, 551] on app-calendar-viewport "Thu 25 19/19 2 Jobs Fri 26 38/38 2 Jobs Sat 27 39/41 1 Job Sun 28 14/14 1 Job M…" at bounding box center [784, 431] width 1568 height 571
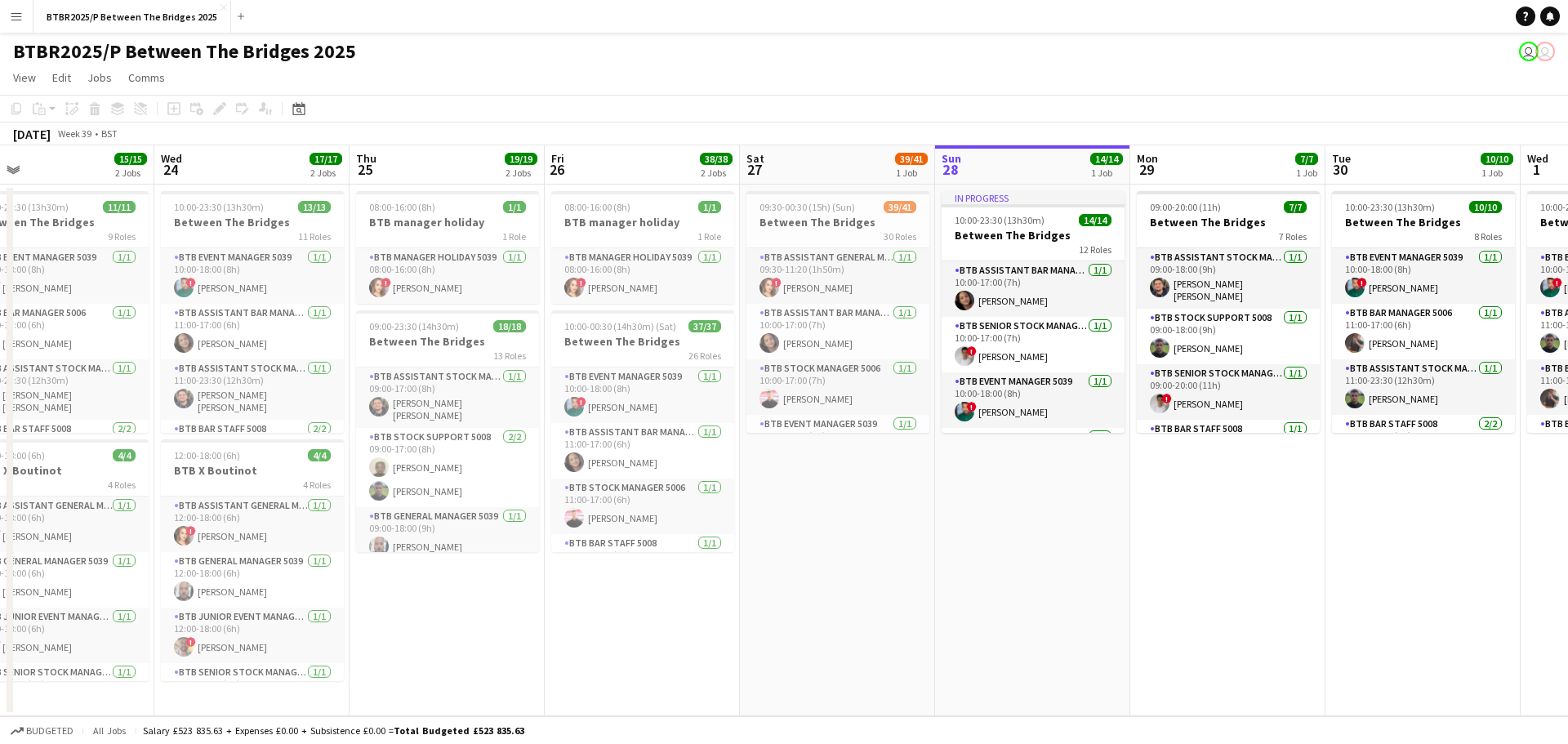
scroll to position [0, 425]
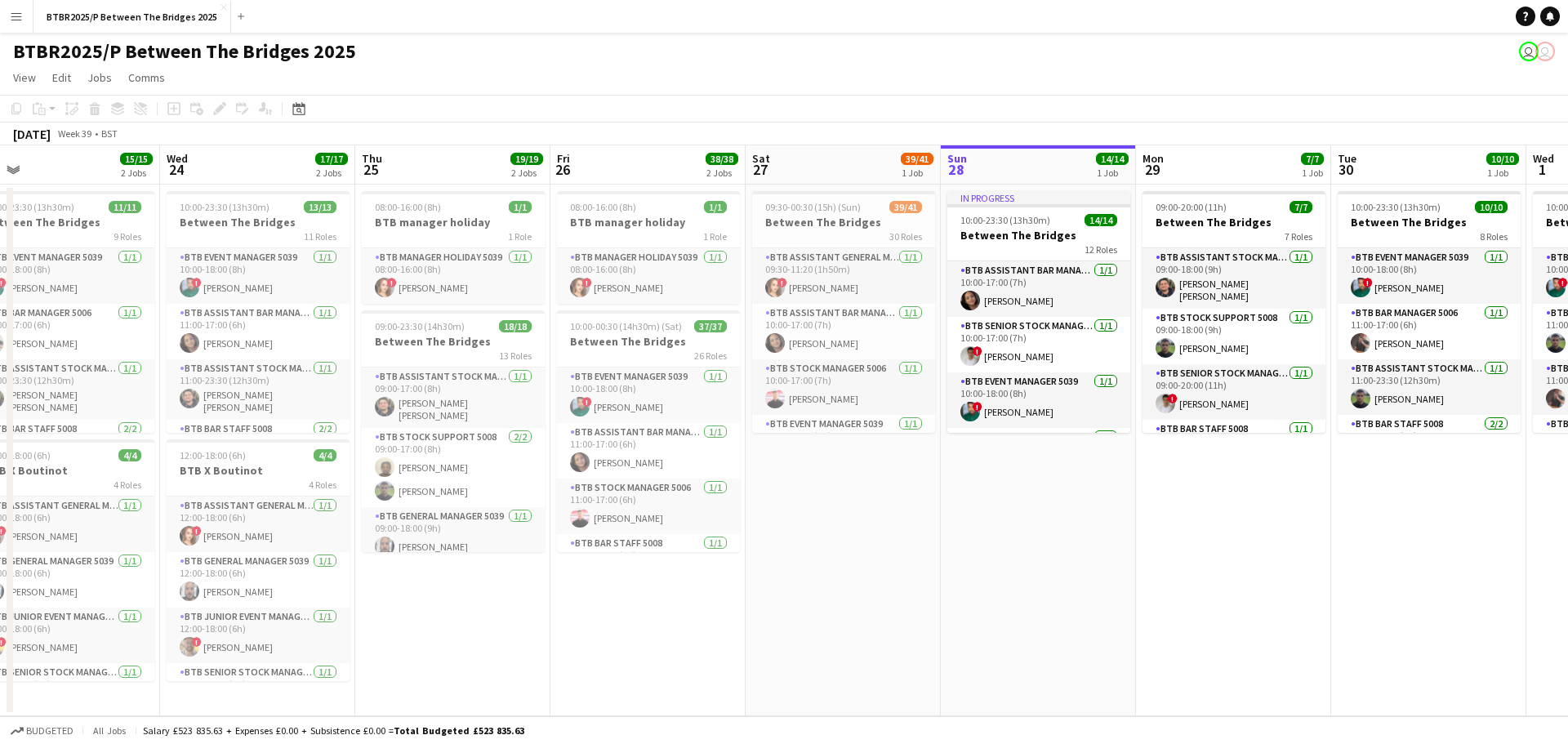
drag, startPoint x: 700, startPoint y: 614, endPoint x: 1255, endPoint y: 553, distance: 558.3
click at [1255, 553] on app-calendar-viewport "Sun 21 14/14 1 Job Mon 22 4/4 1 Job Tue 23 15/15 2 Jobs Wed 24 17/17 2 Jobs Thu…" at bounding box center [784, 431] width 1568 height 571
click at [856, 627] on app-date-cell "09:30-00:30 (15h) (Sun) 39/41 Between The Bridges 30 Roles BTB Assistant Genera…" at bounding box center [842, 450] width 195 height 531
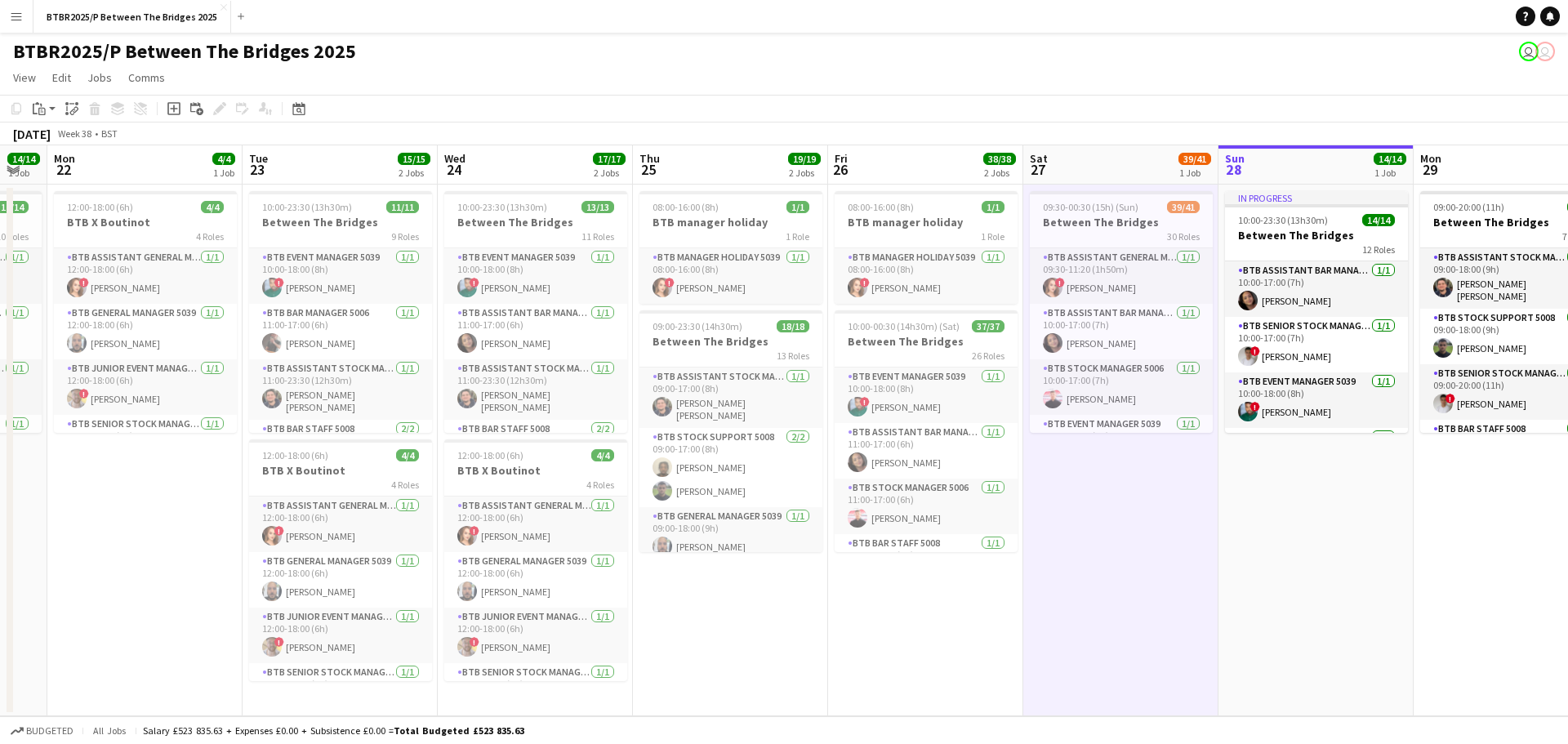
scroll to position [0, 332]
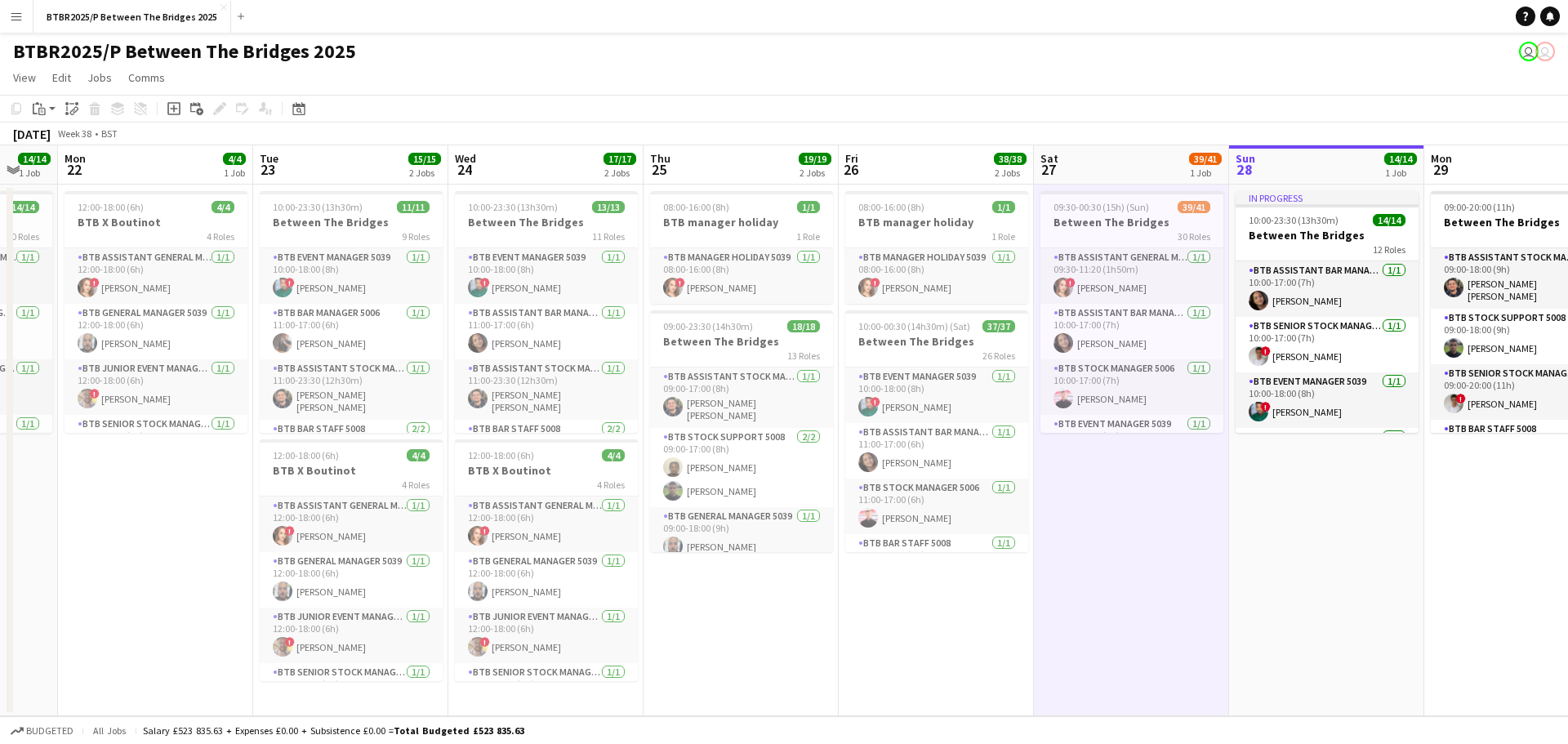
drag, startPoint x: 607, startPoint y: 647, endPoint x: 891, endPoint y: 625, distance: 284.9
click at [891, 625] on app-calendar-viewport "Sat 20 39/41 2 Jobs Sun 21 14/14 1 Job Mon 22 4/4 1 Job Tue 23 15/15 2 Jobs Wed…" at bounding box center [784, 431] width 1568 height 571
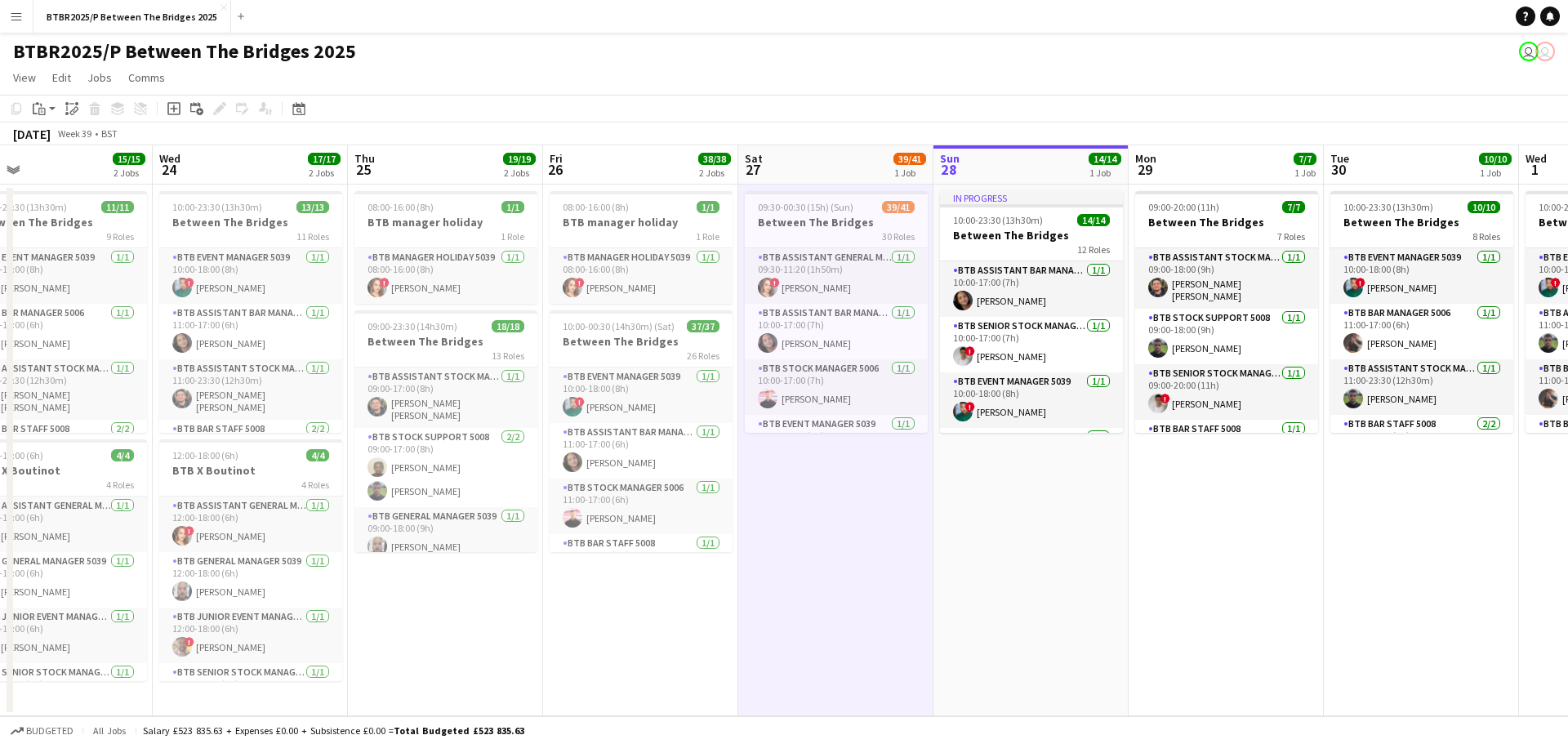
scroll to position [0, 628]
drag, startPoint x: 1292, startPoint y: 586, endPoint x: 996, endPoint y: 602, distance: 296.4
click at [996, 602] on app-calendar-viewport "Sat 20 39/41 2 Jobs Sun 21 14/14 1 Job Mon 22 4/4 1 Job Tue 23 15/15 2 Jobs Wed…" at bounding box center [784, 431] width 1568 height 571
click at [1042, 57] on div "BTBR2025/P Between The Bridges 2025 user user" at bounding box center [784, 48] width 1568 height 31
